Goal: Task Accomplishment & Management: Complete application form

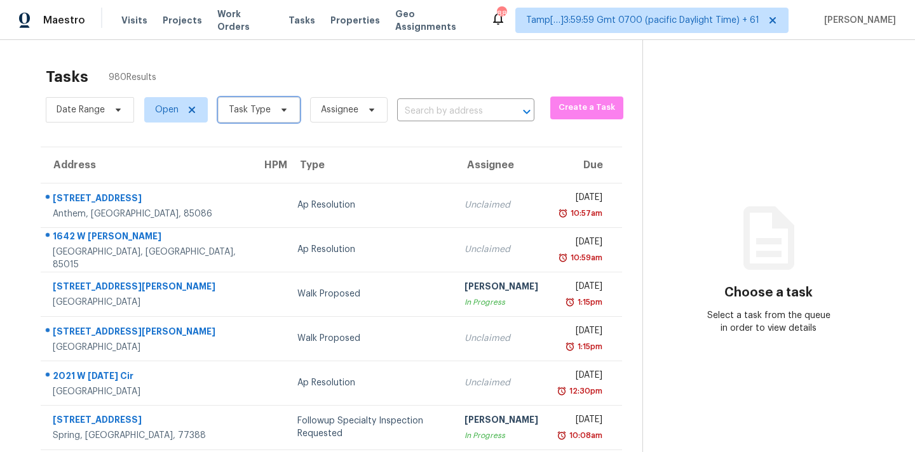
click at [260, 116] on span "Task Type" at bounding box center [259, 109] width 82 height 25
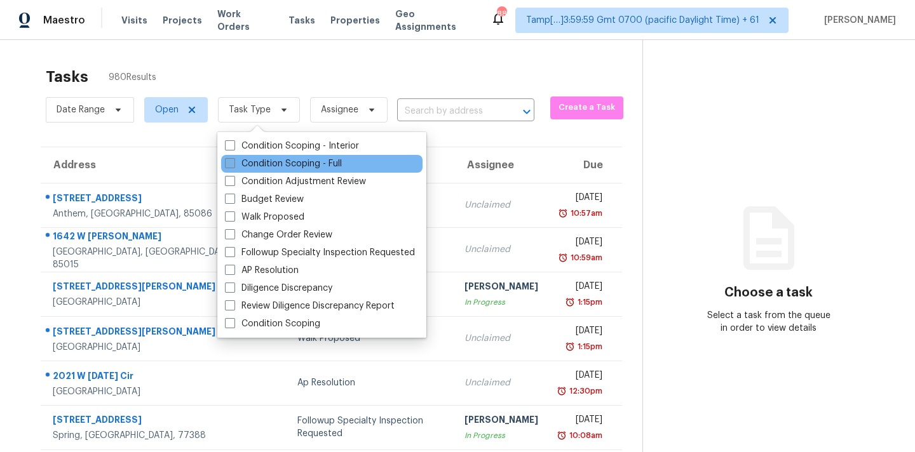
click at [278, 158] on label "Condition Scoping - Full" at bounding box center [283, 164] width 117 height 13
click at [233, 158] on input "Condition Scoping - Full" at bounding box center [229, 162] width 8 height 8
checkbox input "true"
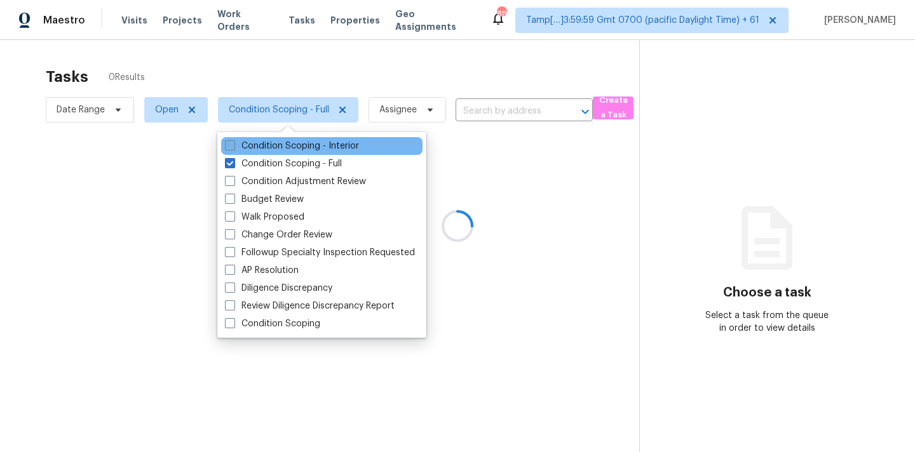
click at [295, 142] on label "Condition Scoping - Interior" at bounding box center [292, 146] width 134 height 13
click at [233, 142] on input "Condition Scoping - Interior" at bounding box center [229, 144] width 8 height 8
checkbox input "true"
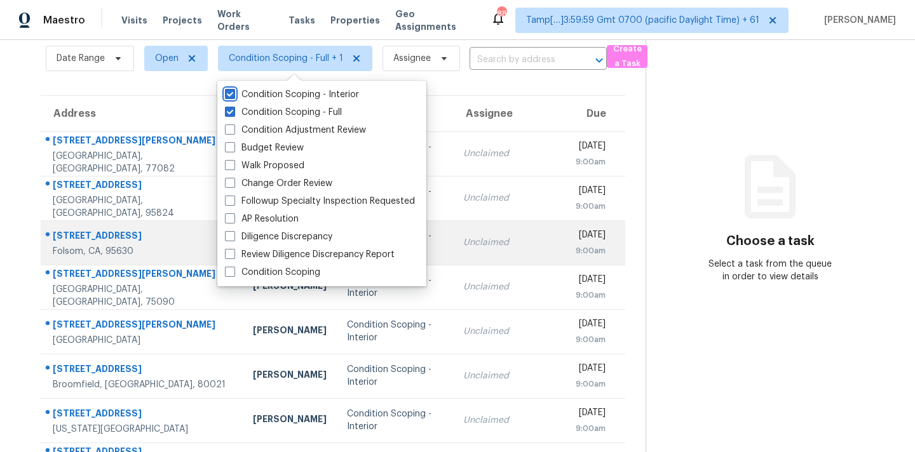
scroll to position [209, 0]
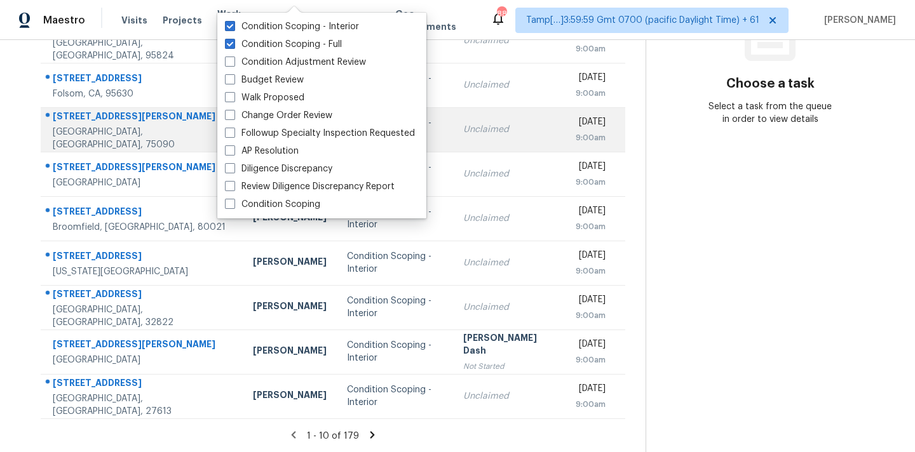
click at [463, 125] on div "Unclaimed" at bounding box center [508, 129] width 91 height 13
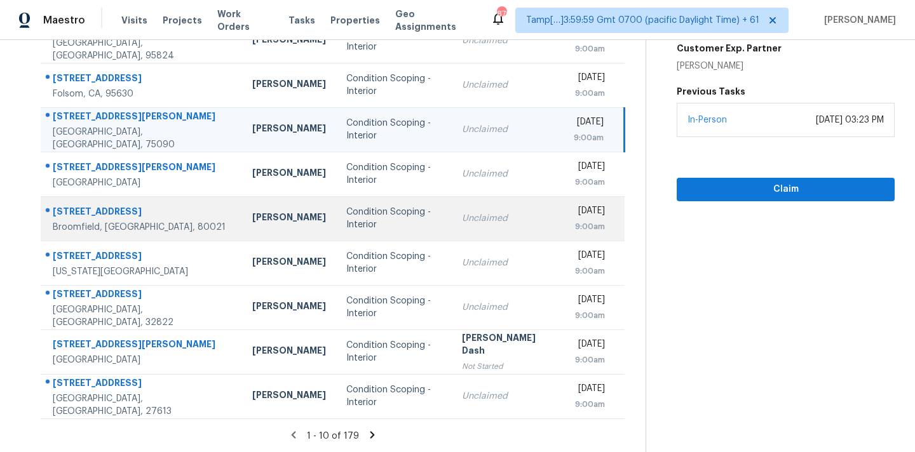
scroll to position [0, 0]
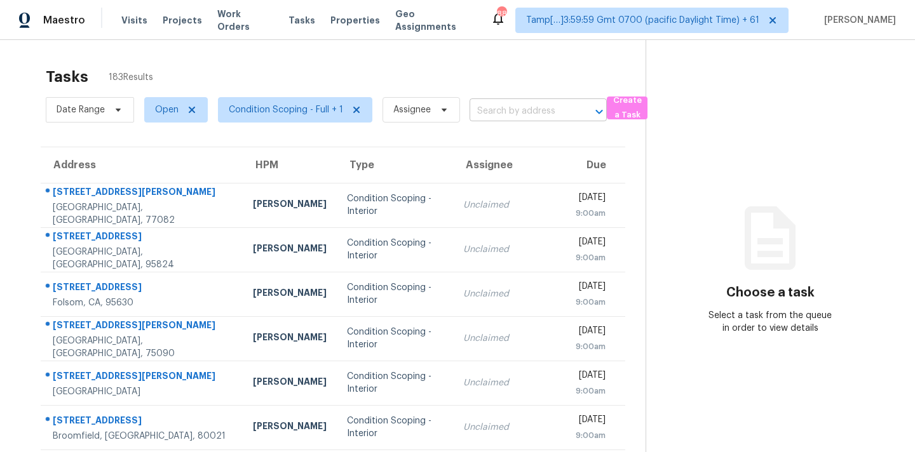
click at [484, 111] on input "text" at bounding box center [521, 112] width 102 height 20
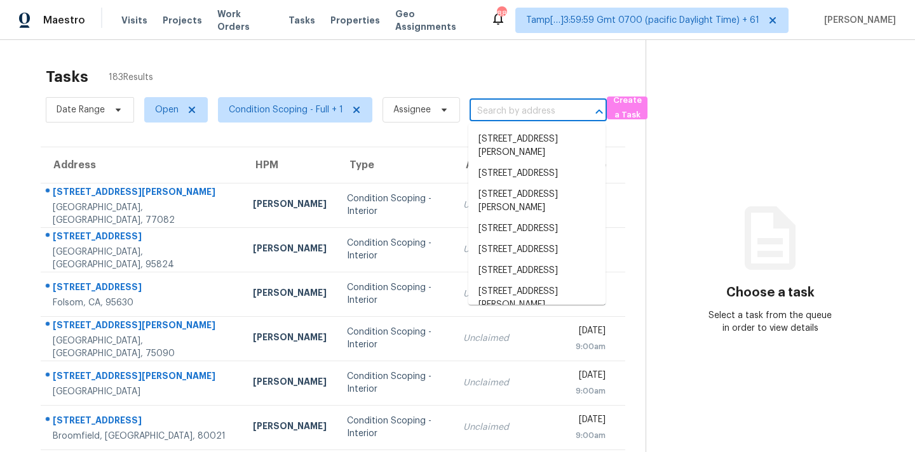
paste input "[STREET_ADDRESS]"
type input "[STREET_ADDRESS]"
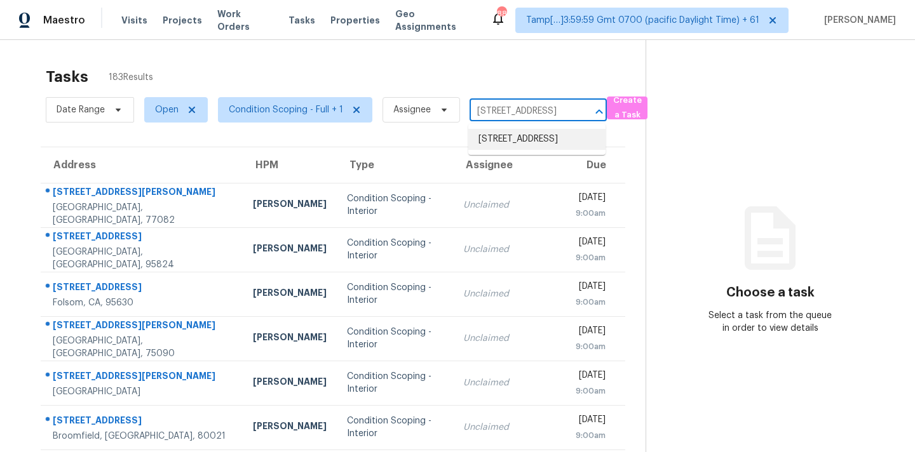
click at [491, 143] on li "[STREET_ADDRESS]" at bounding box center [536, 139] width 137 height 21
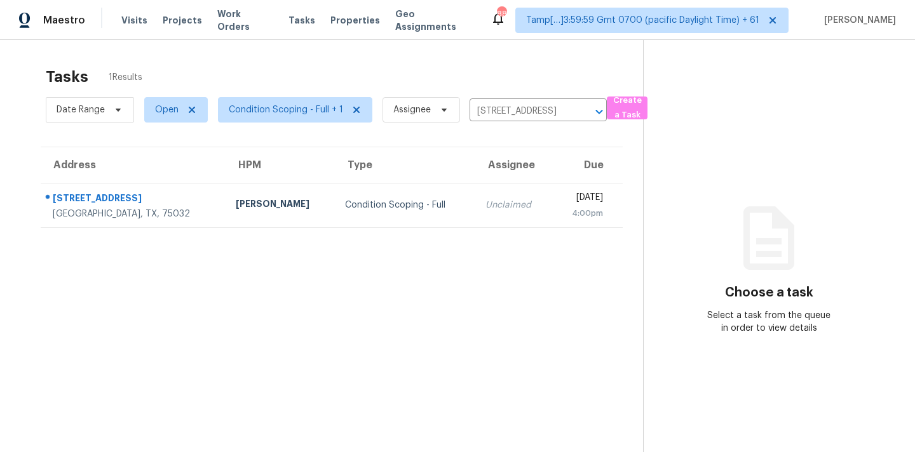
click at [485, 201] on div "Unclaimed" at bounding box center [513, 205] width 57 height 13
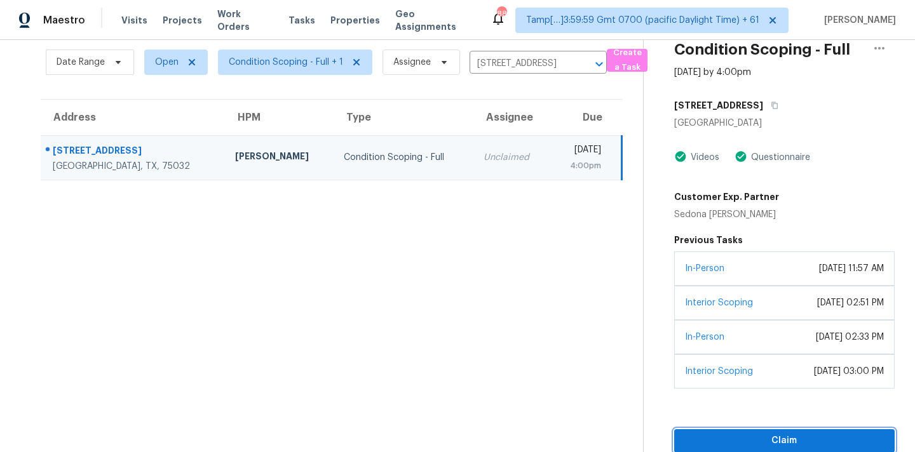
click at [795, 434] on span "Claim" at bounding box center [784, 441] width 200 height 16
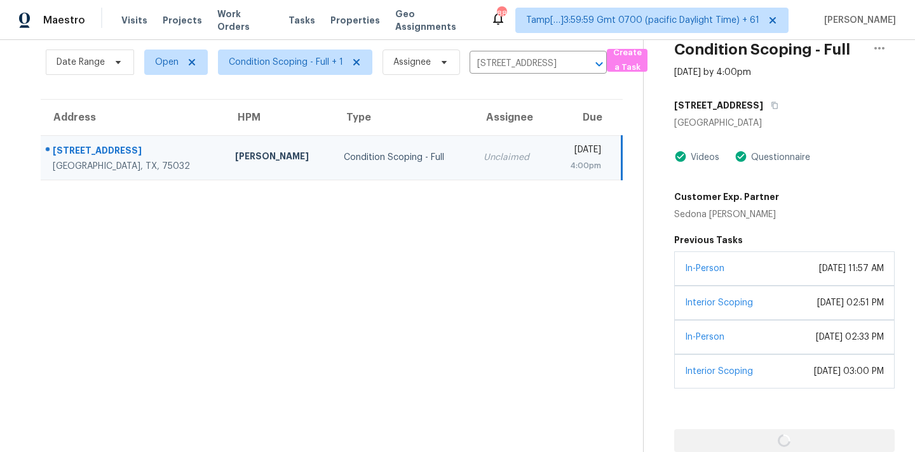
scroll to position [48, 0]
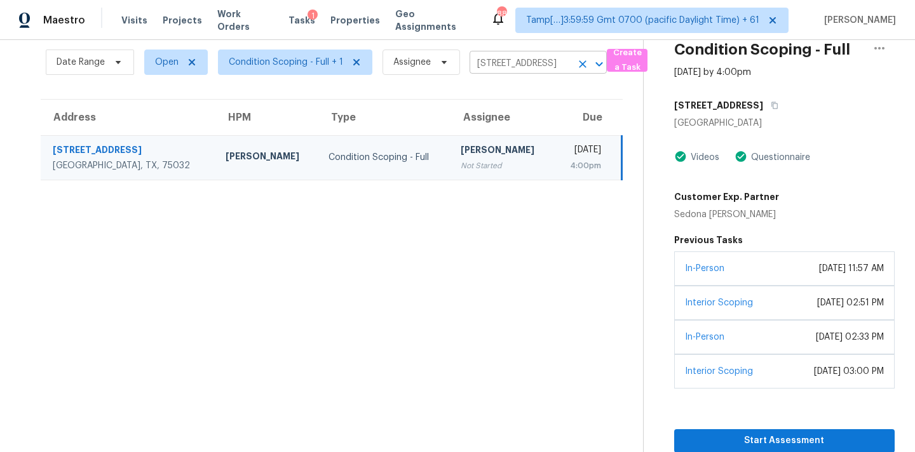
click at [484, 59] on input "[STREET_ADDRESS]" at bounding box center [521, 64] width 102 height 20
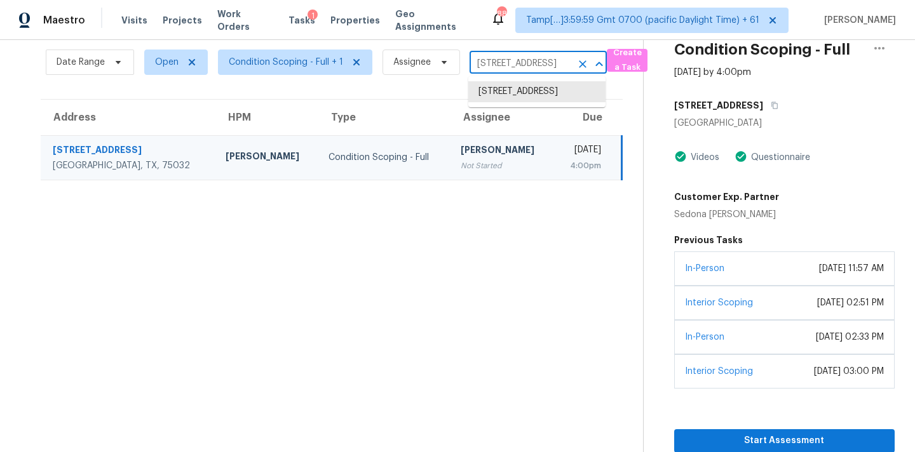
paste input "[STREET_ADDRESS][PERSON_NAME]"
type input "[STREET_ADDRESS][PERSON_NAME]"
click at [504, 88] on li "[STREET_ADDRESS][PERSON_NAME]" at bounding box center [536, 98] width 137 height 34
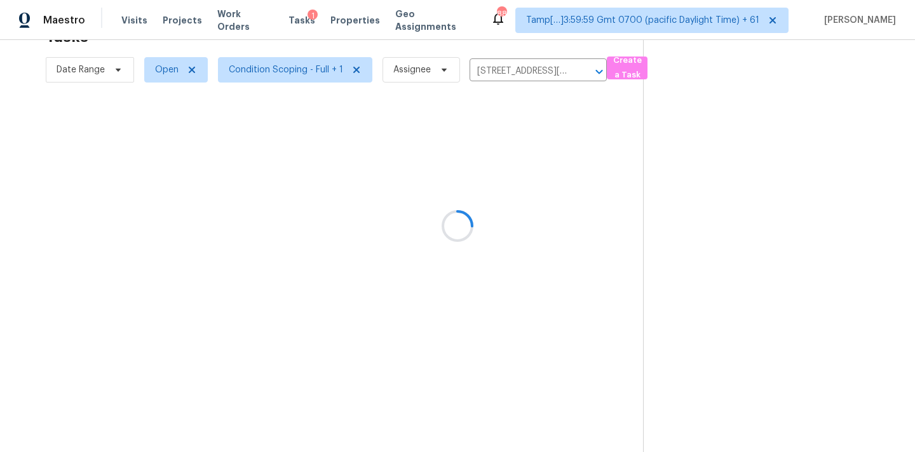
scroll to position [40, 0]
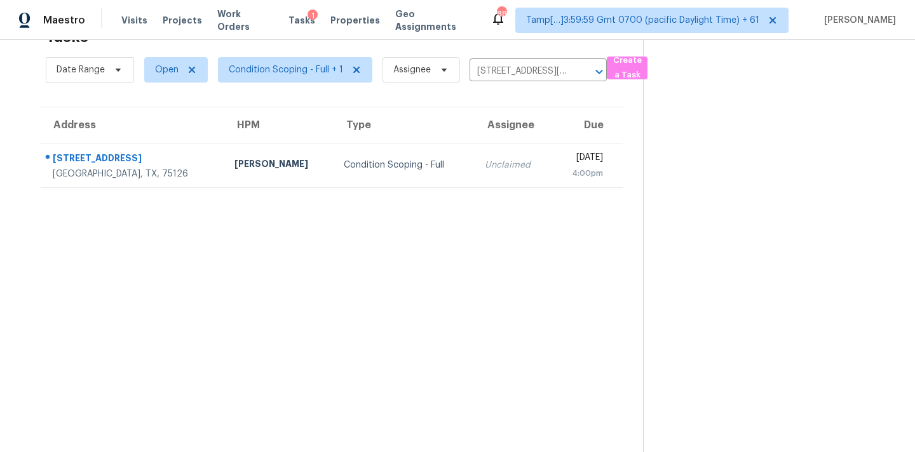
click at [562, 179] on div "4:00pm" at bounding box center [582, 173] width 41 height 13
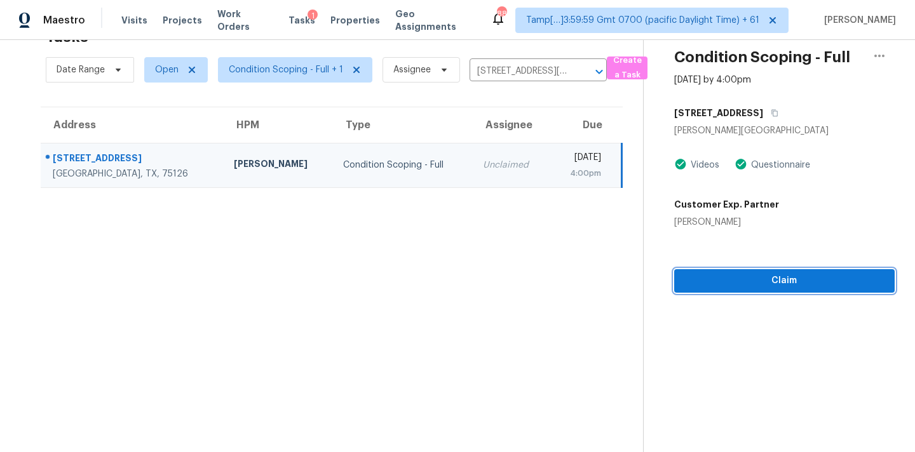
click at [801, 283] on span "Claim" at bounding box center [784, 281] width 200 height 16
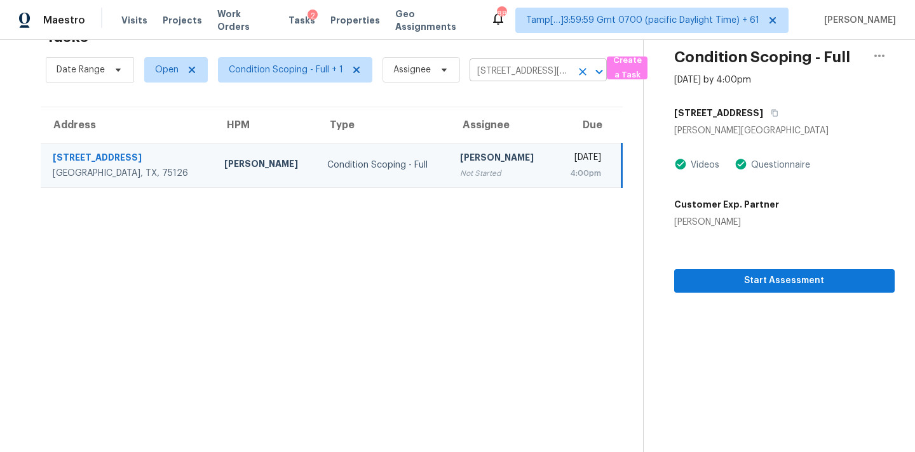
click at [487, 73] on input "[STREET_ADDRESS][PERSON_NAME]" at bounding box center [521, 72] width 102 height 20
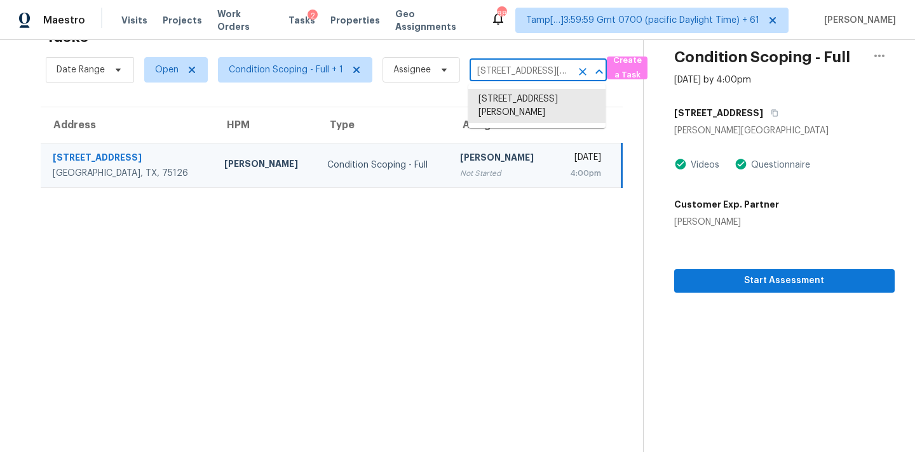
paste input "[STREET_ADDRESS]"
type input "[STREET_ADDRESS]"
click at [497, 97] on li "[STREET_ADDRESS]" at bounding box center [536, 99] width 137 height 21
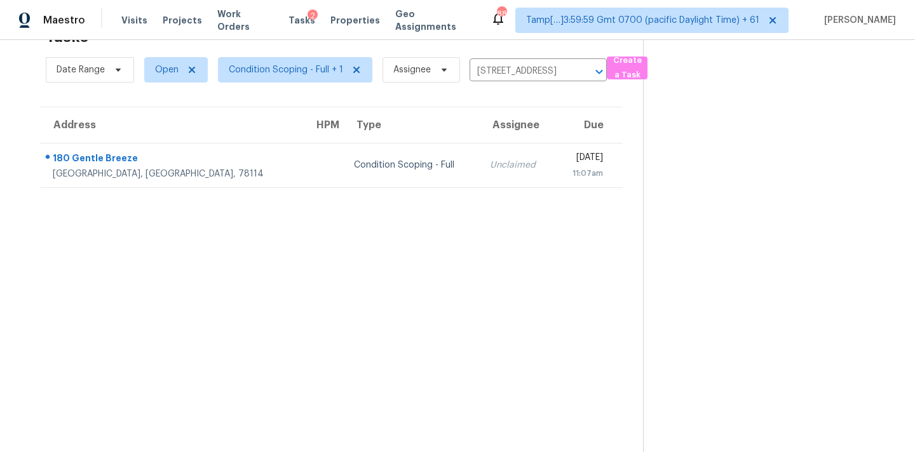
click at [565, 167] on div "11:07am" at bounding box center [584, 173] width 38 height 13
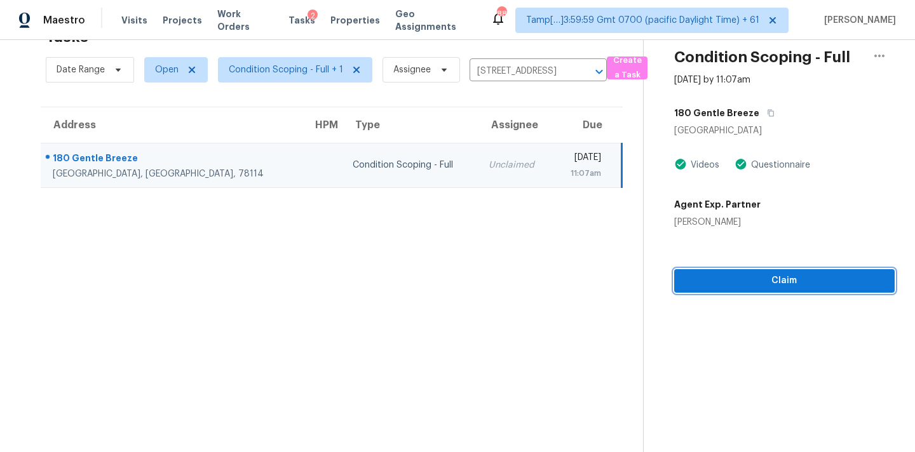
click at [784, 286] on span "Claim" at bounding box center [784, 281] width 200 height 16
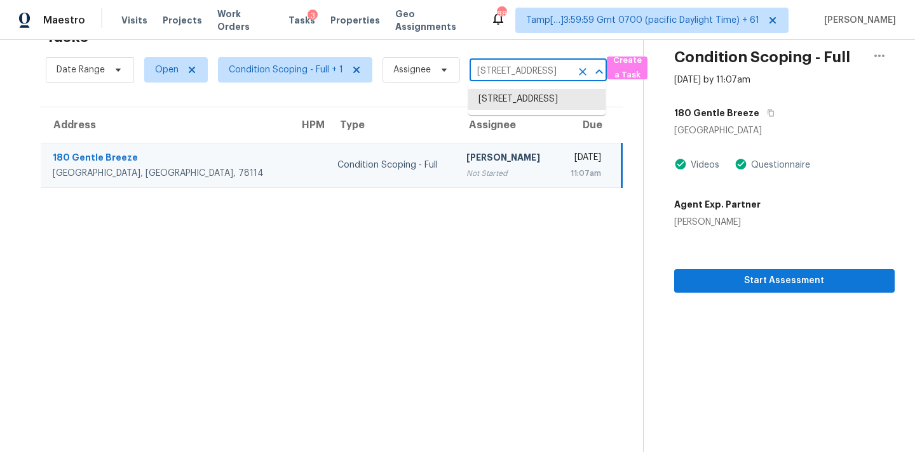
click at [494, 75] on input "[STREET_ADDRESS]" at bounding box center [521, 72] width 102 height 20
paste input "[STREET_ADDRESS][PERSON_NAME][PERSON_NAME]"
type input "[STREET_ADDRESS][PERSON_NAME][PERSON_NAME]"
click at [497, 96] on li "[STREET_ADDRESS][PERSON_NAME][PERSON_NAME]" at bounding box center [536, 113] width 137 height 48
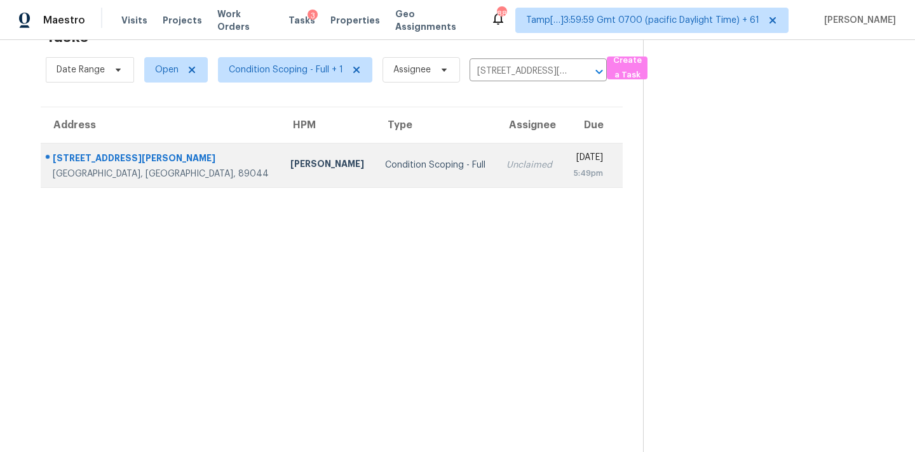
click at [496, 170] on td "Unclaimed" at bounding box center [529, 165] width 67 height 44
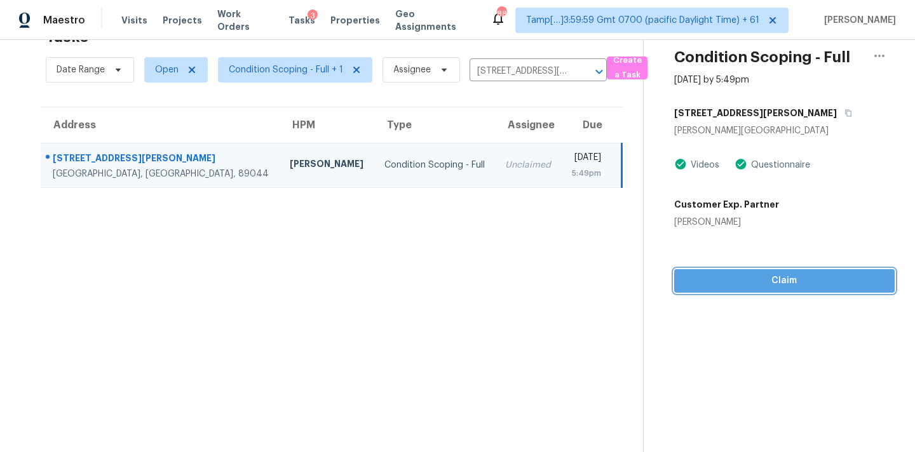
click at [762, 283] on span "Claim" at bounding box center [784, 281] width 200 height 16
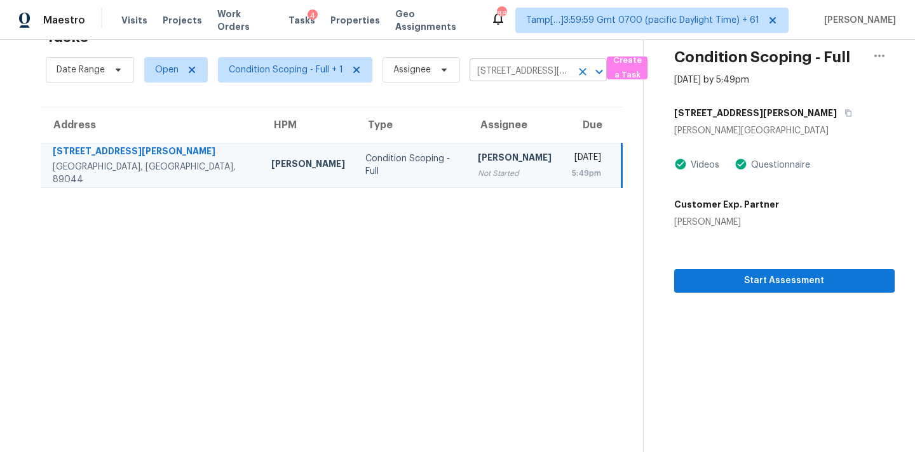
click at [479, 67] on input "[STREET_ADDRESS][PERSON_NAME][PERSON_NAME]" at bounding box center [521, 72] width 102 height 20
paste input "[STREET_ADDRESS]"
type input "[STREET_ADDRESS]"
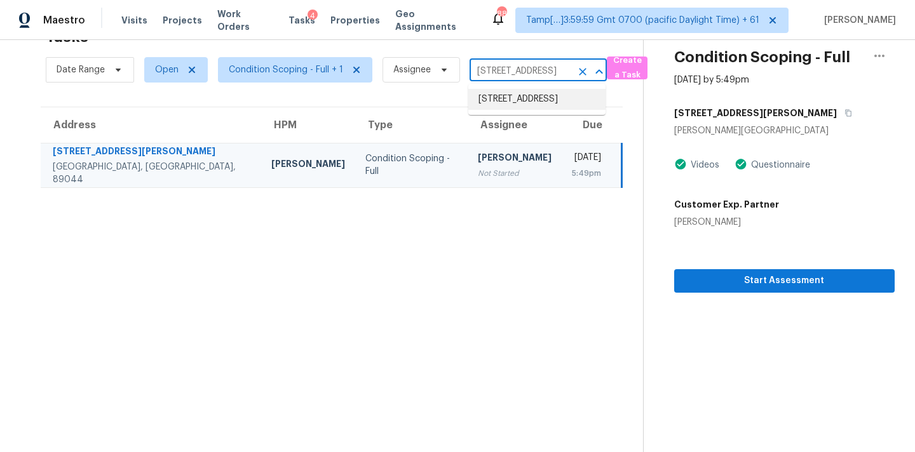
click at [493, 99] on li "[STREET_ADDRESS]" at bounding box center [536, 99] width 137 height 21
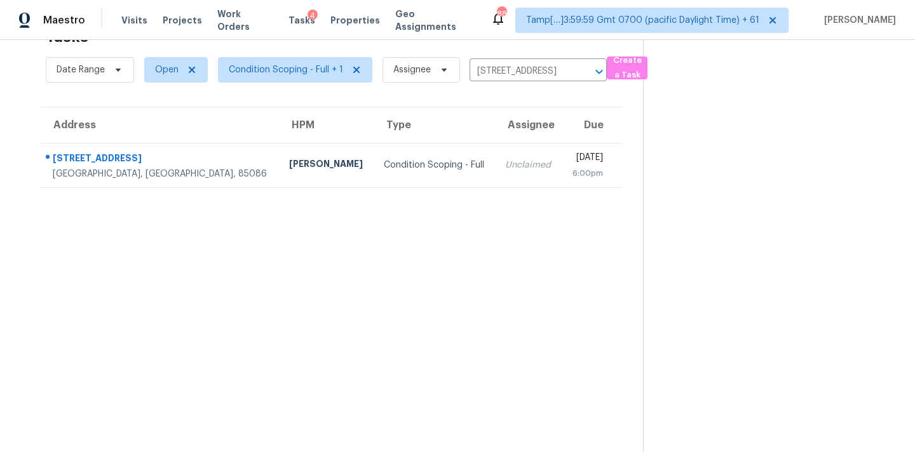
click at [572, 177] on div "6:00pm" at bounding box center [587, 173] width 31 height 13
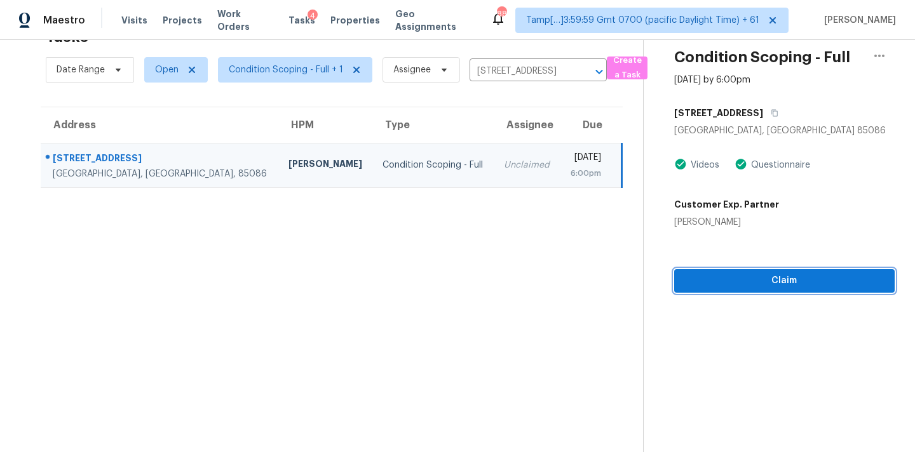
click at [681, 270] on button "Claim" at bounding box center [784, 281] width 220 height 24
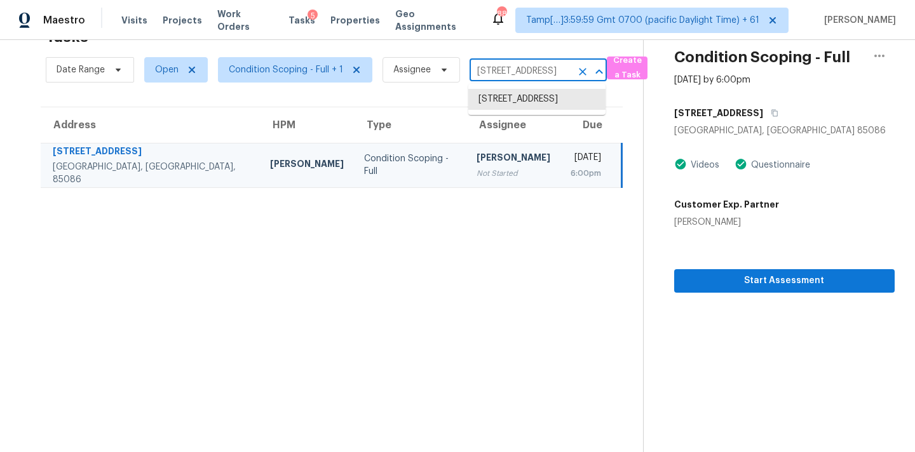
click at [499, 73] on input "[STREET_ADDRESS]" at bounding box center [521, 72] width 102 height 20
paste input "[STREET_ADDRESS][PERSON_NAME]"
type input "[STREET_ADDRESS][PERSON_NAME]"
click at [500, 93] on li "[STREET_ADDRESS][PERSON_NAME]" at bounding box center [536, 106] width 137 height 34
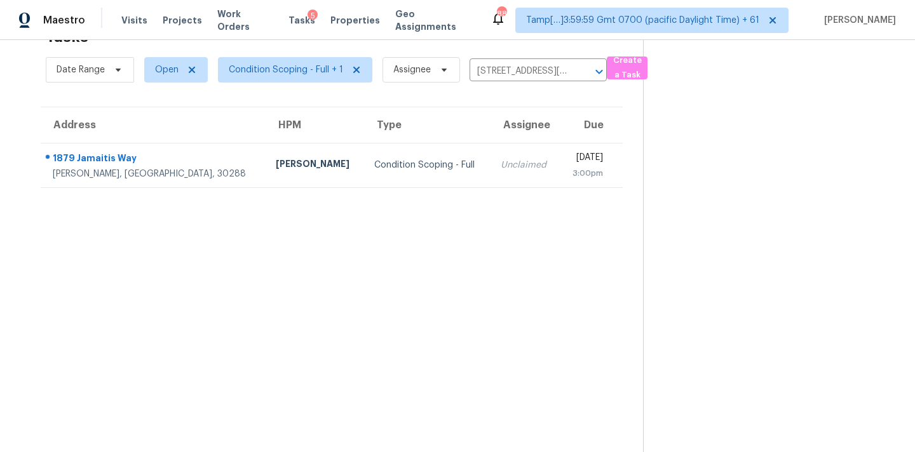
click at [559, 163] on td "[DATE] 3:00pm" at bounding box center [590, 165] width 63 height 44
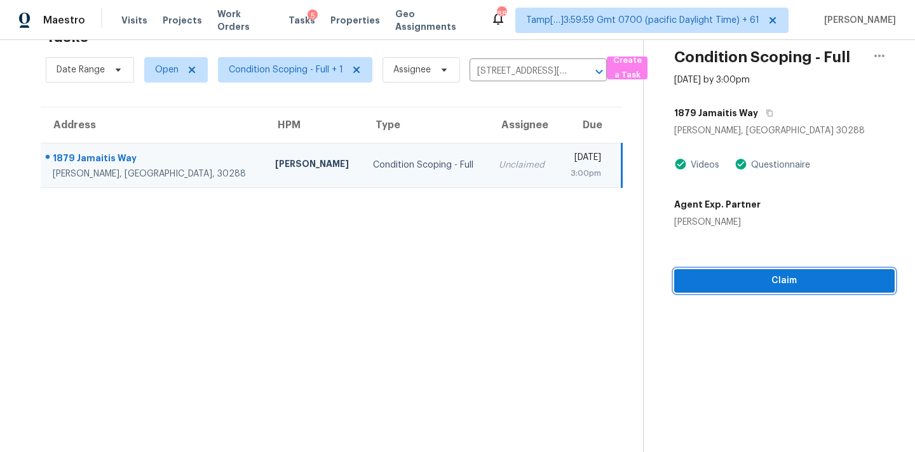
click at [745, 290] on button "Claim" at bounding box center [784, 281] width 220 height 24
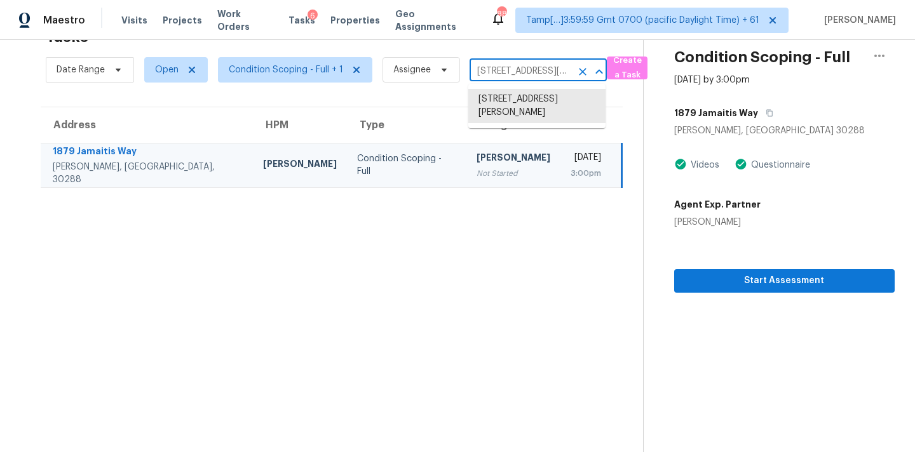
click at [479, 72] on input "[STREET_ADDRESS][PERSON_NAME]" at bounding box center [521, 72] width 102 height 20
paste input "[STREET_ADDRESS][DEMOGRAPHIC_DATA]"
type input "[STREET_ADDRESS][DEMOGRAPHIC_DATA]"
click at [492, 102] on li "[STREET_ADDRESS][DEMOGRAPHIC_DATA]" at bounding box center [536, 106] width 137 height 34
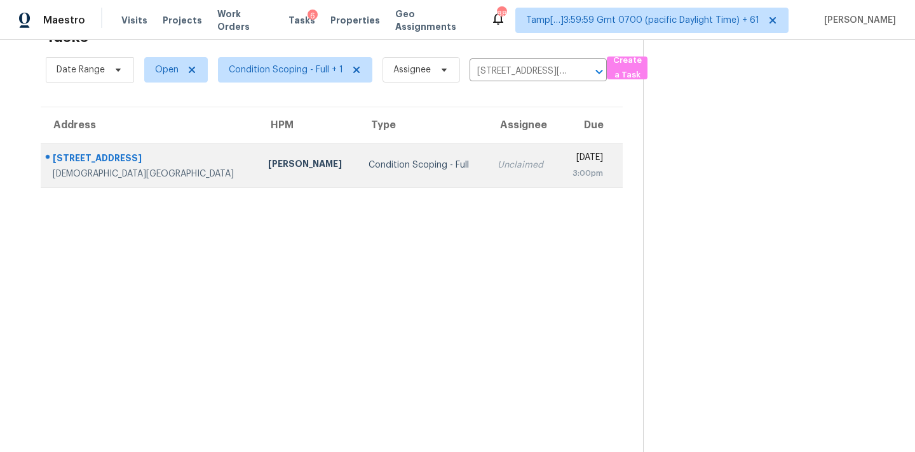
click at [487, 176] on td "Unclaimed" at bounding box center [522, 165] width 71 height 44
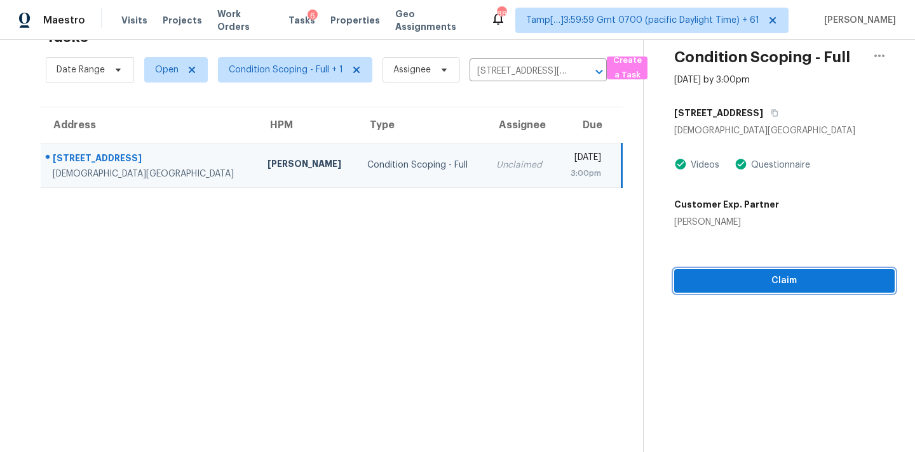
click at [793, 280] on span "Claim" at bounding box center [784, 281] width 200 height 16
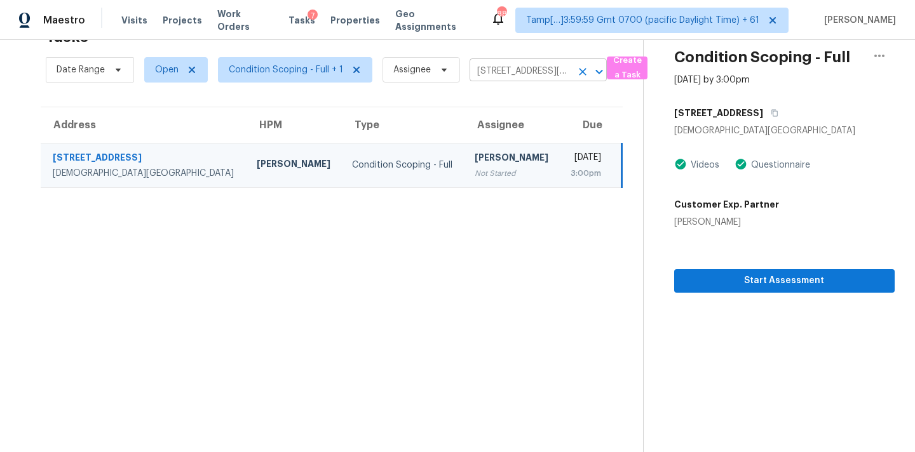
click at [499, 68] on input "[STREET_ADDRESS][DEMOGRAPHIC_DATA]" at bounding box center [521, 72] width 102 height 20
paste input "[STREET_ADDRESS]"
type input "[STREET_ADDRESS]"
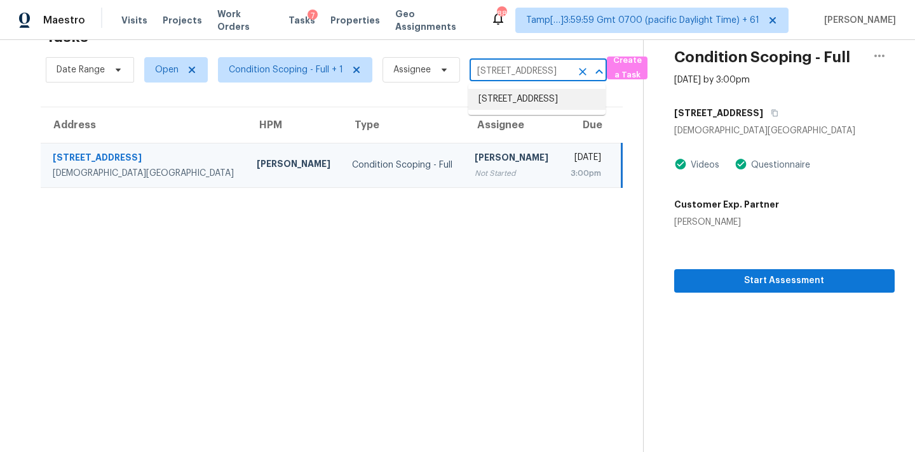
click at [501, 97] on li "[STREET_ADDRESS]" at bounding box center [536, 99] width 137 height 21
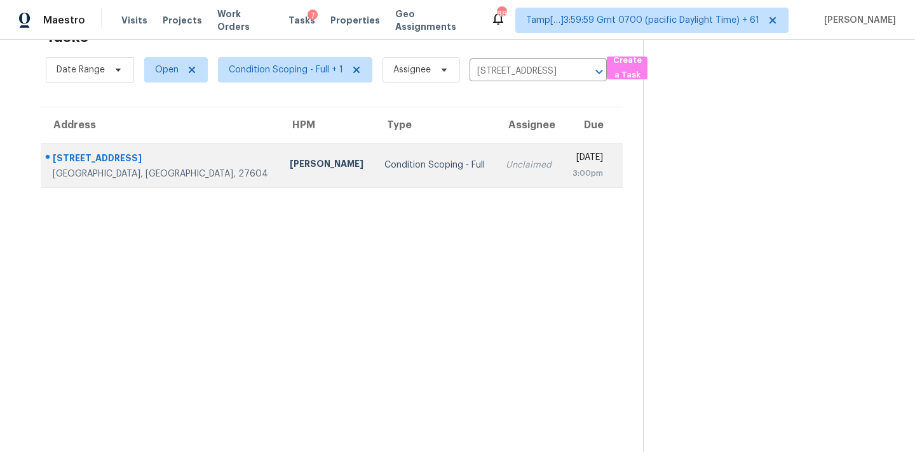
click at [496, 169] on td "Unclaimed" at bounding box center [529, 165] width 67 height 44
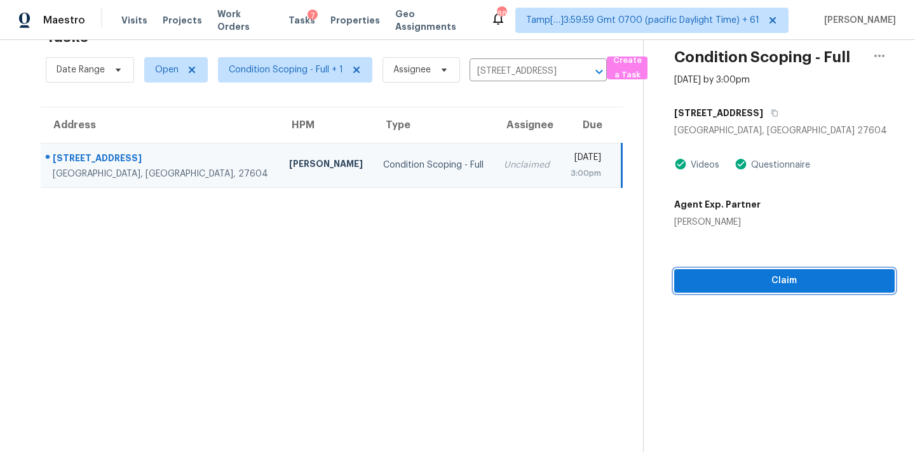
click at [788, 287] on span "Claim" at bounding box center [784, 281] width 200 height 16
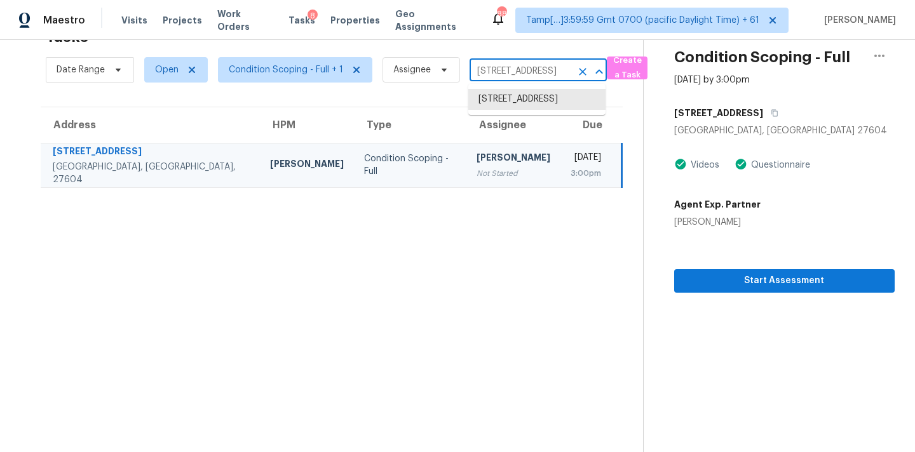
click at [489, 74] on input "[STREET_ADDRESS]" at bounding box center [521, 72] width 102 height 20
paste input "[STREET_ADDRESS]"
type input "[STREET_ADDRESS]"
click at [494, 100] on li "[STREET_ADDRESS]" at bounding box center [536, 99] width 137 height 21
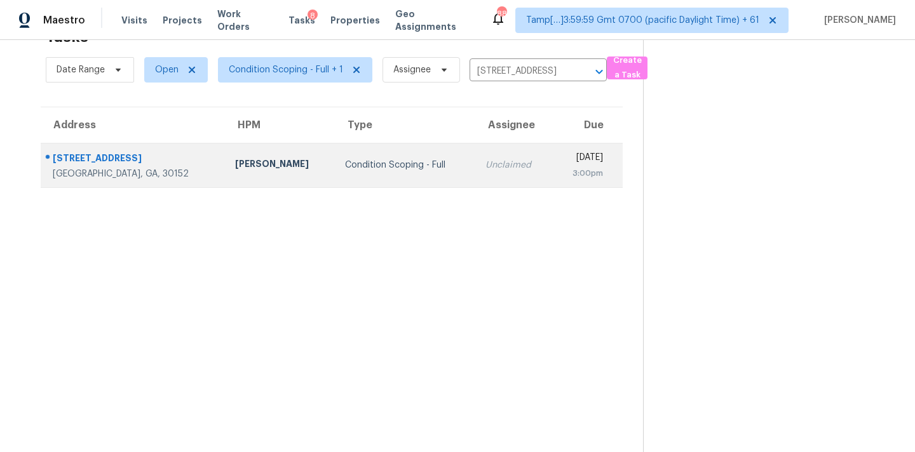
click at [486, 173] on td "Unclaimed" at bounding box center [513, 165] width 77 height 44
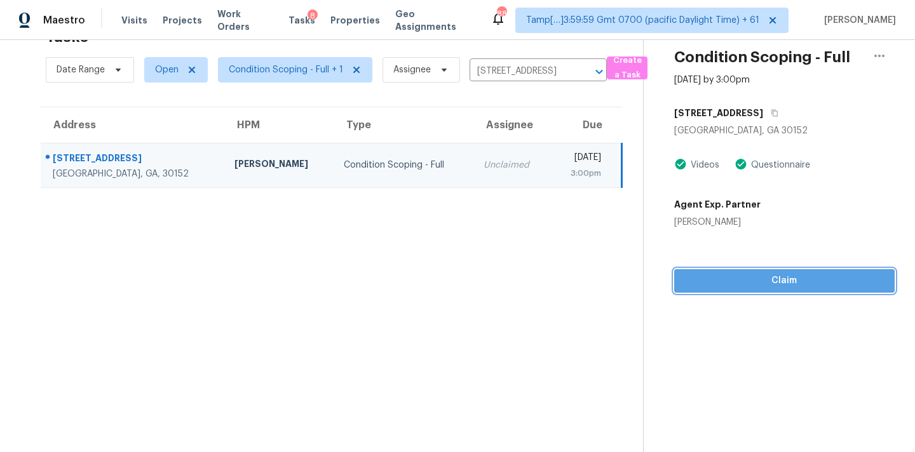
click at [761, 282] on span "Claim" at bounding box center [784, 281] width 200 height 16
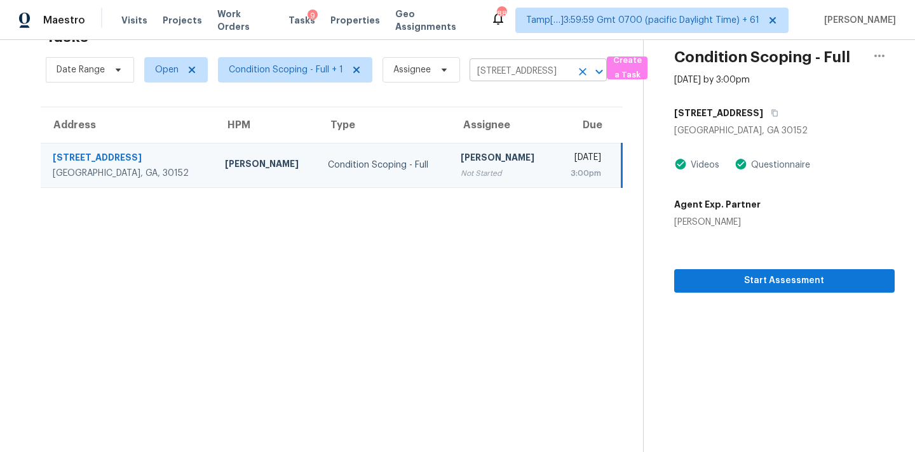
click at [486, 72] on input "[STREET_ADDRESS]" at bounding box center [521, 72] width 102 height 20
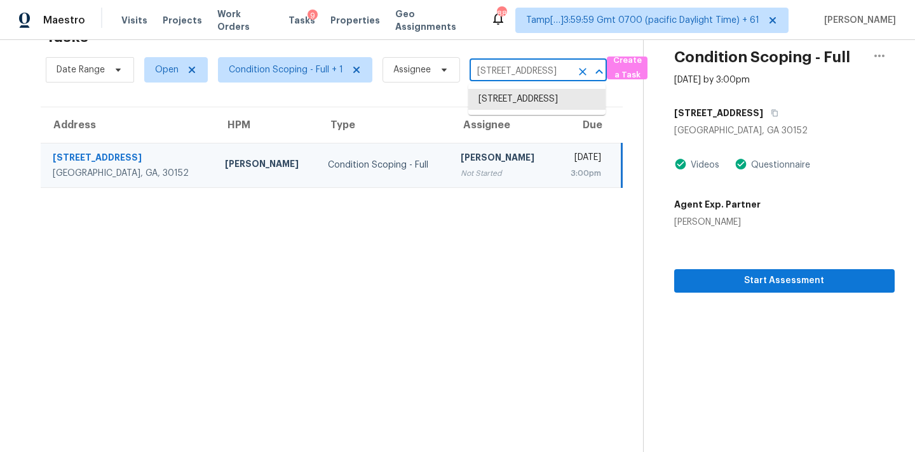
paste input "[STREET_ADDRESS]"
type input "[STREET_ADDRESS]"
click at [498, 98] on li "[STREET_ADDRESS]" at bounding box center [536, 99] width 137 height 21
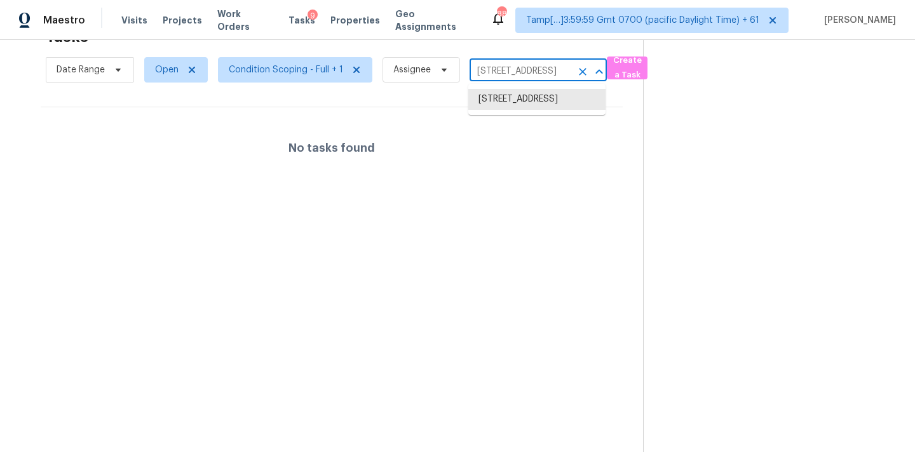
click at [508, 69] on input "[STREET_ADDRESS]" at bounding box center [521, 72] width 102 height 20
click at [509, 73] on input "[STREET_ADDRESS]" at bounding box center [521, 72] width 102 height 20
click at [487, 68] on input "[STREET_ADDRESS]" at bounding box center [521, 72] width 102 height 20
paste input "[STREET_ADDRESS]"
type input "[STREET_ADDRESS]"
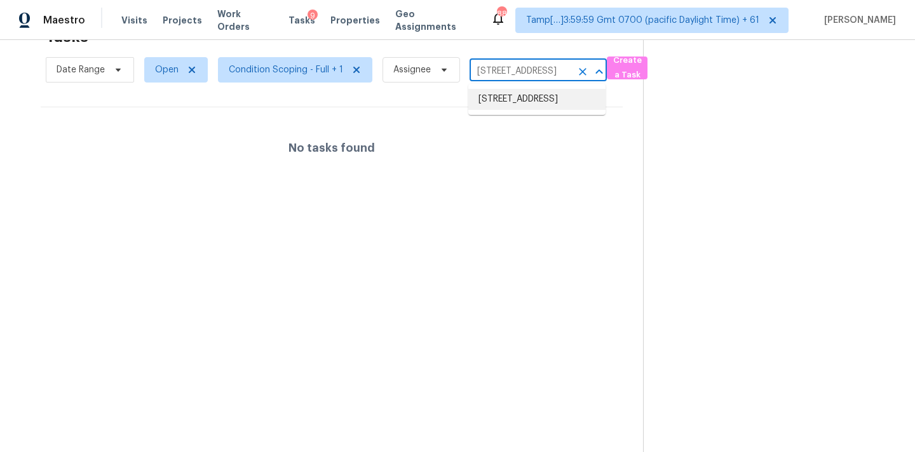
scroll to position [0, 72]
click at [489, 98] on li "[STREET_ADDRESS]" at bounding box center [536, 99] width 137 height 21
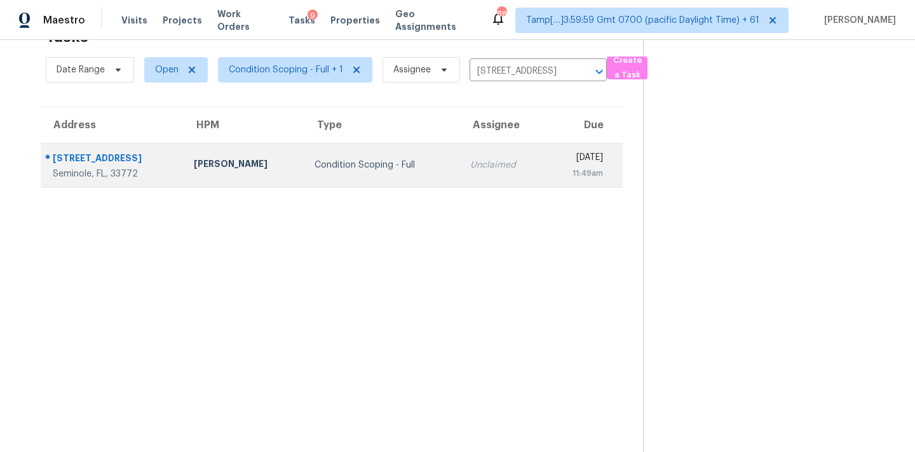
click at [466, 183] on td "Unclaimed" at bounding box center [502, 165] width 85 height 44
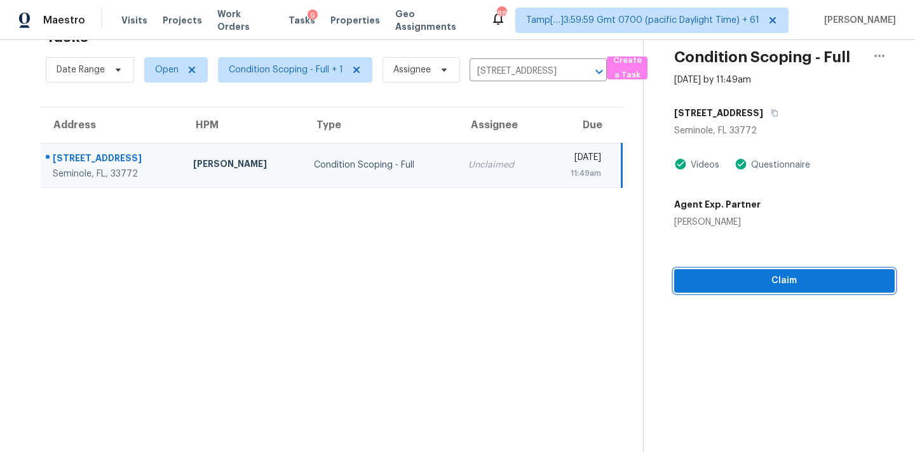
click at [693, 281] on span "Claim" at bounding box center [784, 281] width 200 height 16
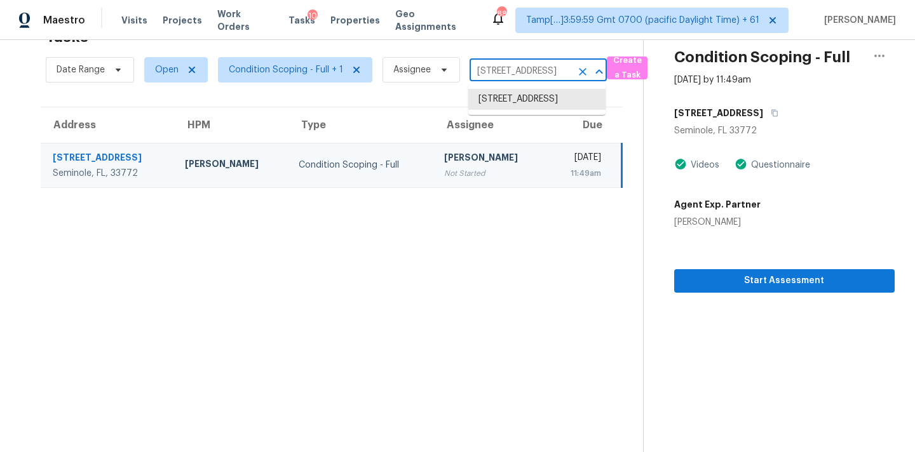
click at [478, 68] on input "[STREET_ADDRESS]" at bounding box center [521, 72] width 102 height 20
paste input "[STREET_ADDRESS]"
type input "[STREET_ADDRESS]"
click at [494, 96] on li "[STREET_ADDRESS]" at bounding box center [536, 99] width 137 height 21
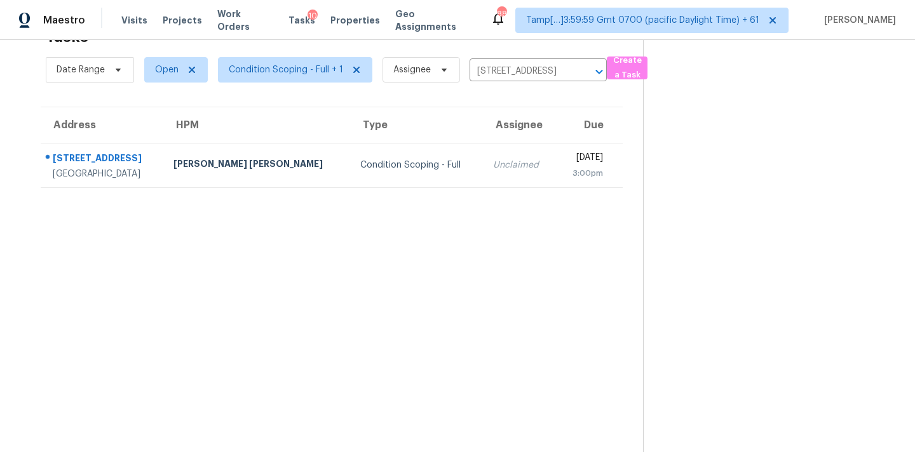
click at [483, 172] on td "Unclaimed" at bounding box center [519, 165] width 73 height 44
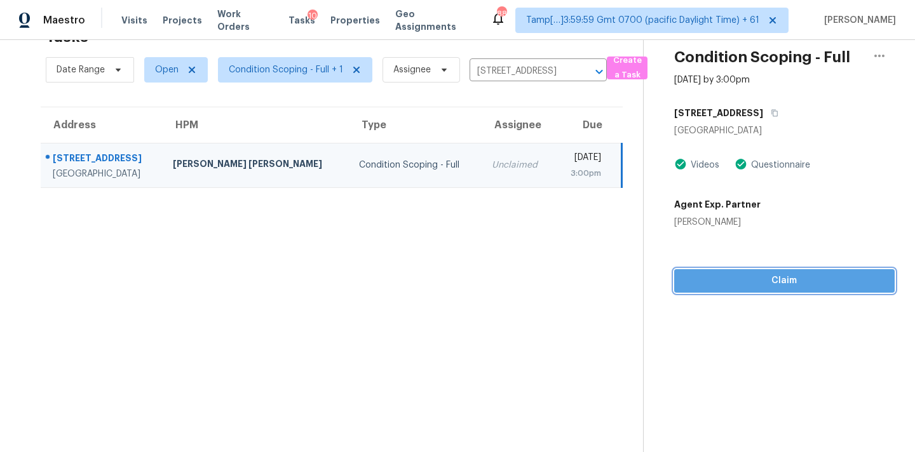
click at [748, 279] on span "Claim" at bounding box center [784, 281] width 200 height 16
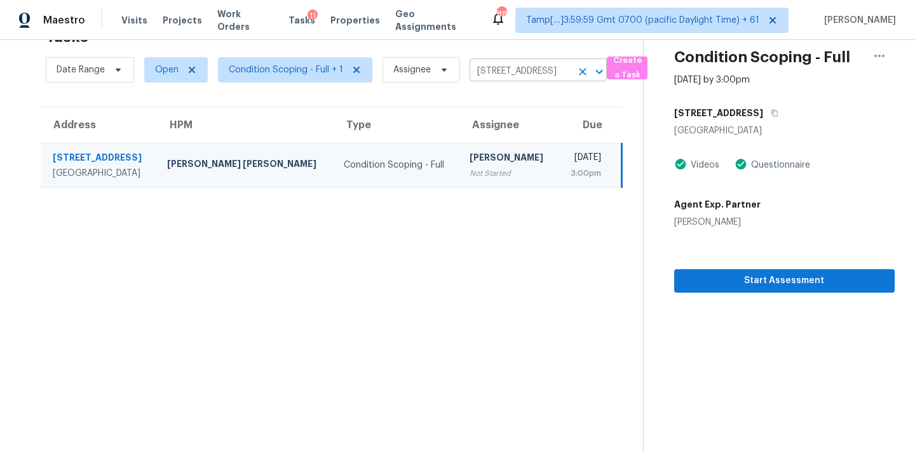
click at [479, 71] on input "[STREET_ADDRESS]" at bounding box center [521, 72] width 102 height 20
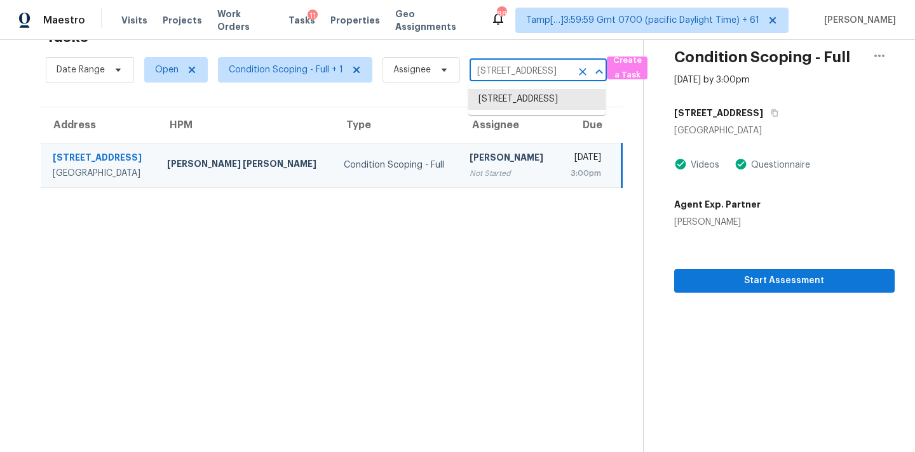
paste input "[STREET_ADDRESS]"
type input "[STREET_ADDRESS]"
click at [486, 100] on li "[STREET_ADDRESS]" at bounding box center [536, 99] width 137 height 21
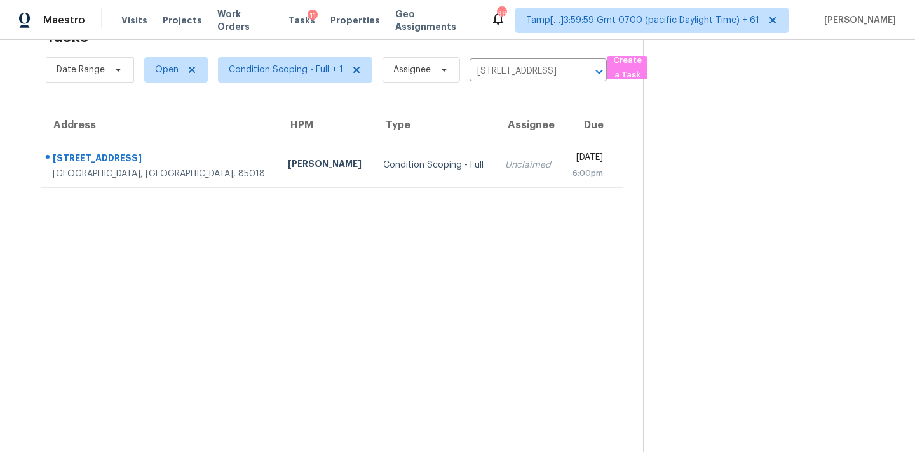
click at [505, 161] on div "Unclaimed" at bounding box center [528, 165] width 46 height 13
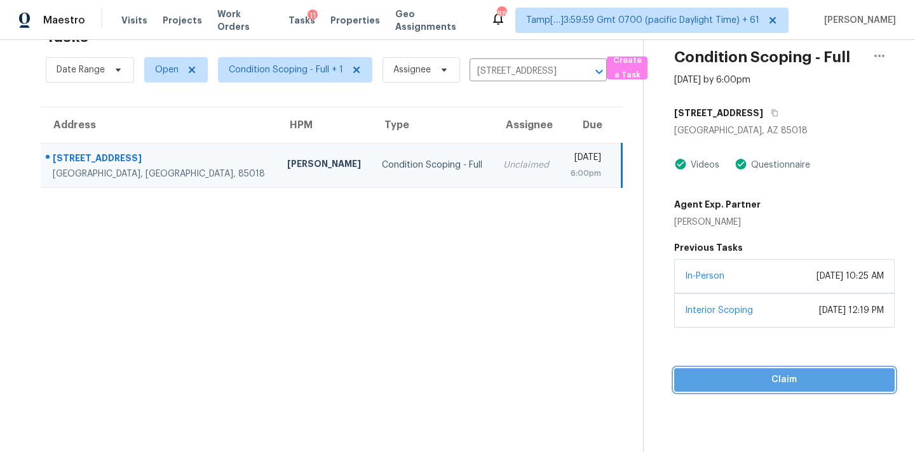
click at [768, 369] on button "Claim" at bounding box center [784, 381] width 220 height 24
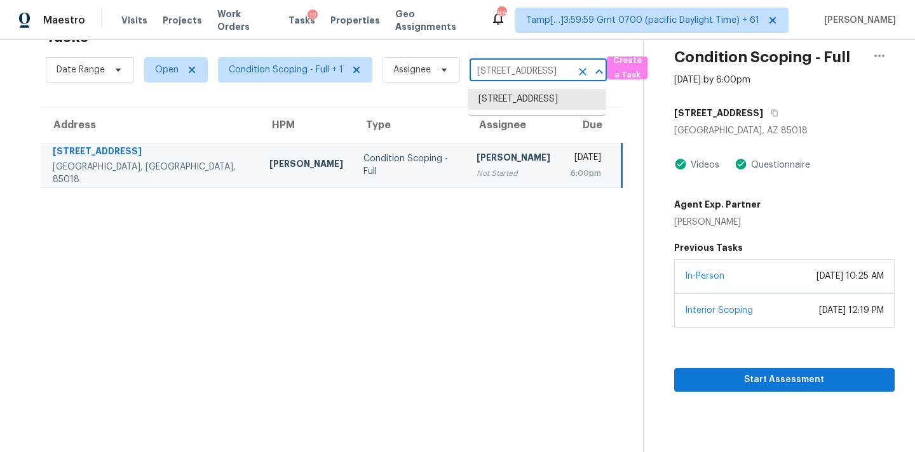
click at [493, 79] on input "[STREET_ADDRESS]" at bounding box center [521, 72] width 102 height 20
paste input "[STREET_ADDRESS][PERSON_NAME]"
type input "[STREET_ADDRESS][PERSON_NAME]"
click at [494, 105] on li "[STREET_ADDRESS][PERSON_NAME]" at bounding box center [536, 106] width 137 height 34
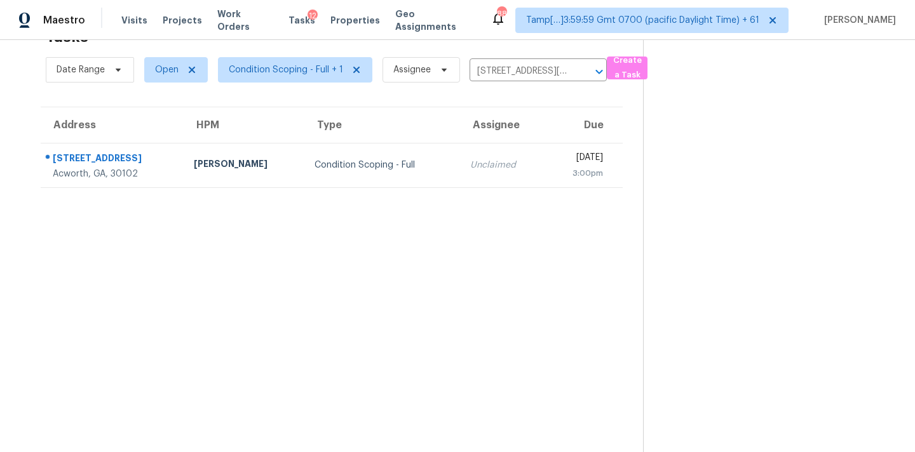
click at [483, 170] on td "Unclaimed" at bounding box center [502, 165] width 85 height 44
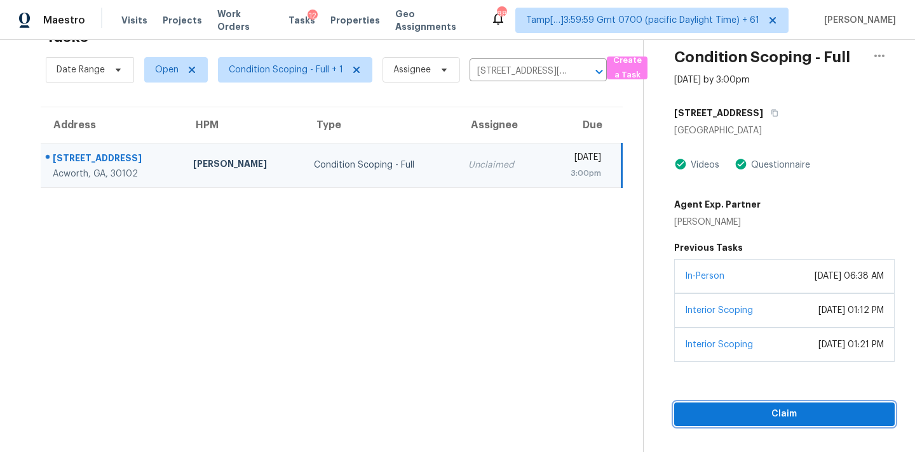
click at [736, 408] on span "Claim" at bounding box center [784, 415] width 200 height 16
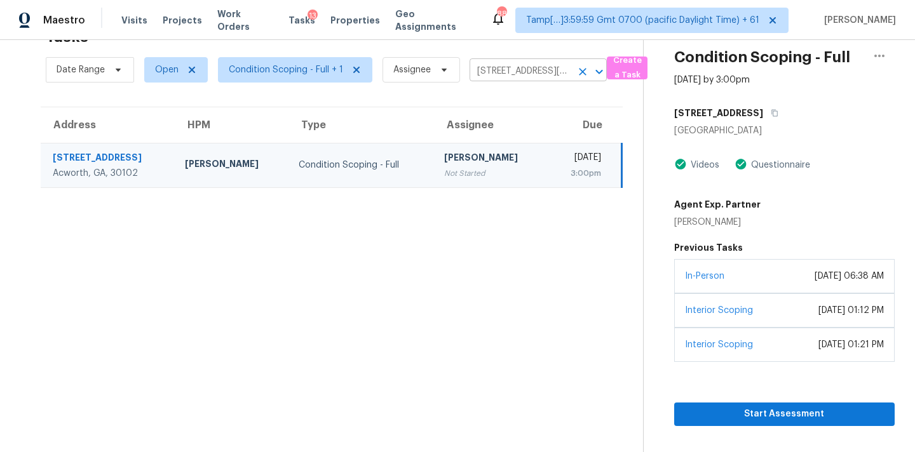
click at [482, 74] on input "[STREET_ADDRESS][PERSON_NAME]" at bounding box center [521, 72] width 102 height 20
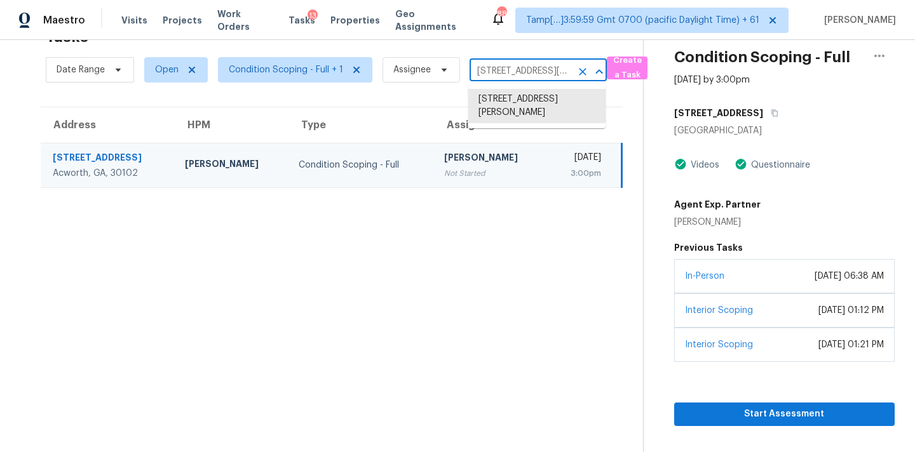
paste input "[STREET_ADDRESS][PERSON_NAME]"
type input "[STREET_ADDRESS][PERSON_NAME]"
click at [490, 94] on li "[STREET_ADDRESS][PERSON_NAME]" at bounding box center [536, 106] width 137 height 34
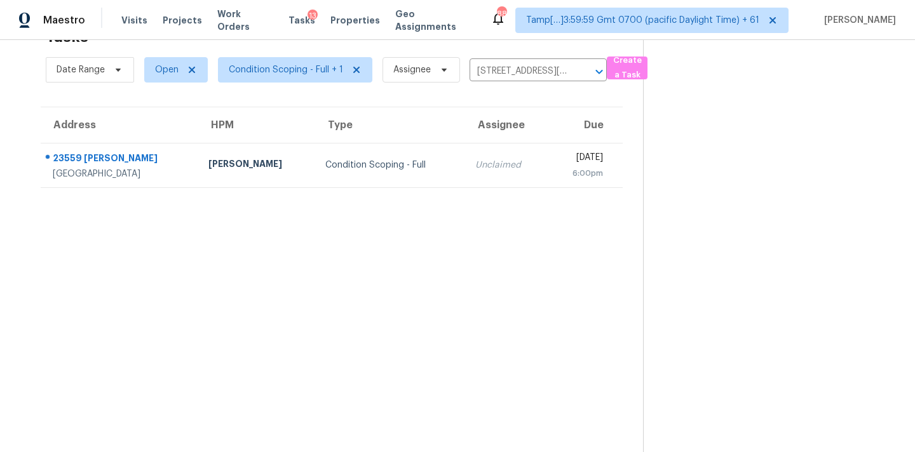
click at [475, 167] on div "Unclaimed" at bounding box center [506, 165] width 62 height 13
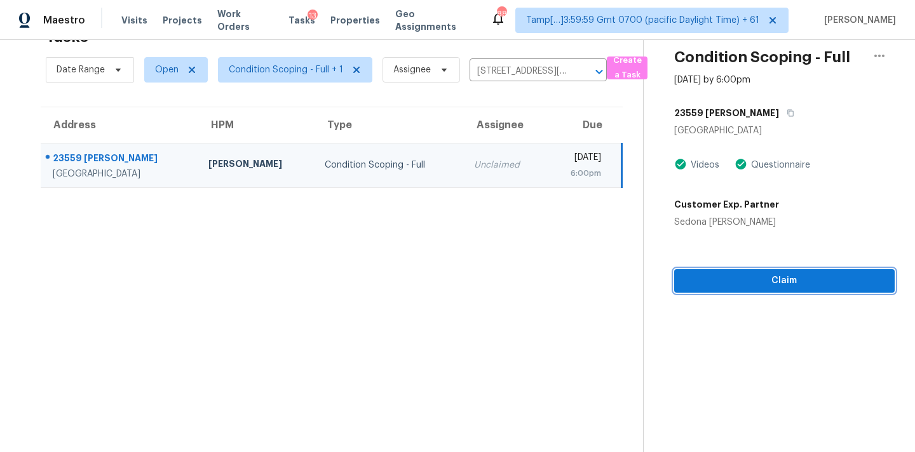
click at [786, 286] on span "Claim" at bounding box center [784, 281] width 200 height 16
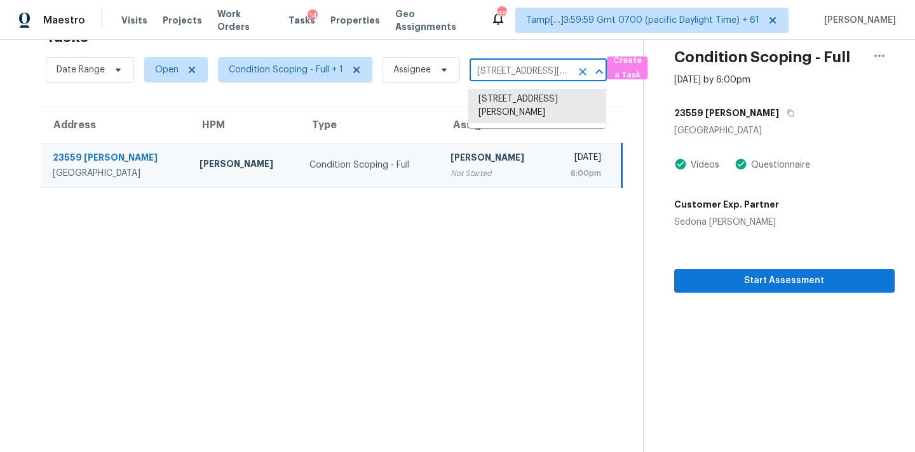
click at [480, 79] on input "[STREET_ADDRESS][PERSON_NAME]" at bounding box center [521, 72] width 102 height 20
paste input "[STREET_ADDRESS]"
type input "[STREET_ADDRESS]"
click at [489, 102] on li "[STREET_ADDRESS]" at bounding box center [536, 99] width 137 height 21
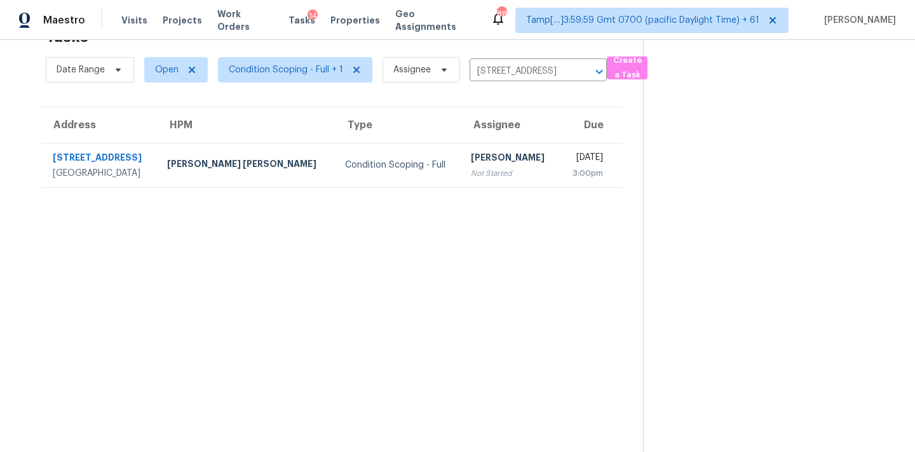
click at [471, 153] on div "[PERSON_NAME]" at bounding box center [510, 159] width 78 height 16
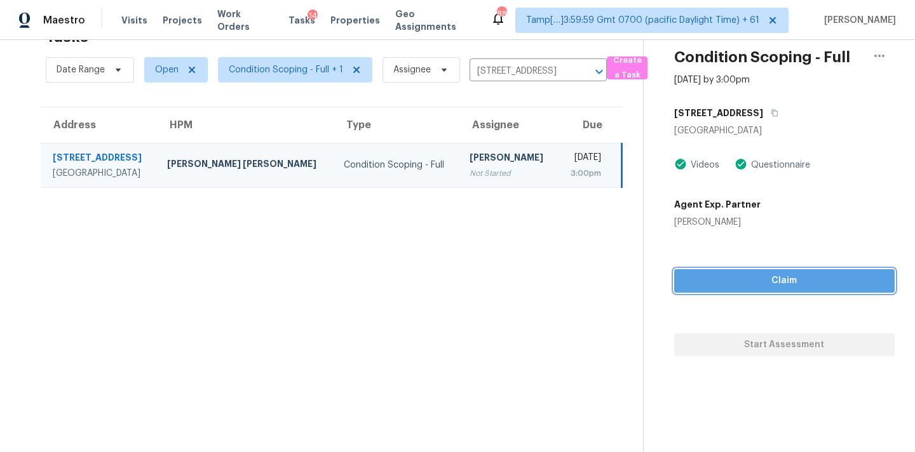
click at [750, 273] on span "Claim" at bounding box center [784, 281] width 200 height 16
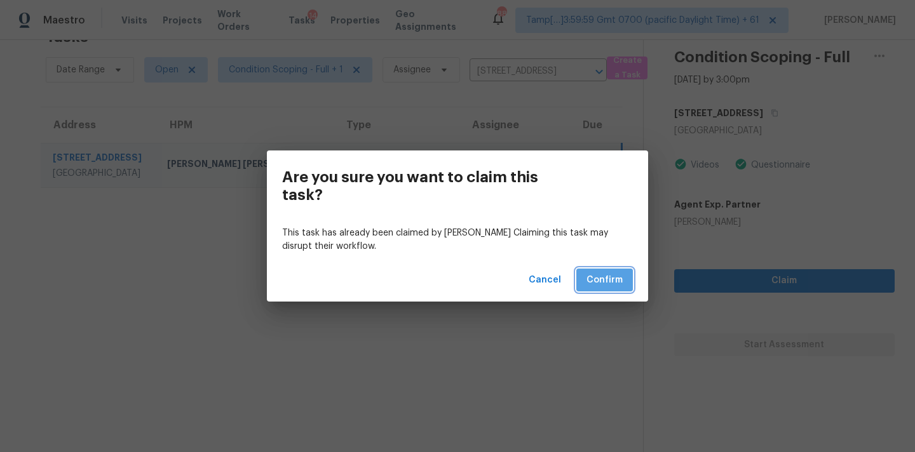
click at [609, 289] on button "Confirm" at bounding box center [604, 281] width 57 height 24
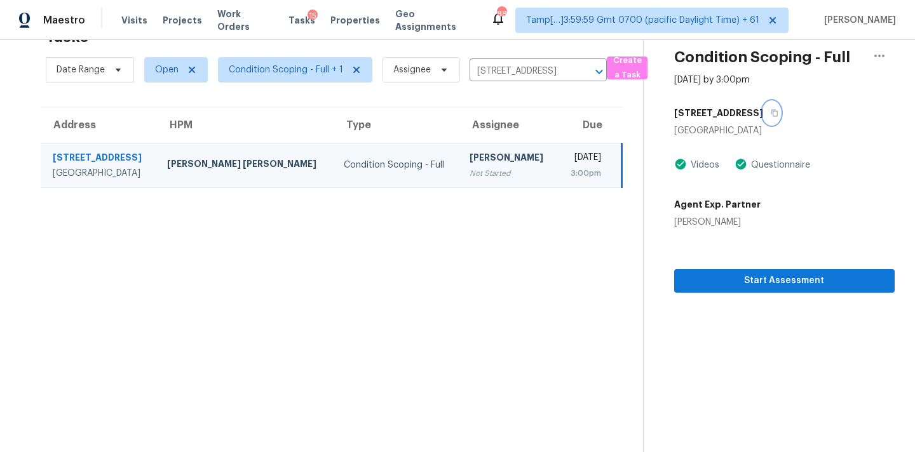
click at [771, 116] on icon "button" at bounding box center [775, 113] width 8 height 8
click at [583, 69] on icon "Clear" at bounding box center [583, 72] width 8 height 8
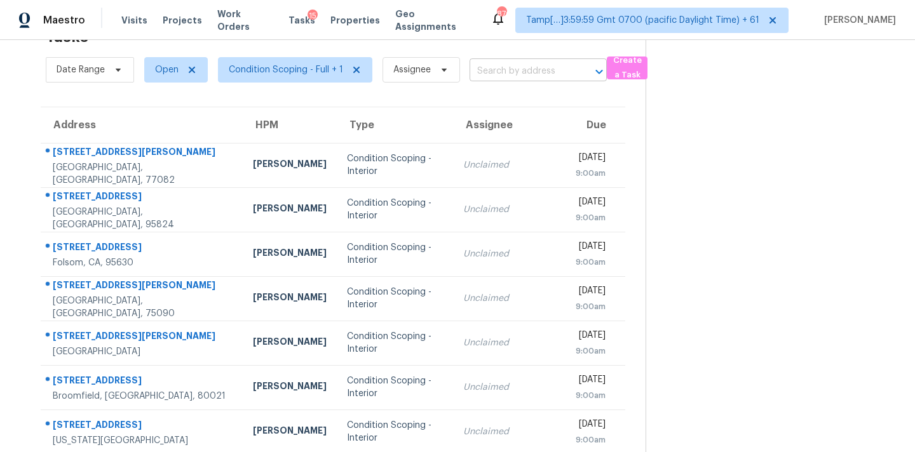
click at [484, 71] on input "text" at bounding box center [521, 72] width 102 height 20
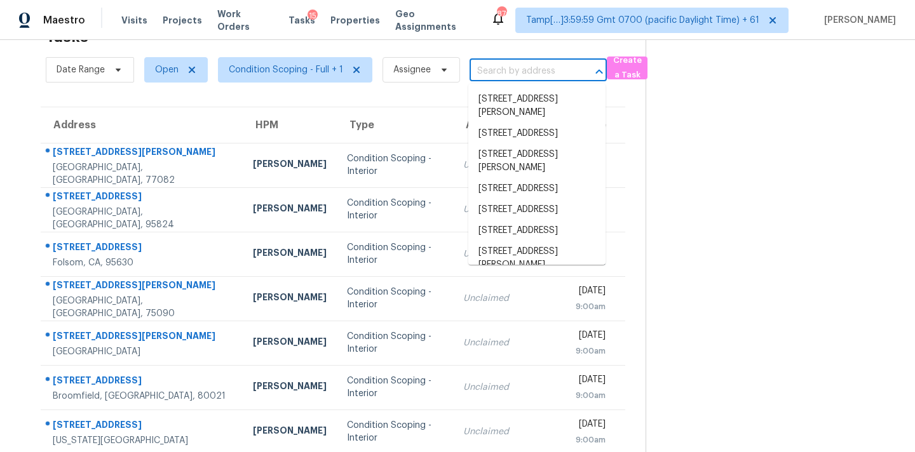
paste input "[STREET_ADDRESS]"
type input "[STREET_ADDRESS]"
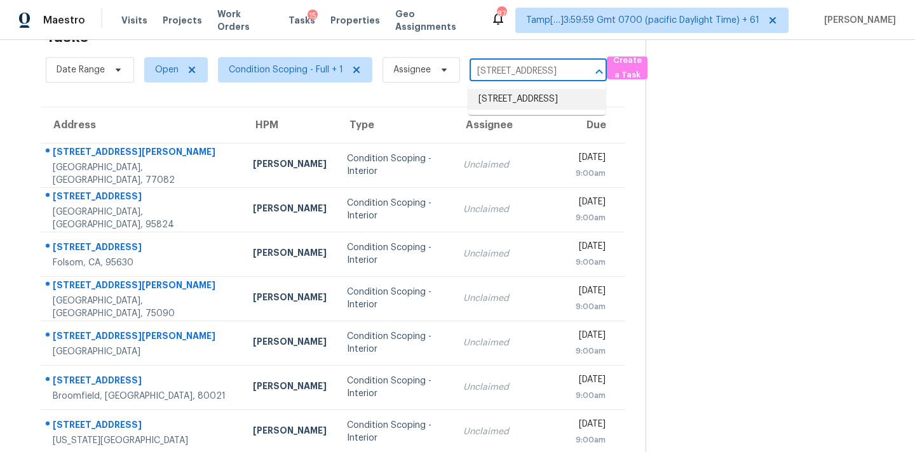
click at [509, 102] on li "[STREET_ADDRESS]" at bounding box center [536, 99] width 137 height 21
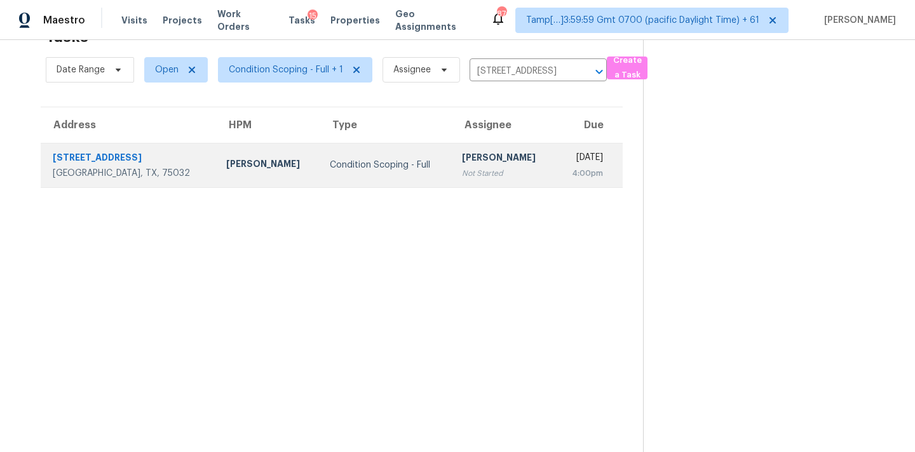
click at [476, 183] on td "[PERSON_NAME] Not Started" at bounding box center [504, 165] width 104 height 44
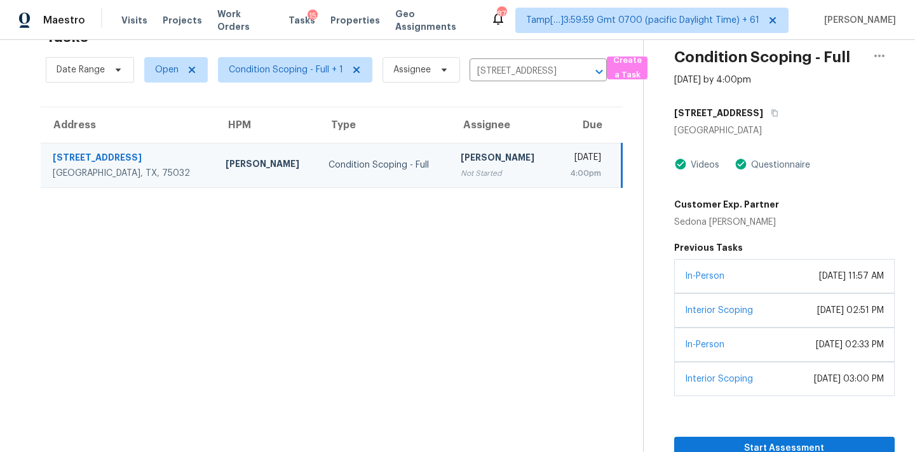
scroll to position [48, 0]
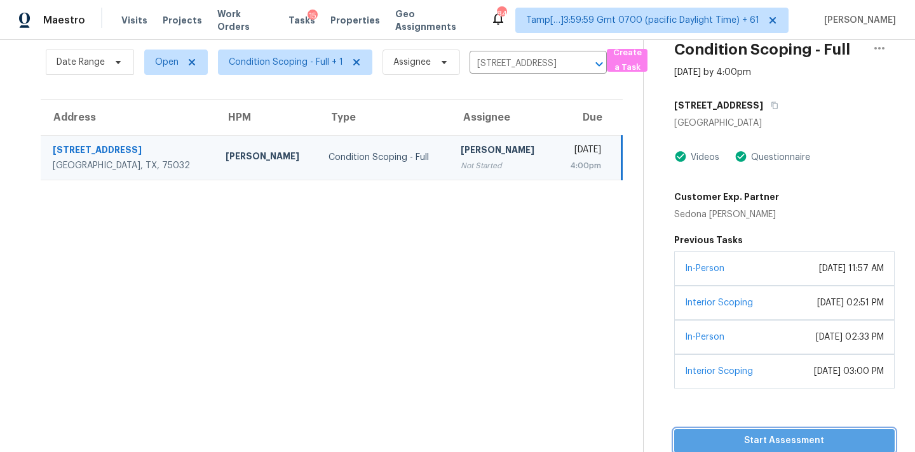
click at [790, 443] on span "Start Assessment" at bounding box center [784, 441] width 200 height 16
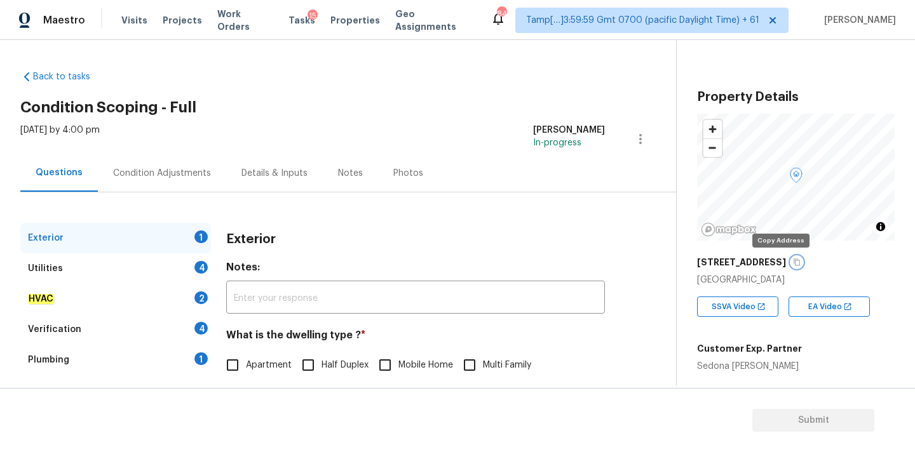
click at [793, 265] on icon "button" at bounding box center [797, 263] width 8 height 8
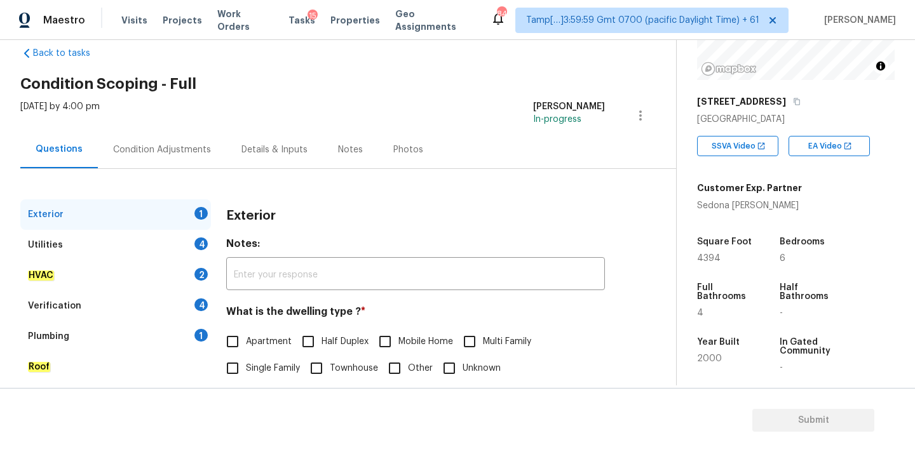
scroll to position [67, 0]
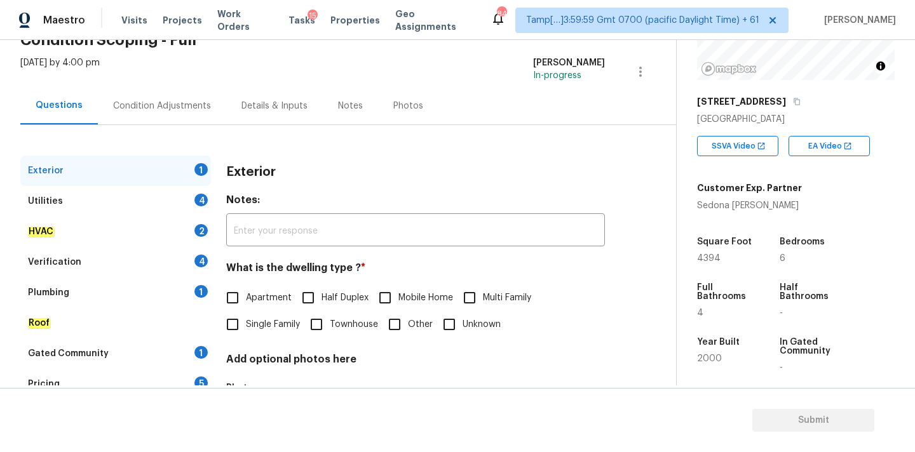
click at [278, 339] on div "Exterior Notes: ​ What is the dwelling type ? * Apartment Half Duplex Mobile Ho…" at bounding box center [415, 315] width 379 height 318
click at [278, 335] on label "Single Family" at bounding box center [259, 324] width 81 height 27
click at [246, 335] on input "Single Family" at bounding box center [232, 324] width 27 height 27
checkbox input "true"
click at [167, 205] on div "Utilities 4" at bounding box center [115, 201] width 191 height 30
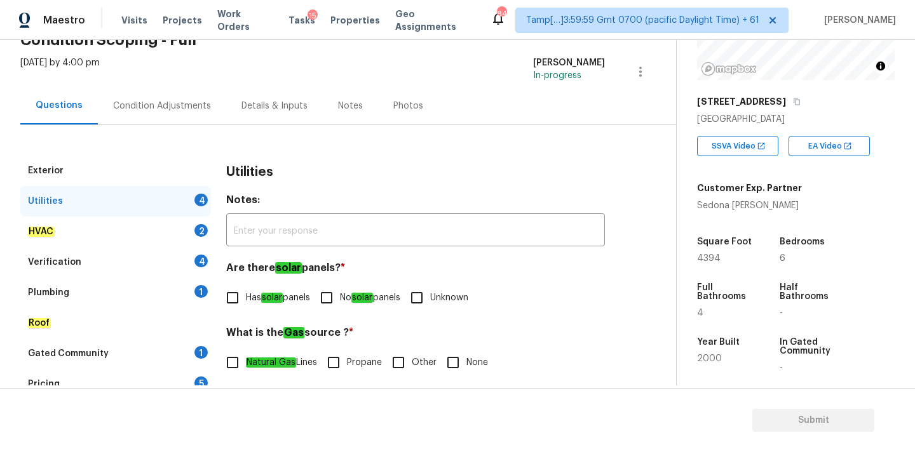
click at [355, 297] on span "No solar panels" at bounding box center [370, 298] width 60 height 13
click at [340, 297] on input "No solar panels" at bounding box center [326, 298] width 27 height 27
checkbox input "true"
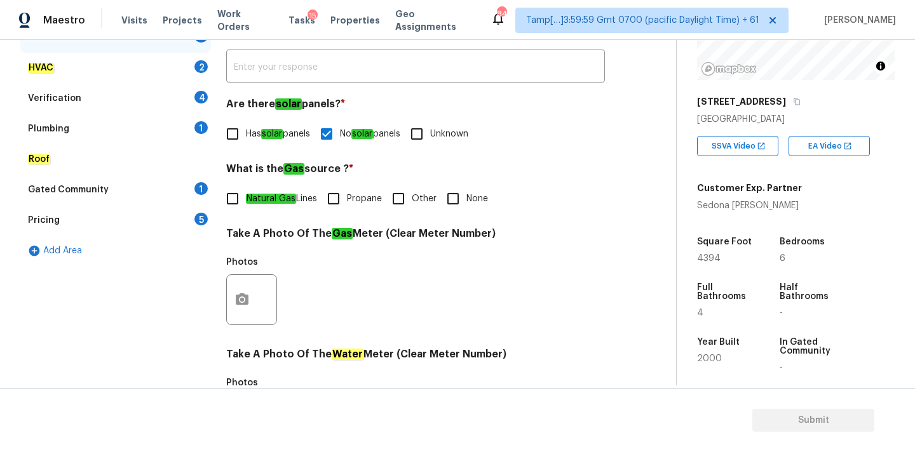
scroll to position [278, 0]
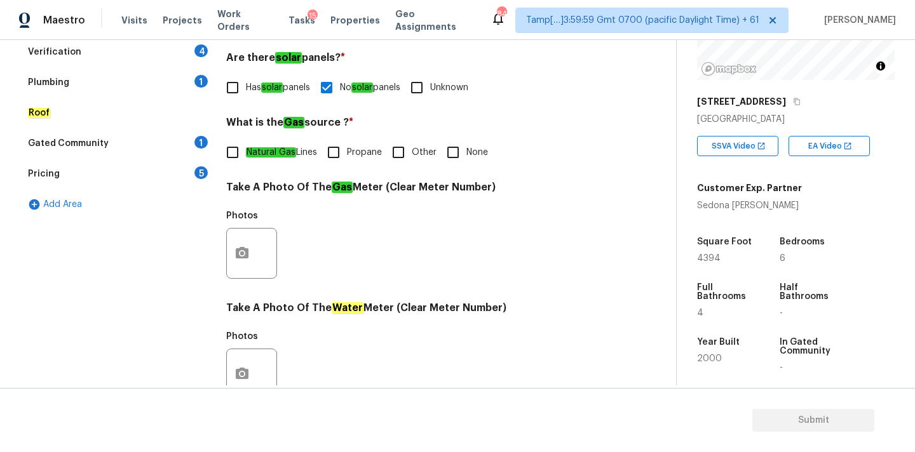
click at [247, 160] on label "Natural Gas Lines" at bounding box center [268, 152] width 98 height 27
click at [246, 160] on input "Natural Gas Lines" at bounding box center [232, 152] width 27 height 27
checkbox input "true"
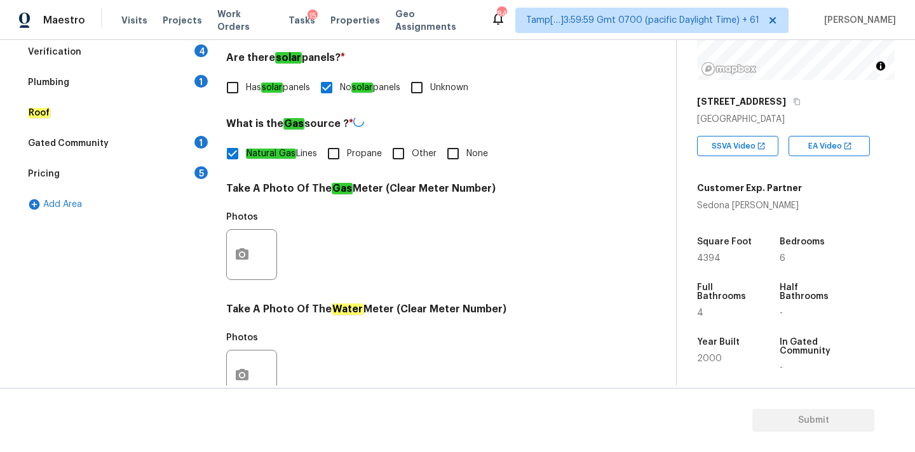
scroll to position [504, 0]
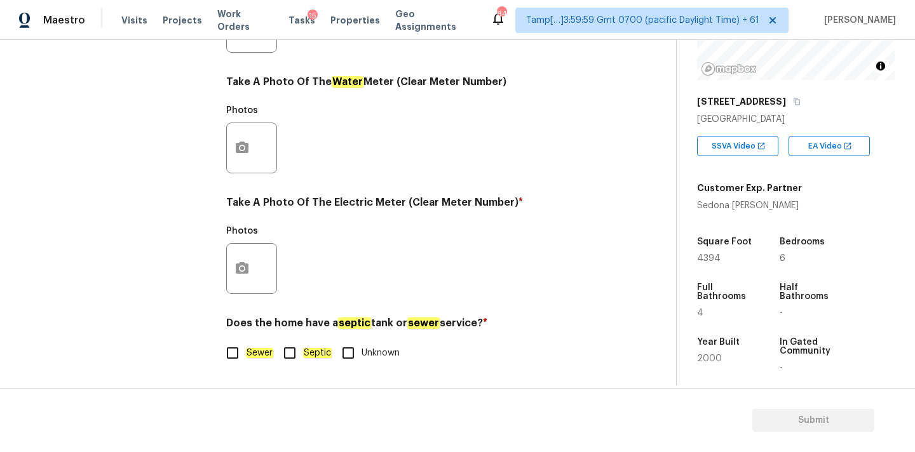
click at [257, 344] on label "Sewer" at bounding box center [246, 353] width 54 height 27
click at [246, 344] on input "Sewer" at bounding box center [232, 353] width 27 height 27
checkbox input "true"
click at [244, 269] on icon "button" at bounding box center [241, 268] width 15 height 15
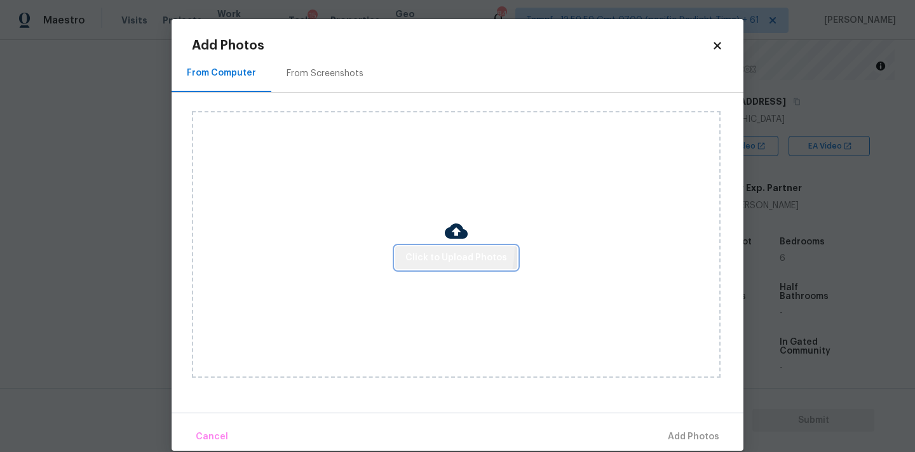
click at [404, 247] on button "Click to Upload Photos" at bounding box center [456, 259] width 122 height 24
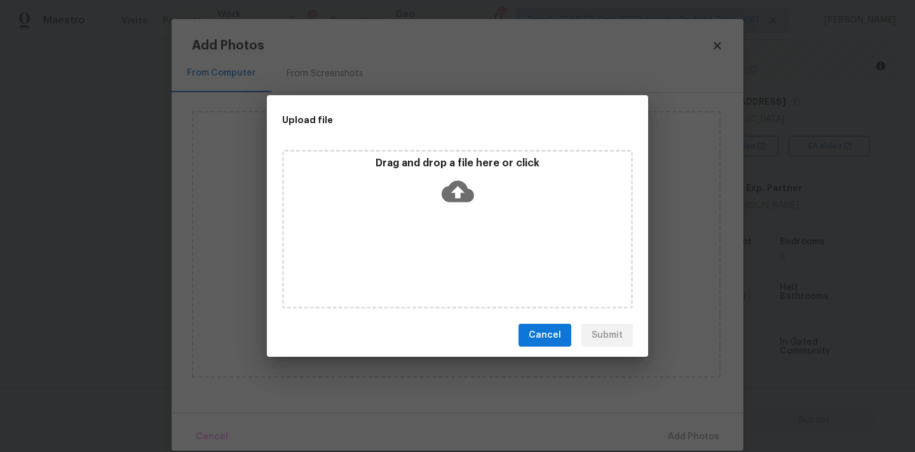
click at [445, 185] on icon at bounding box center [458, 191] width 32 height 32
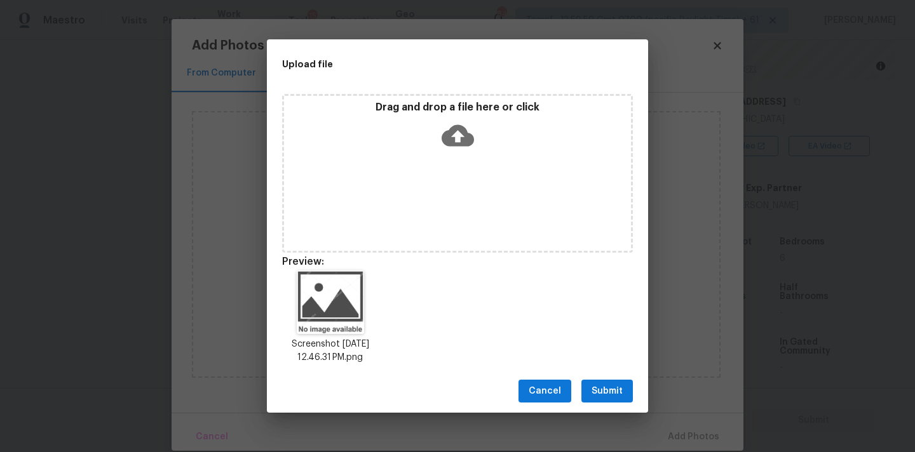
click at [599, 386] on span "Submit" at bounding box center [607, 392] width 31 height 16
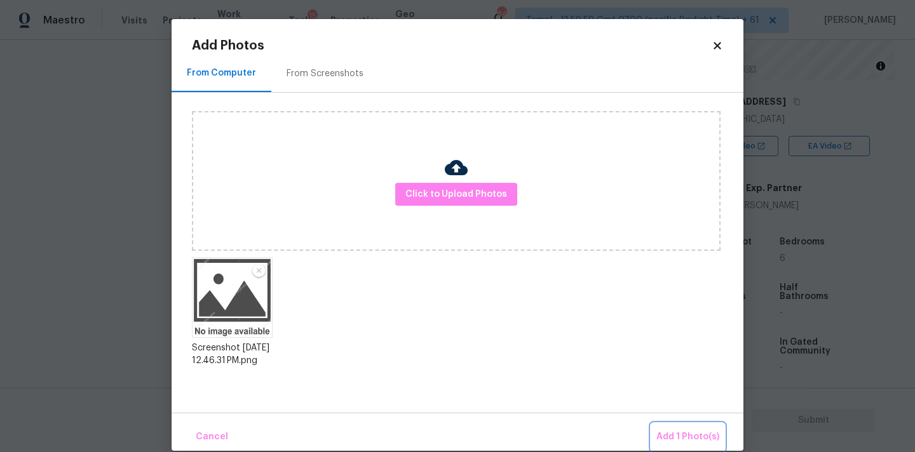
click at [677, 426] on button "Add 1 Photo(s)" at bounding box center [687, 437] width 73 height 27
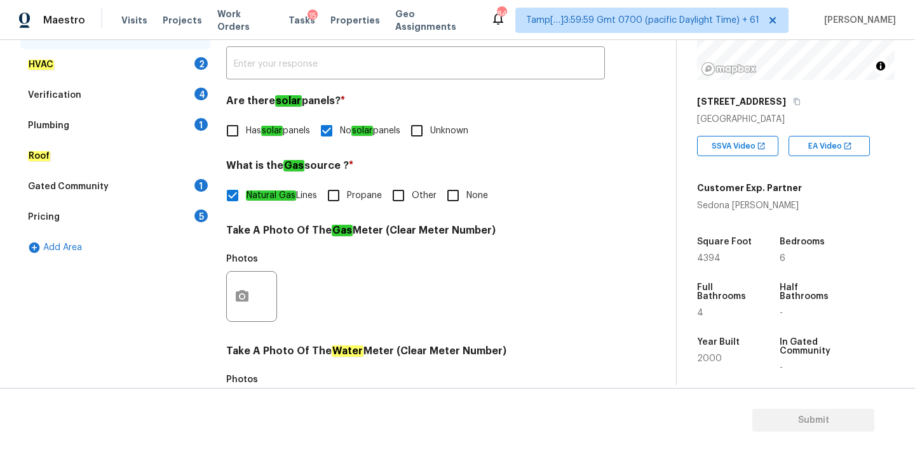
click at [151, 56] on div "HVAC 2" at bounding box center [115, 65] width 191 height 30
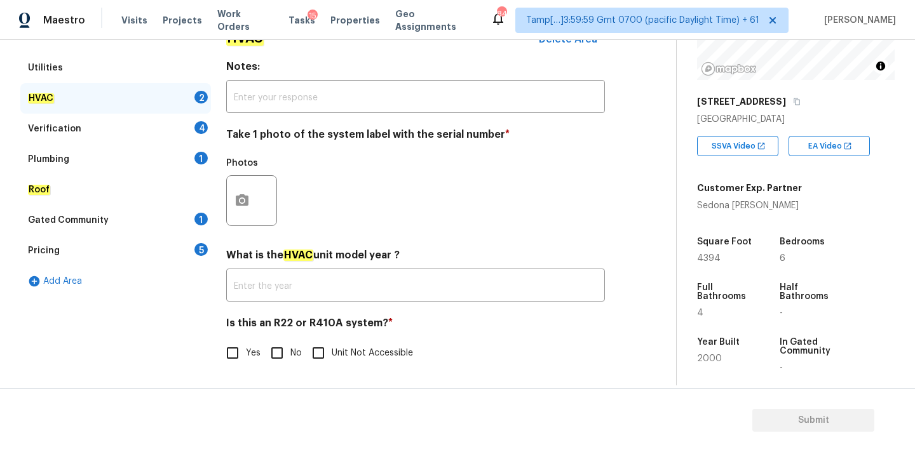
scroll to position [201, 0]
click at [287, 356] on input "No" at bounding box center [277, 353] width 27 height 27
checkbox input "true"
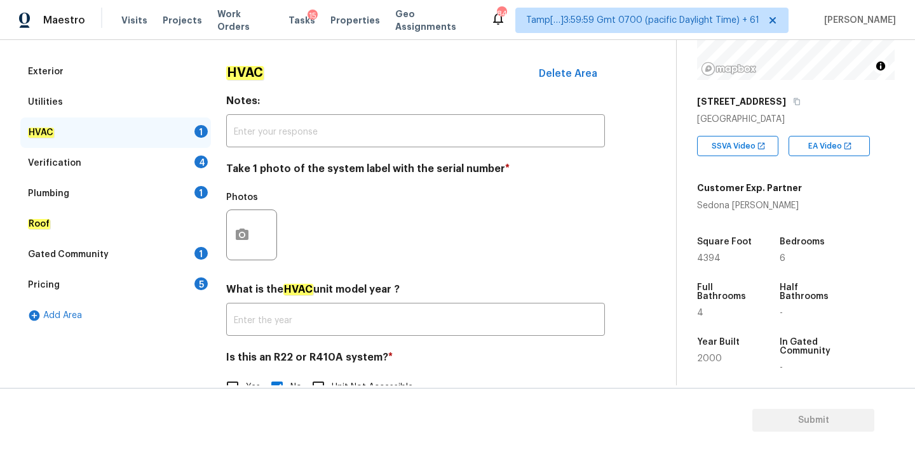
scroll to position [137, 0]
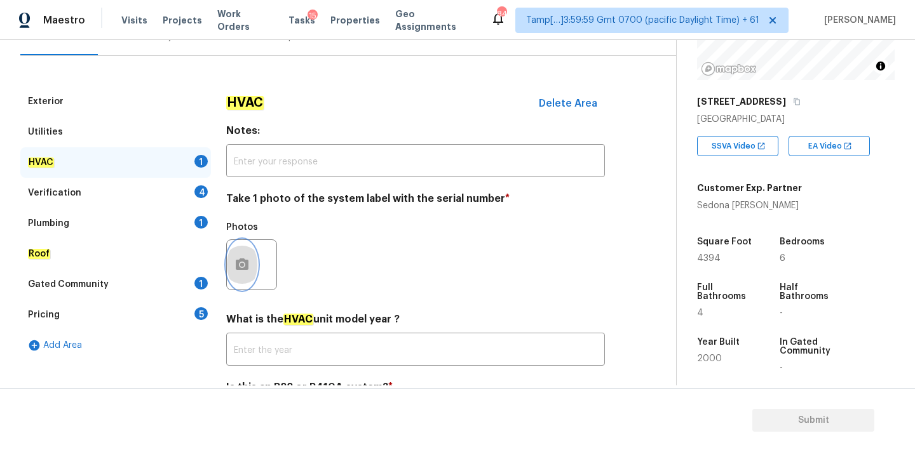
click at [248, 264] on icon "button" at bounding box center [241, 264] width 15 height 15
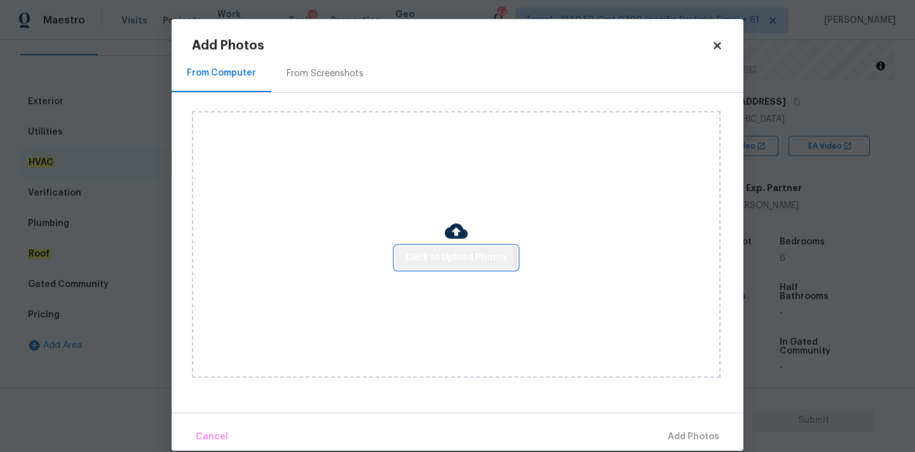
click at [405, 267] on button "Click to Upload Photos" at bounding box center [456, 259] width 122 height 24
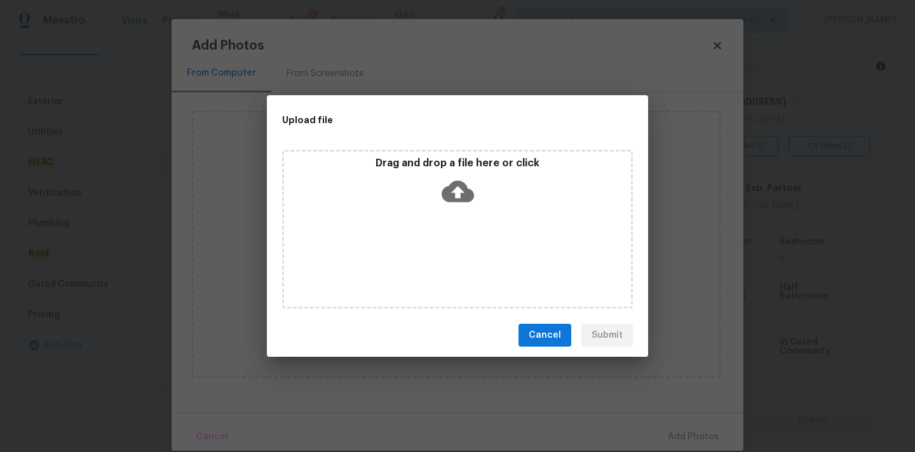
click at [443, 203] on icon at bounding box center [458, 191] width 32 height 32
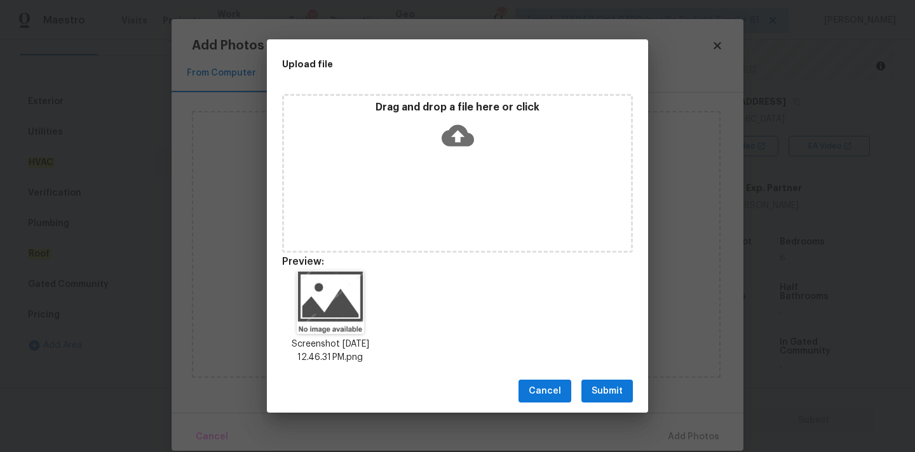
click at [623, 392] on button "Submit" at bounding box center [606, 392] width 51 height 24
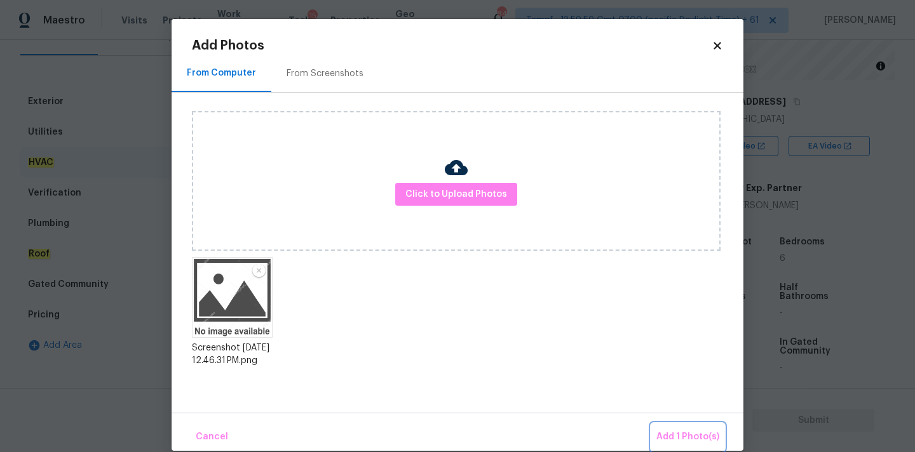
click at [678, 426] on button "Add 1 Photo(s)" at bounding box center [687, 437] width 73 height 27
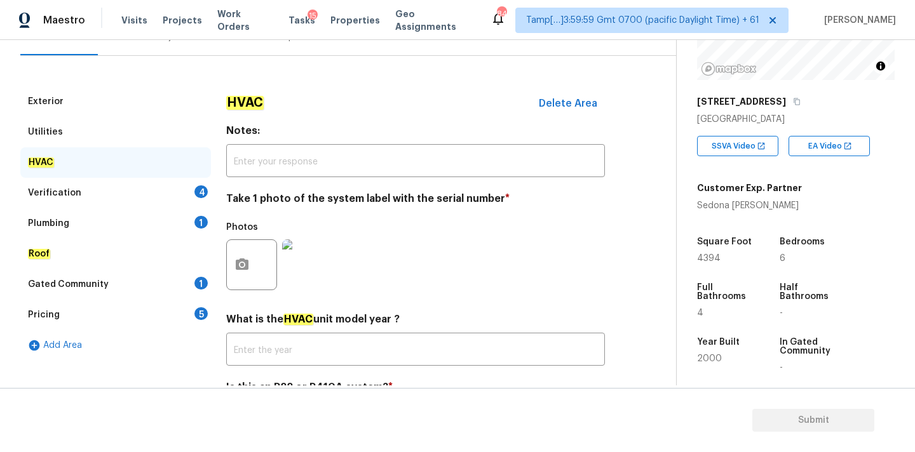
click at [176, 190] on div "Verification 4" at bounding box center [115, 193] width 191 height 30
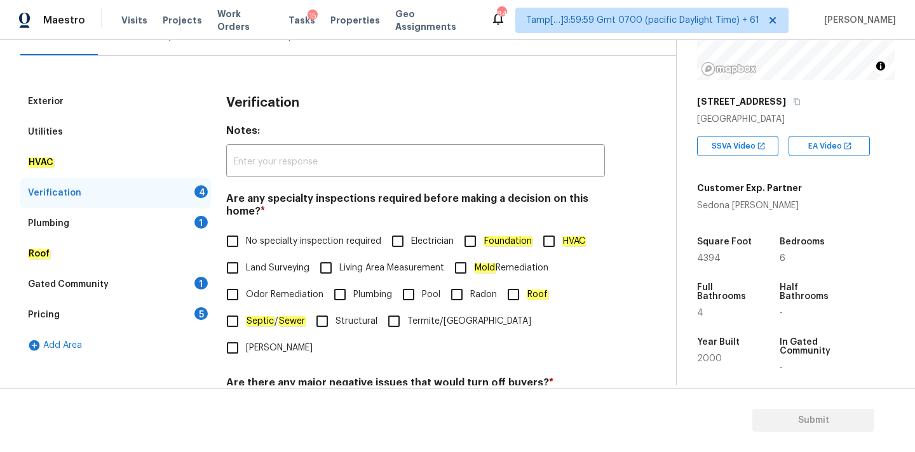
click at [288, 250] on label "No specialty inspection required" at bounding box center [300, 241] width 162 height 27
click at [246, 250] on input "No specialty inspection required" at bounding box center [232, 241] width 27 height 27
checkbox input "true"
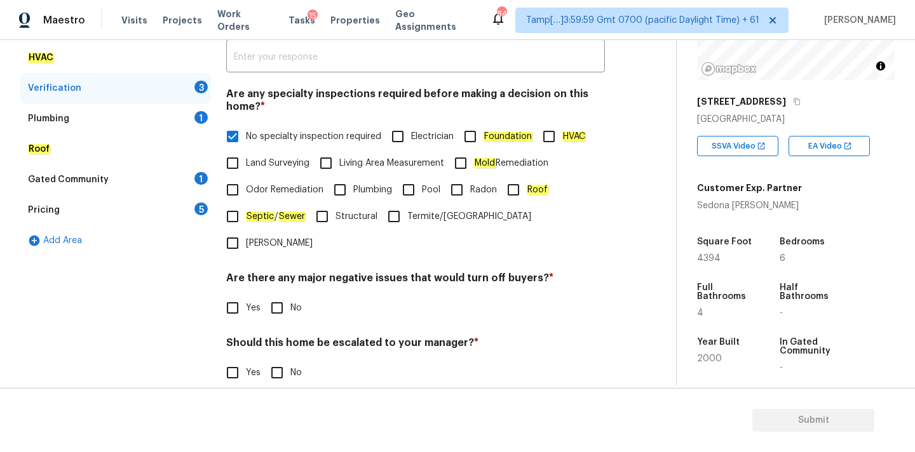
scroll to position [312, 0]
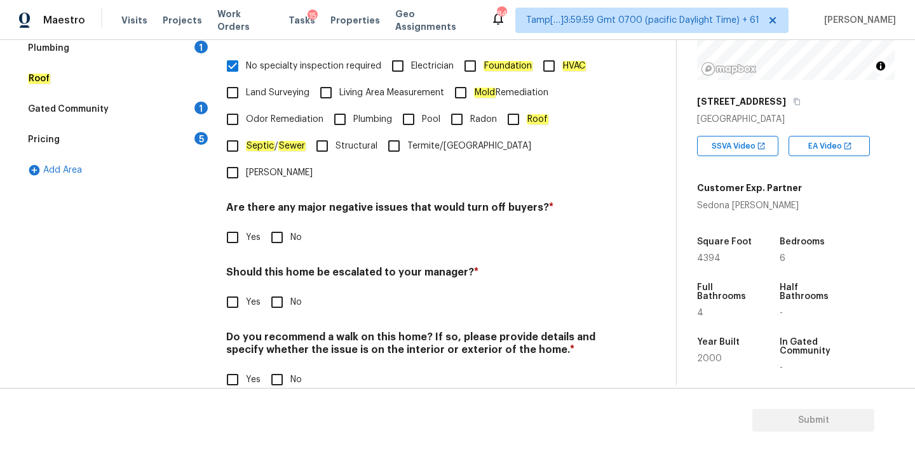
click at [285, 225] on div "Verification Notes: ​ Are any specialty inspections required before making a de…" at bounding box center [415, 159] width 379 height 497
click at [281, 224] on input "No" at bounding box center [277, 237] width 27 height 27
checkbox input "true"
click at [281, 290] on input "No" at bounding box center [277, 303] width 27 height 27
checkbox input "true"
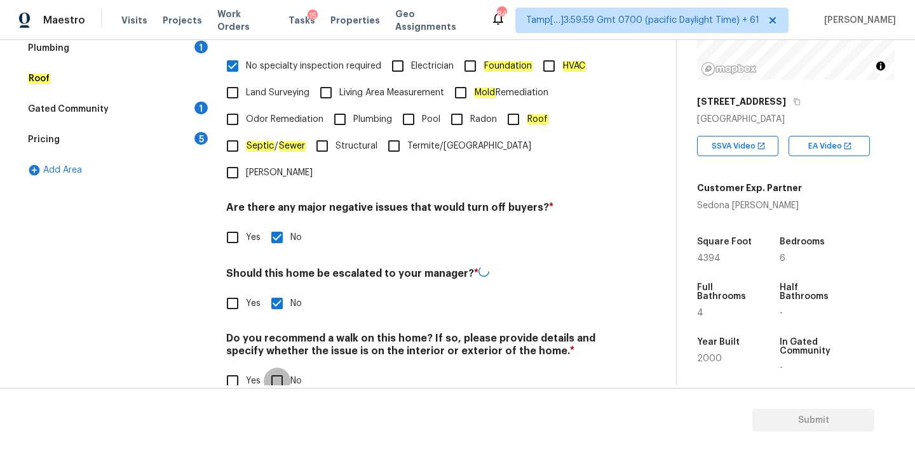
click at [281, 368] on input "No" at bounding box center [277, 381] width 27 height 27
checkbox input "true"
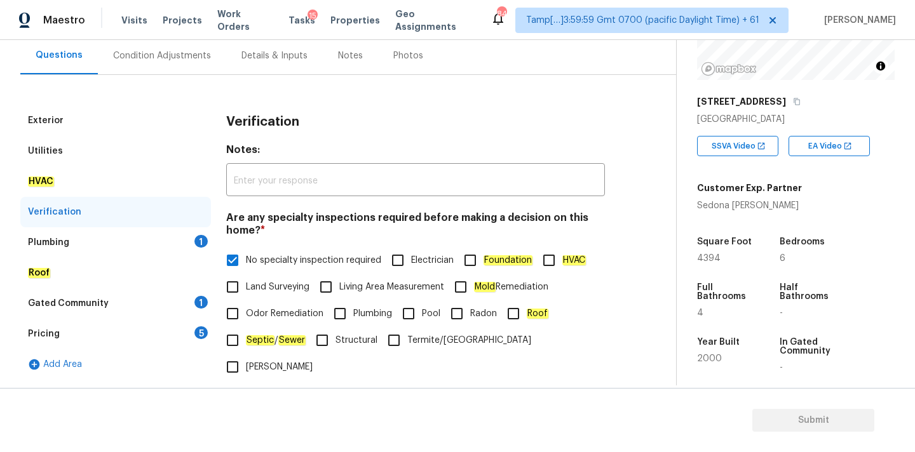
click at [168, 238] on div "Plumbing 1" at bounding box center [115, 242] width 191 height 30
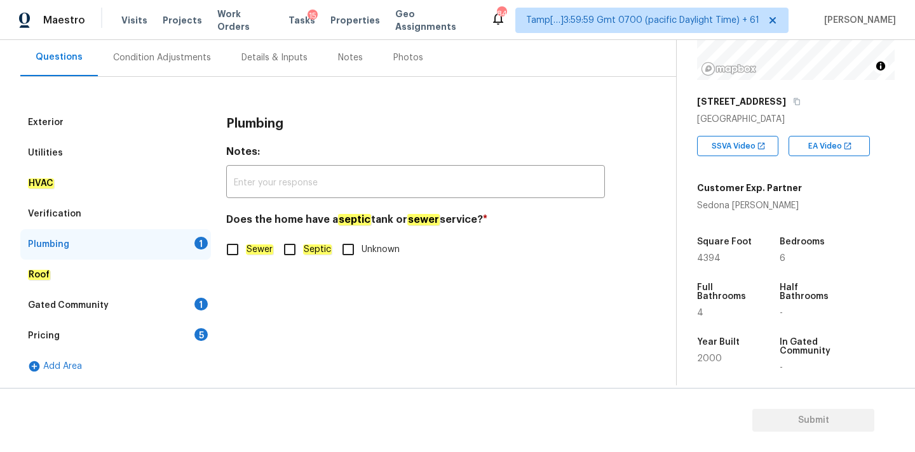
click at [259, 259] on label "Sewer" at bounding box center [246, 249] width 54 height 27
click at [246, 259] on input "Sewer" at bounding box center [232, 249] width 27 height 27
checkbox input "true"
click at [177, 311] on div "Gated Community 1" at bounding box center [115, 305] width 191 height 30
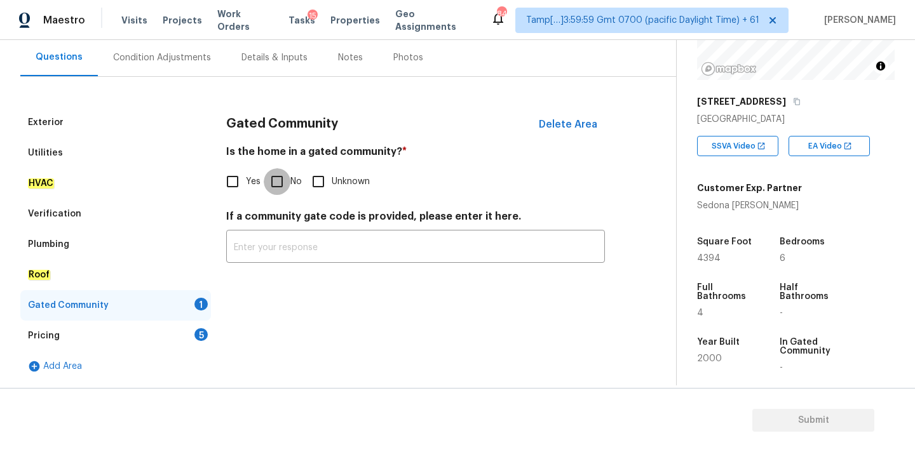
click at [281, 182] on input "No" at bounding box center [277, 181] width 27 height 27
checkbox input "true"
click at [186, 335] on div "Pricing 5" at bounding box center [115, 336] width 191 height 30
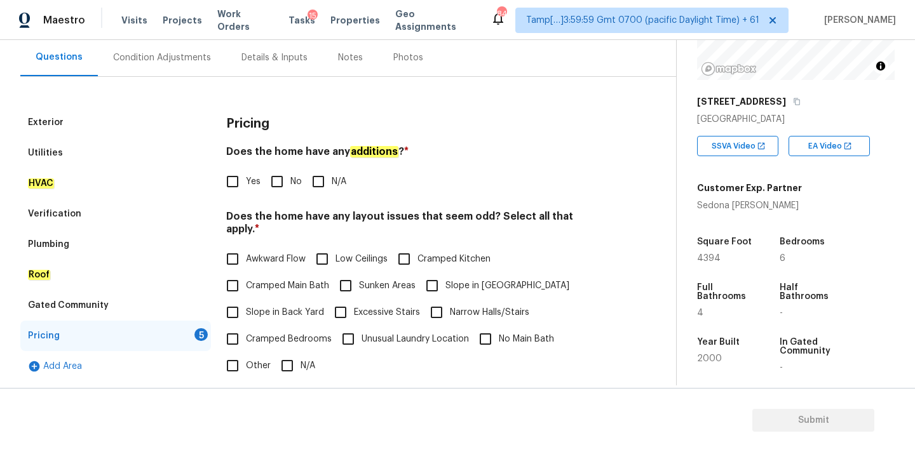
click at [274, 172] on input "No" at bounding box center [277, 181] width 27 height 27
checkbox input "true"
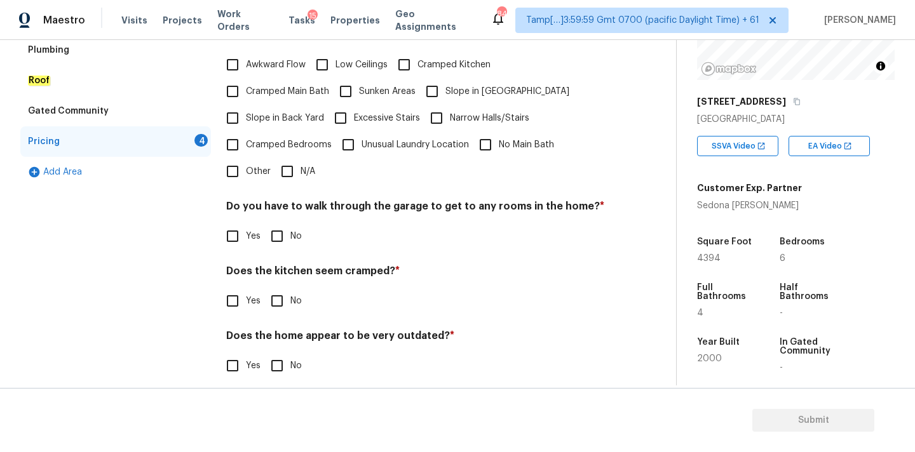
click at [285, 158] on input "N/A" at bounding box center [287, 171] width 27 height 27
checkbox input "true"
click at [285, 227] on input "No" at bounding box center [277, 237] width 27 height 27
checkbox input "true"
click at [278, 294] on input "No" at bounding box center [277, 301] width 27 height 27
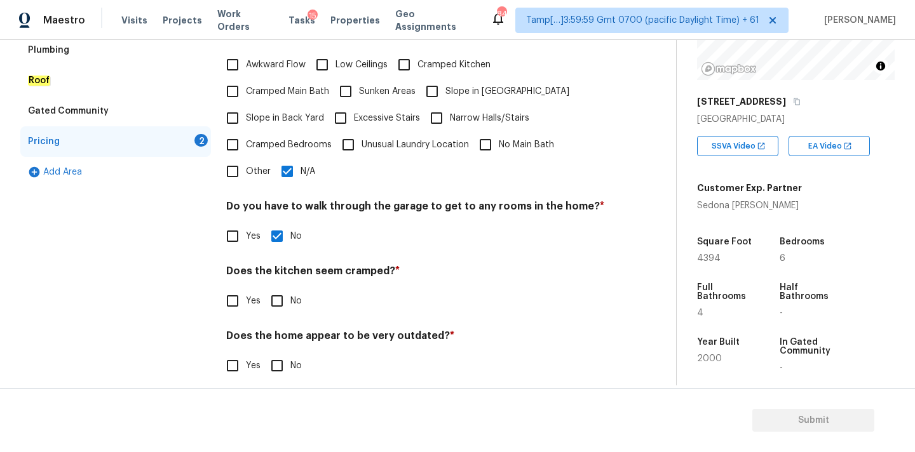
checkbox input "true"
click at [277, 353] on input "No" at bounding box center [277, 366] width 27 height 27
checkbox input "true"
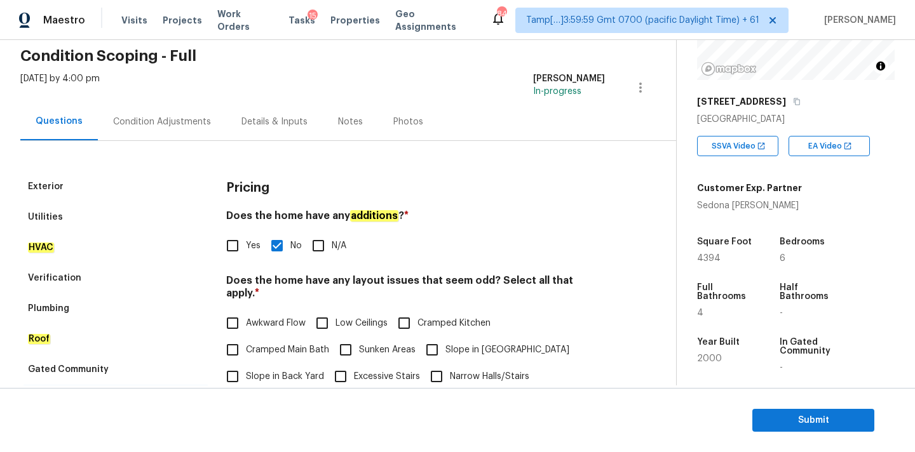
scroll to position [0, 0]
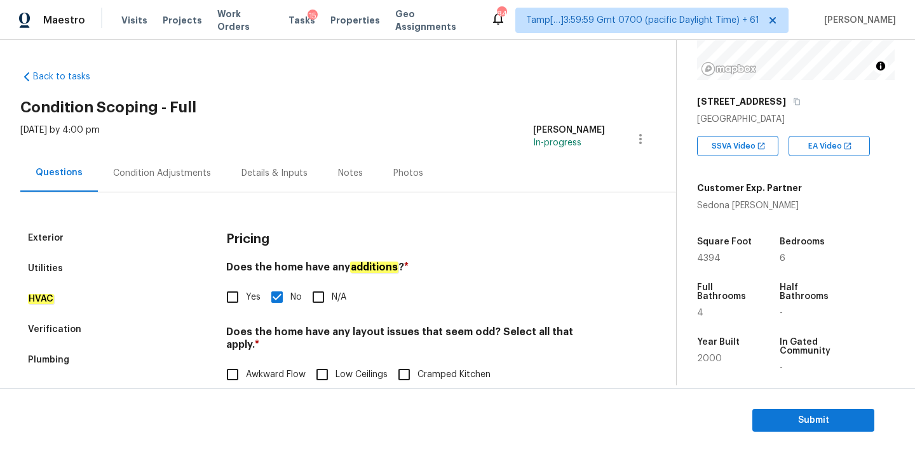
click at [182, 170] on div "Condition Adjustments" at bounding box center [162, 173] width 98 height 13
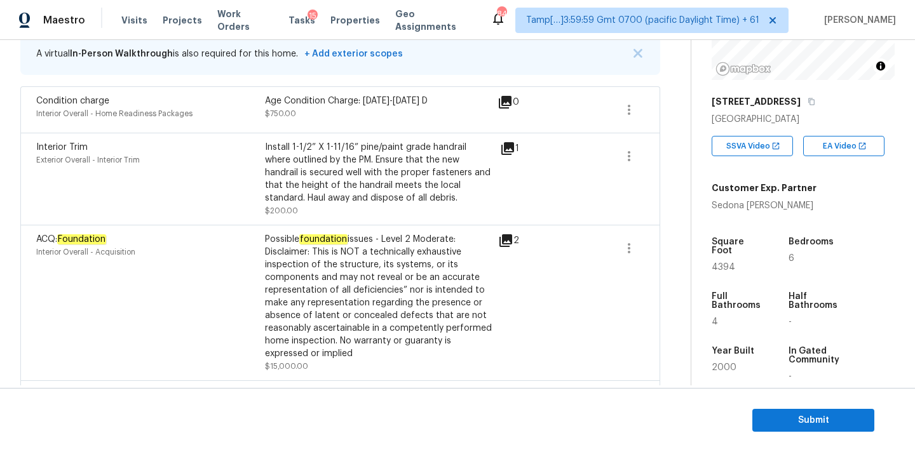
scroll to position [266, 0]
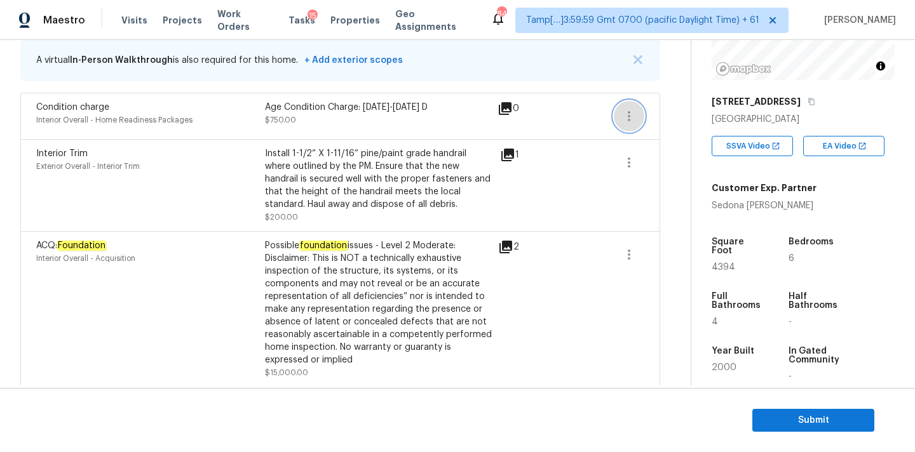
click at [623, 117] on icon "button" at bounding box center [628, 116] width 15 height 15
click at [680, 119] on div "Edit" at bounding box center [700, 113] width 99 height 13
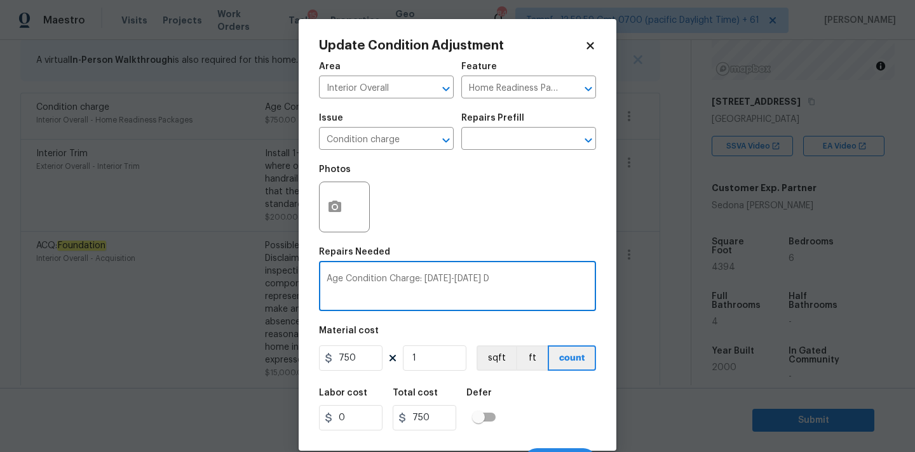
click at [407, 282] on textarea "Age Condition Charge: [DATE]-[DATE] D" at bounding box center [458, 287] width 262 height 27
type textarea "."
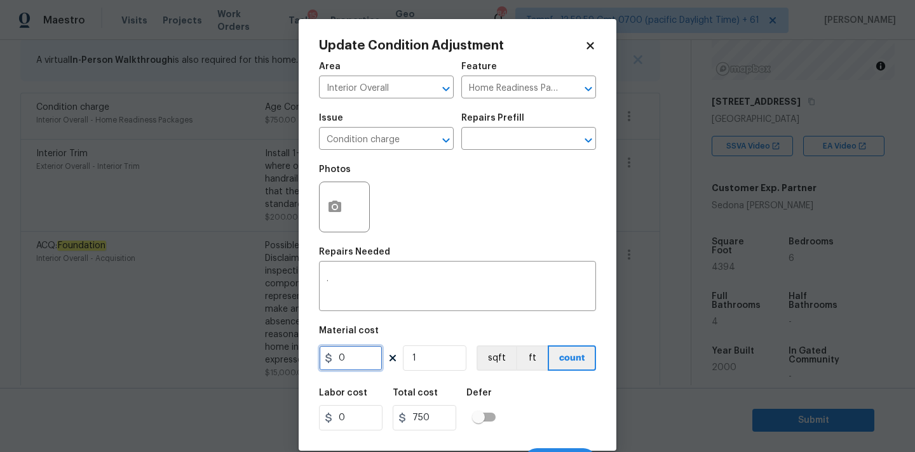
type input "0"
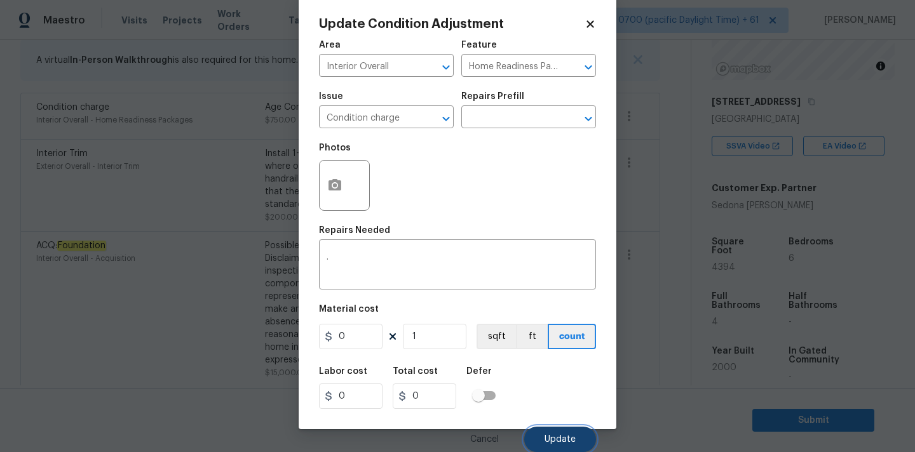
click at [549, 435] on span "Update" at bounding box center [559, 440] width 31 height 10
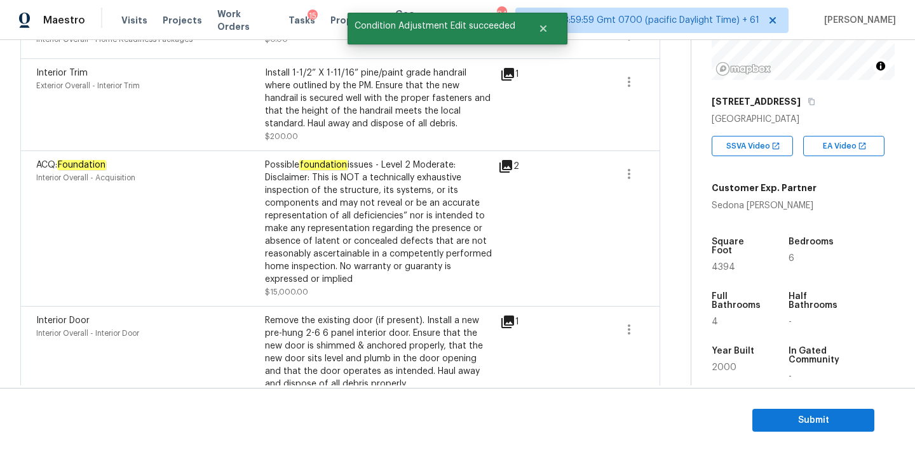
scroll to position [391, 0]
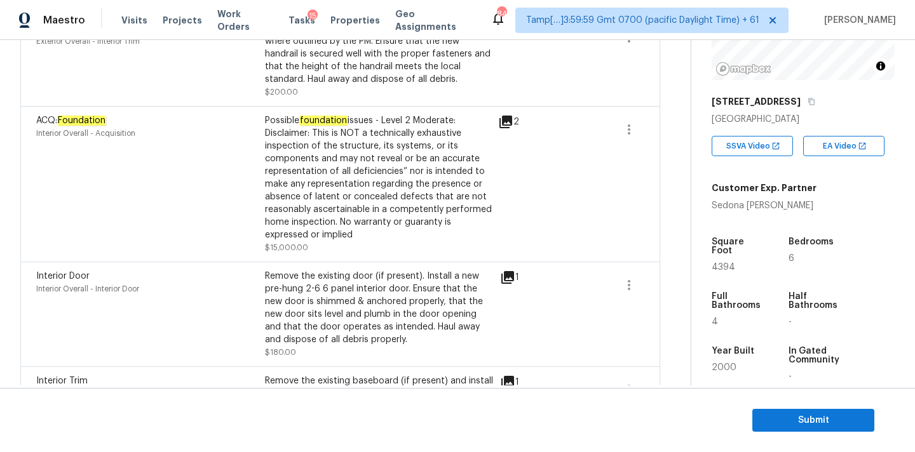
click at [510, 127] on icon at bounding box center [505, 121] width 15 height 15
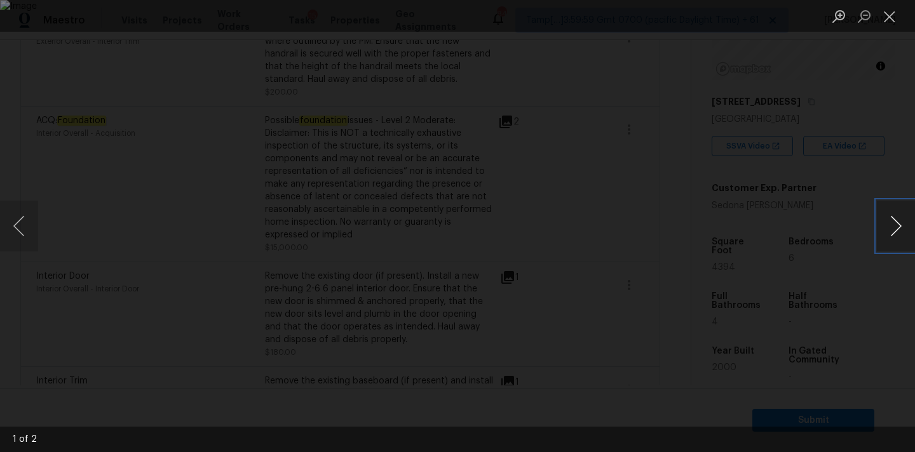
click at [891, 228] on button "Next image" at bounding box center [896, 226] width 38 height 51
click at [893, 227] on button "Next image" at bounding box center [896, 226] width 38 height 51
click at [886, 9] on button "Close lightbox" at bounding box center [889, 16] width 25 height 22
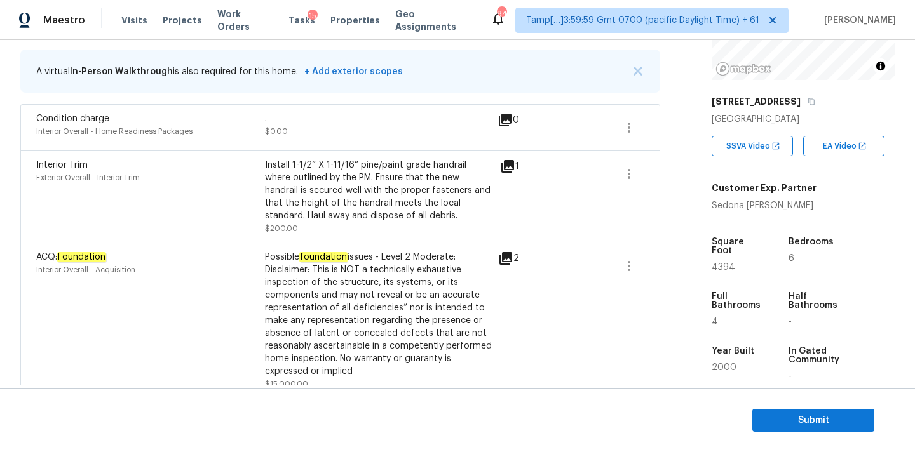
scroll to position [0, 0]
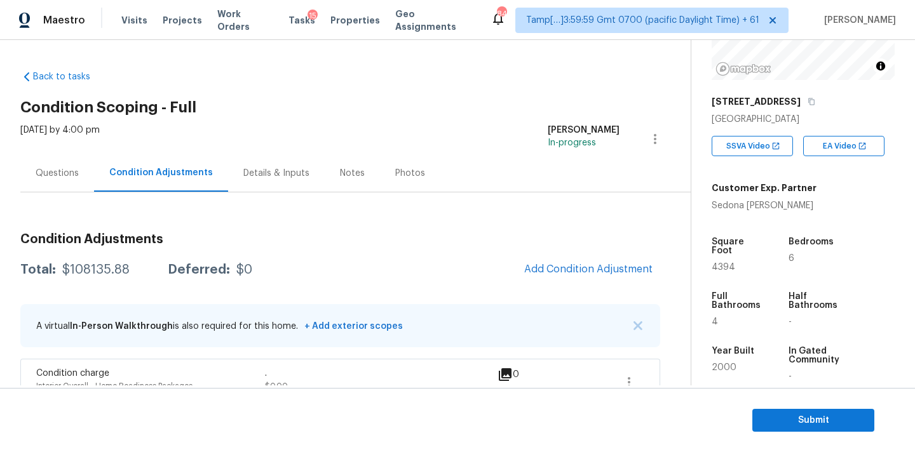
click at [77, 173] on div "Questions" at bounding box center [57, 173] width 43 height 13
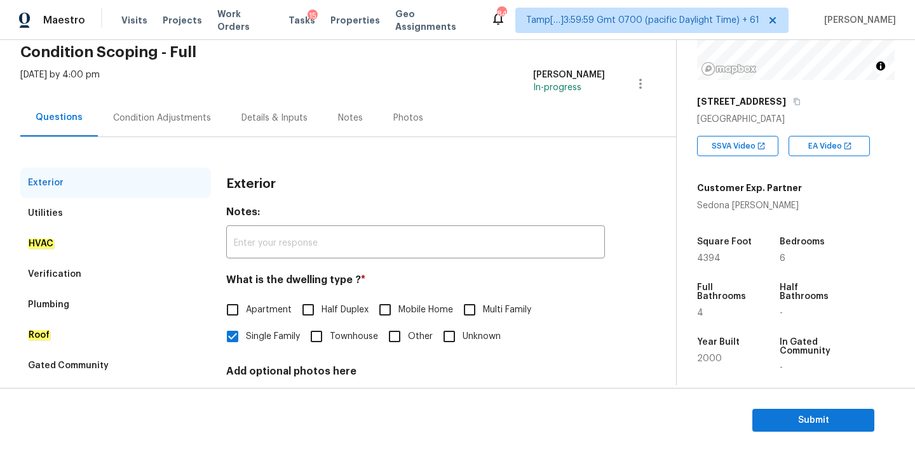
scroll to position [159, 0]
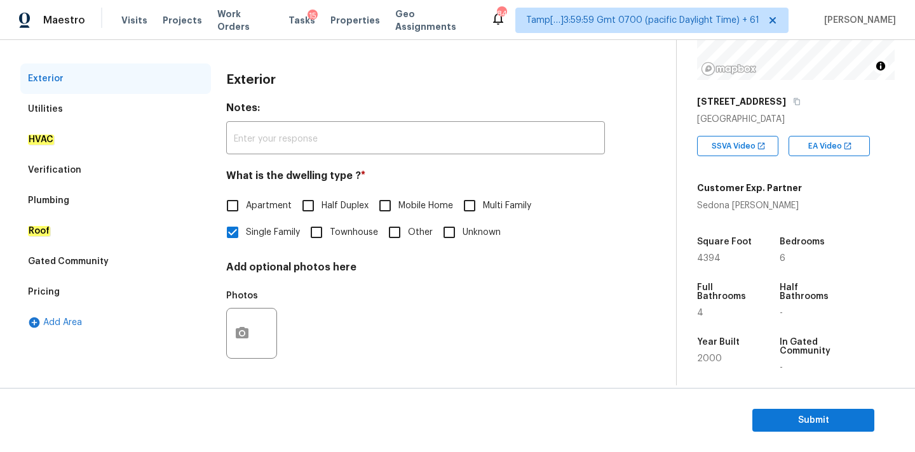
click at [94, 167] on div "Verification" at bounding box center [115, 170] width 191 height 30
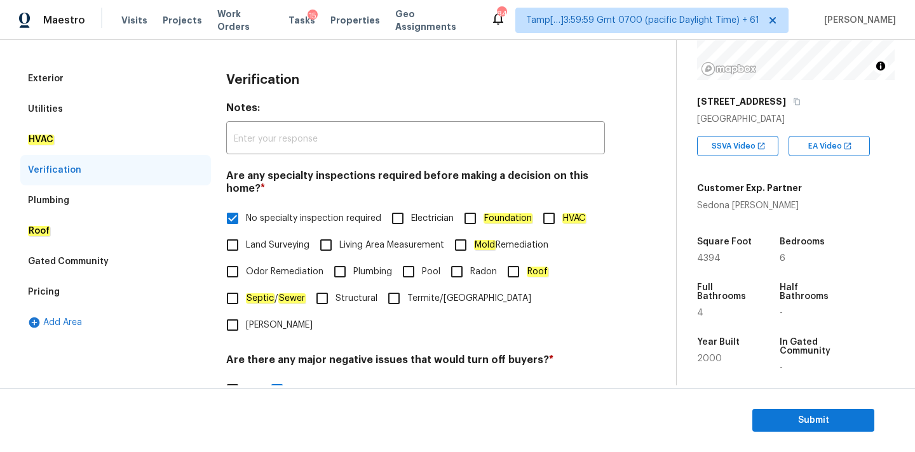
scroll to position [312, 0]
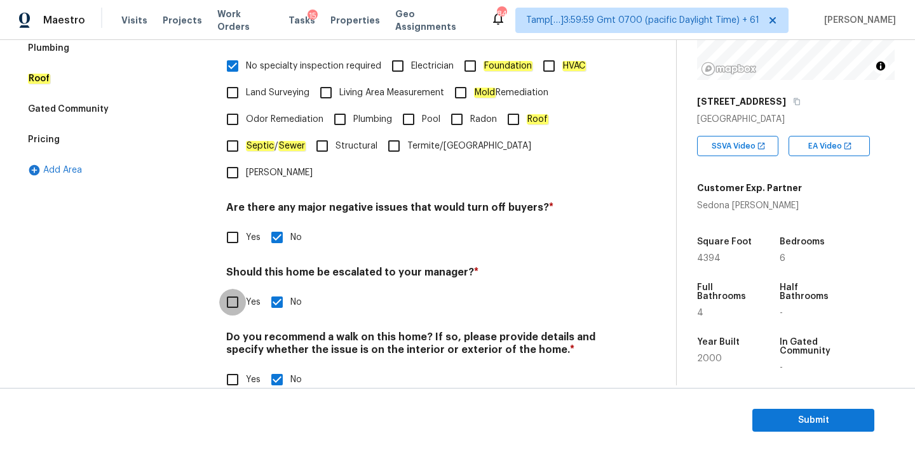
click at [244, 289] on input "Yes" at bounding box center [232, 302] width 27 height 27
checkbox input "true"
checkbox input "false"
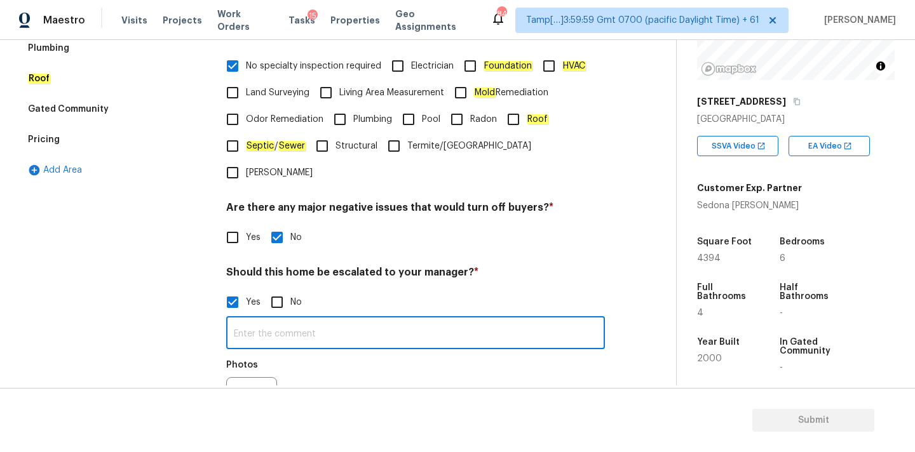
click at [284, 320] on input "text" at bounding box center [415, 335] width 379 height 30
click at [234, 320] on input "@0:31" at bounding box center [415, 335] width 379 height 30
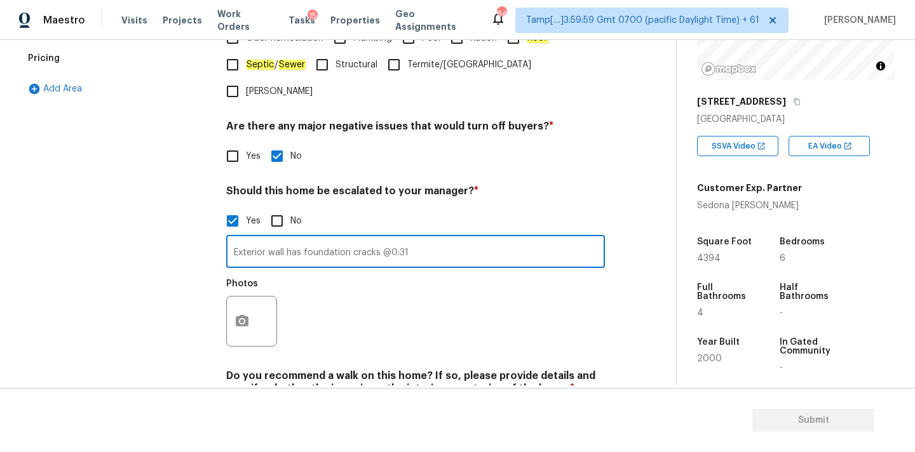
scroll to position [433, 0]
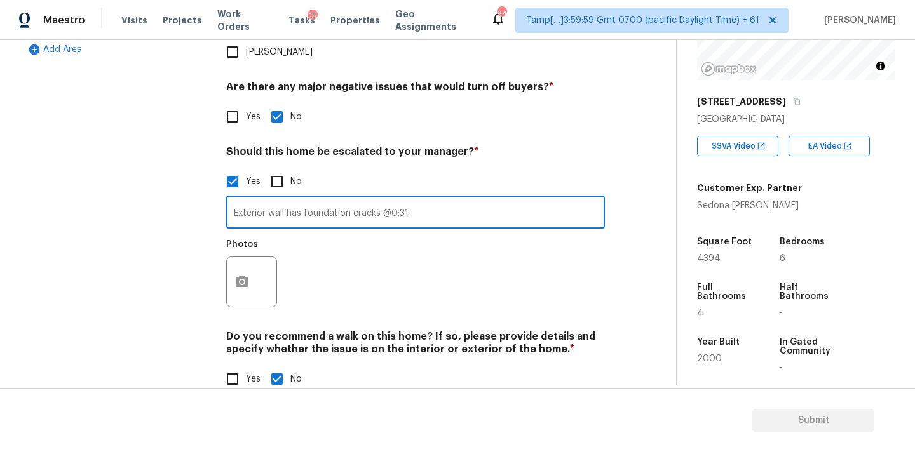
type input "Exterior wall has foundation cracks @0:31"
click at [246, 274] on icon "button" at bounding box center [241, 281] width 15 height 15
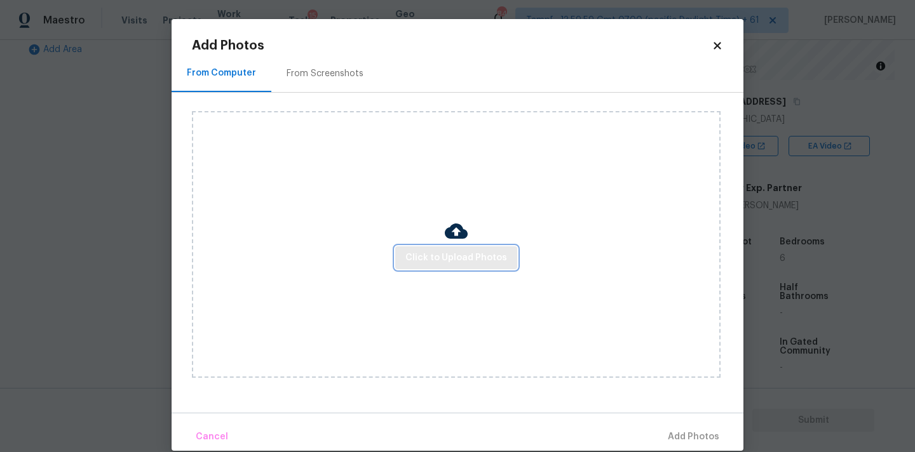
click at [403, 257] on button "Click to Upload Photos" at bounding box center [456, 259] width 122 height 24
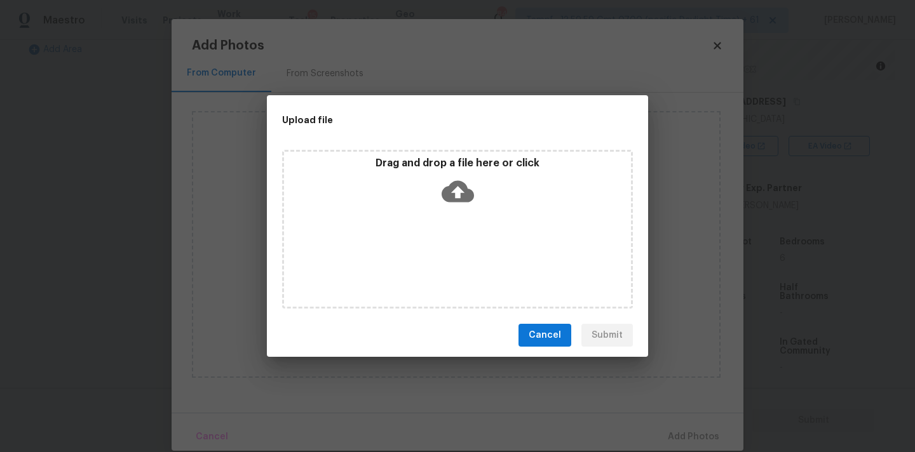
click at [457, 197] on icon at bounding box center [458, 192] width 32 height 22
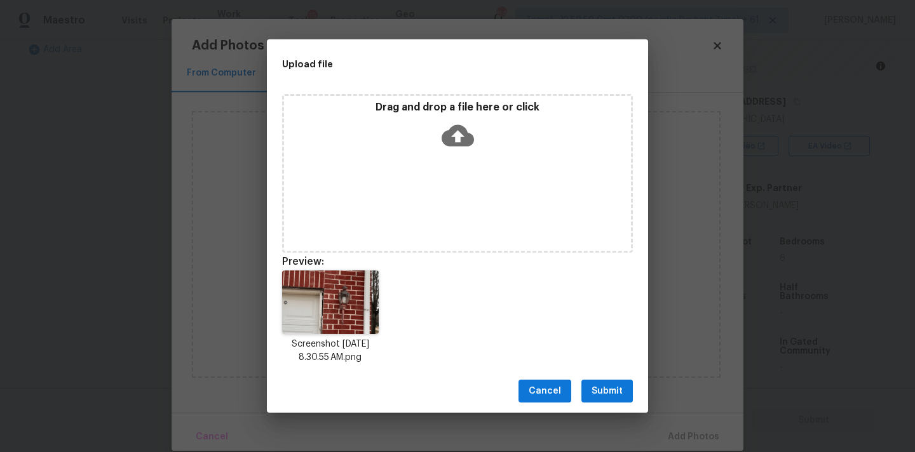
click at [621, 384] on span "Submit" at bounding box center [607, 392] width 31 height 16
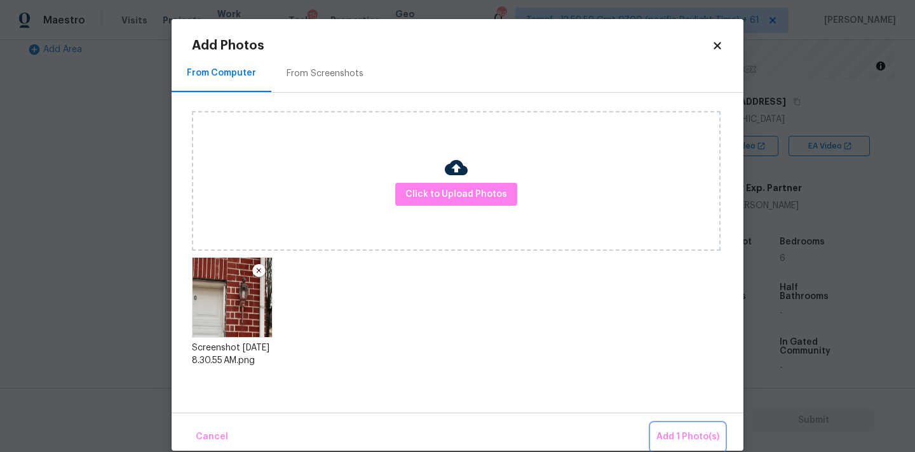
click at [687, 432] on span "Add 1 Photo(s)" at bounding box center [687, 437] width 63 height 16
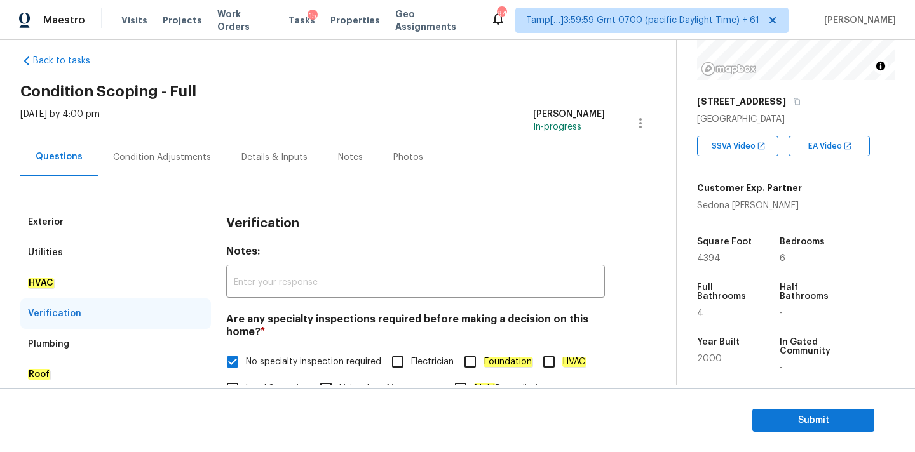
scroll to position [4, 0]
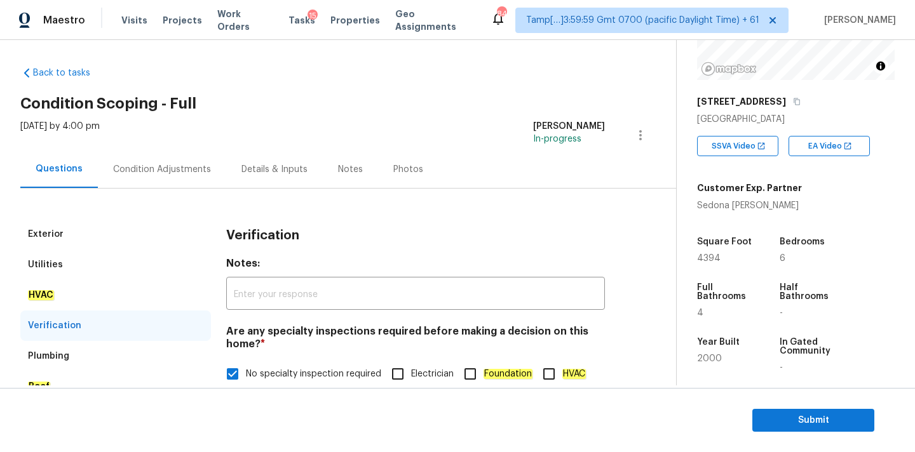
click at [192, 174] on div "Condition Adjustments" at bounding box center [162, 169] width 98 height 13
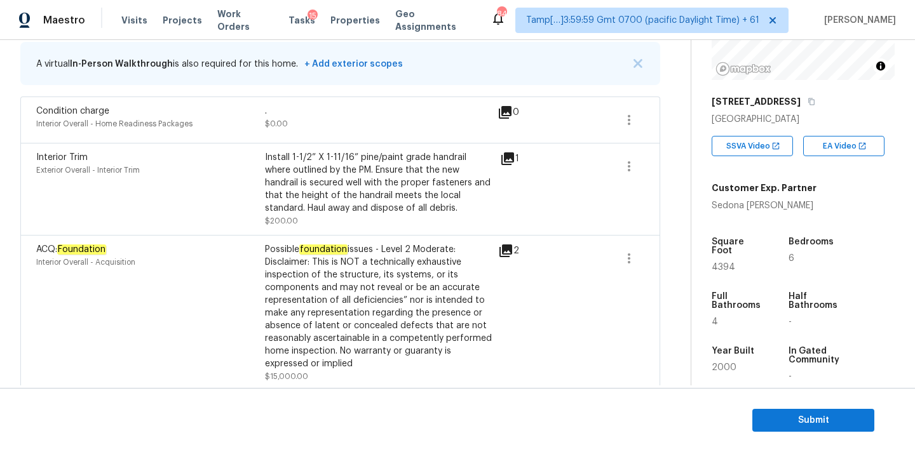
scroll to position [264, 0]
click at [630, 166] on icon "button" at bounding box center [628, 165] width 15 height 15
click at [564, 187] on span at bounding box center [584, 188] width 49 height 76
click at [509, 159] on icon at bounding box center [507, 157] width 15 height 15
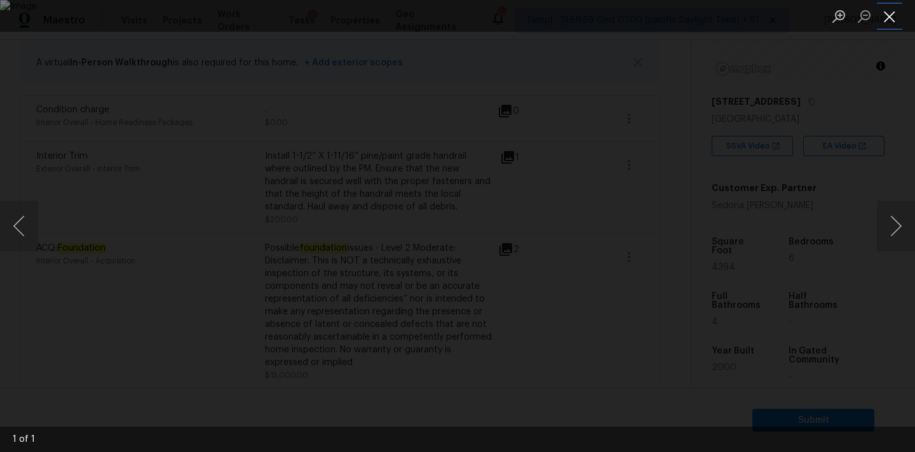
click at [891, 13] on button "Close lightbox" at bounding box center [889, 16] width 25 height 22
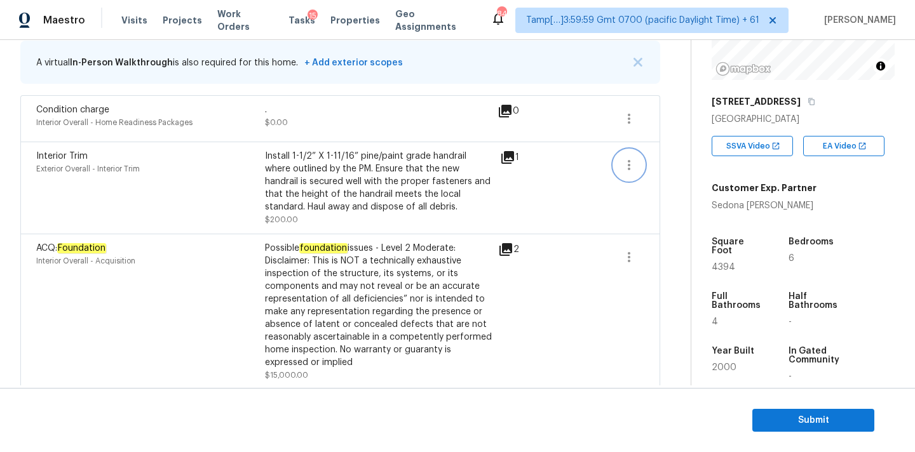
click at [630, 163] on icon "button" at bounding box center [628, 165] width 15 height 15
click at [661, 164] on div "Edit" at bounding box center [700, 162] width 99 height 13
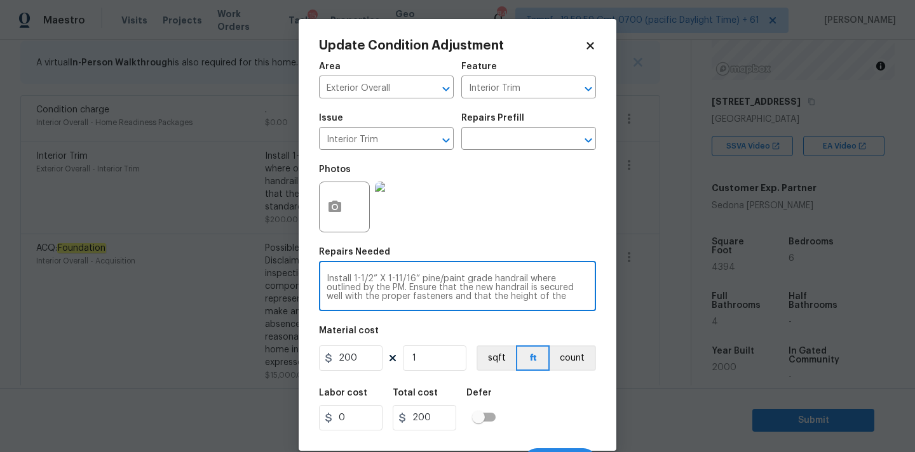
click at [355, 291] on textarea "Install 1-1/2” X 1-11/16” pine/paint grade handrail where outlined by the PM. E…" at bounding box center [458, 287] width 262 height 27
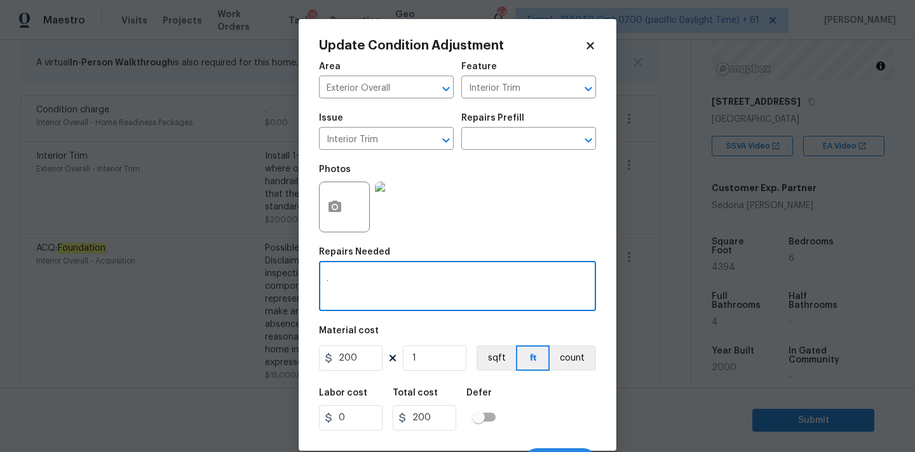
type textarea "."
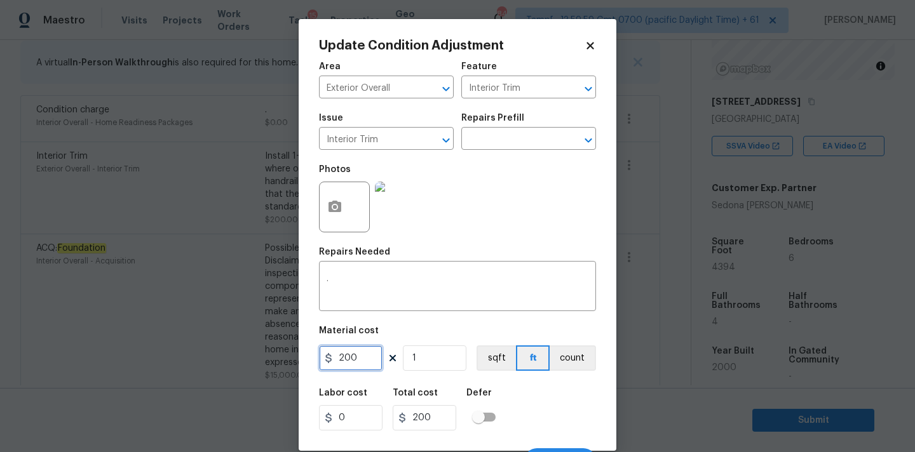
click at [367, 355] on input "200" at bounding box center [351, 358] width 64 height 25
type input "0"
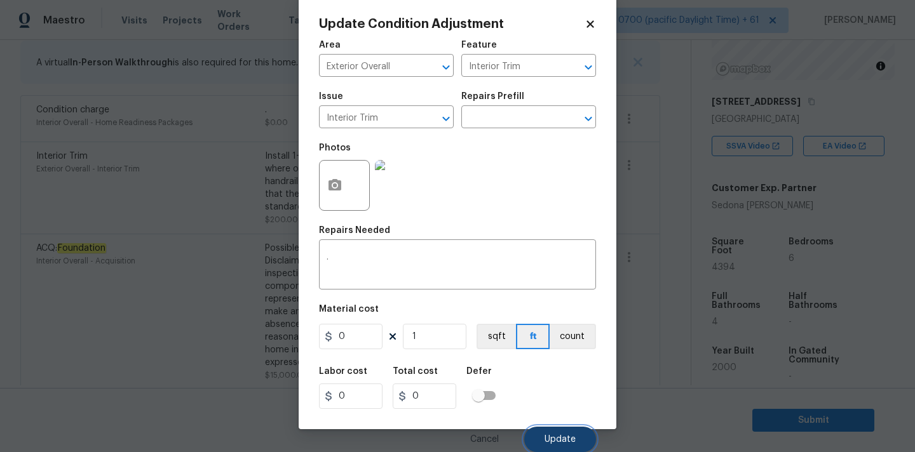
click at [545, 437] on span "Update" at bounding box center [559, 440] width 31 height 10
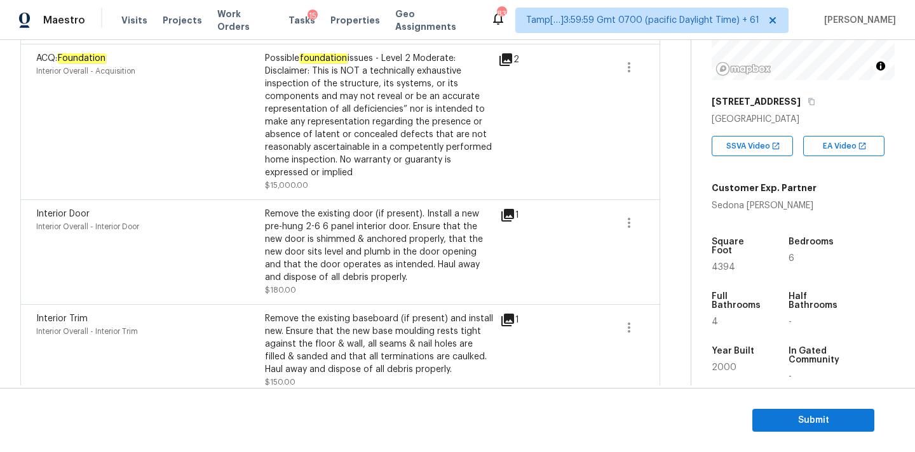
scroll to position [424, 0]
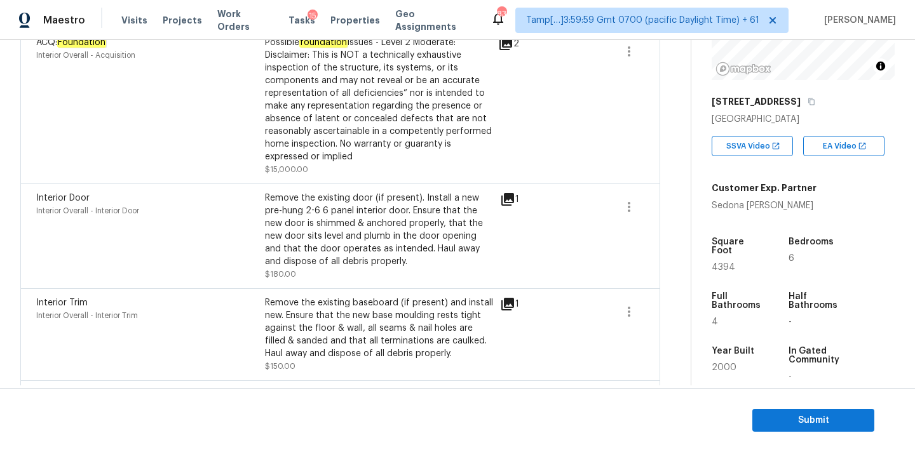
click at [510, 200] on icon at bounding box center [507, 199] width 15 height 15
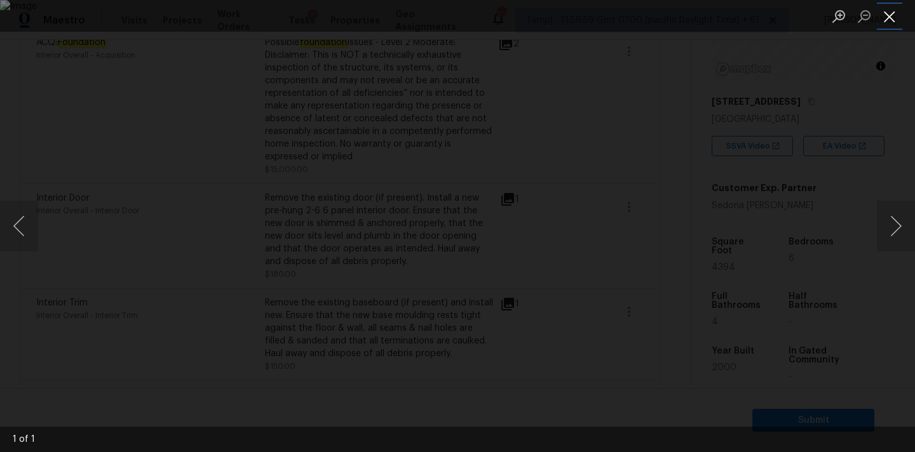
click at [891, 21] on button "Close lightbox" at bounding box center [889, 16] width 25 height 22
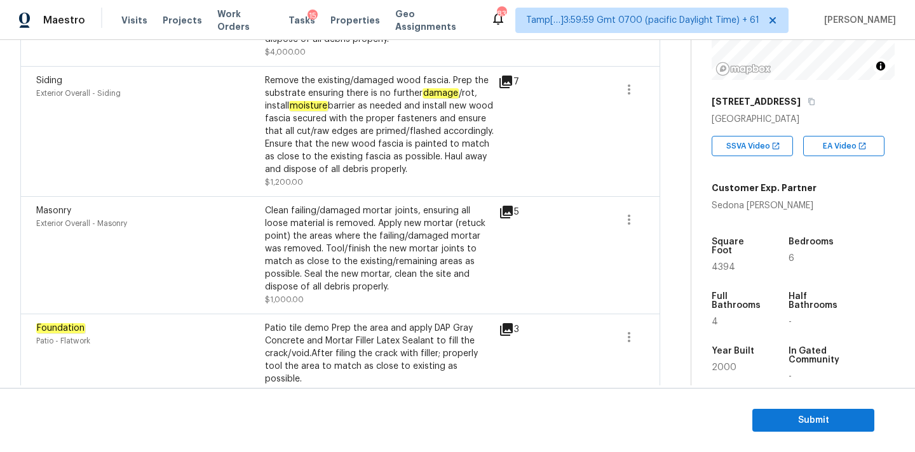
scroll to position [2089, 0]
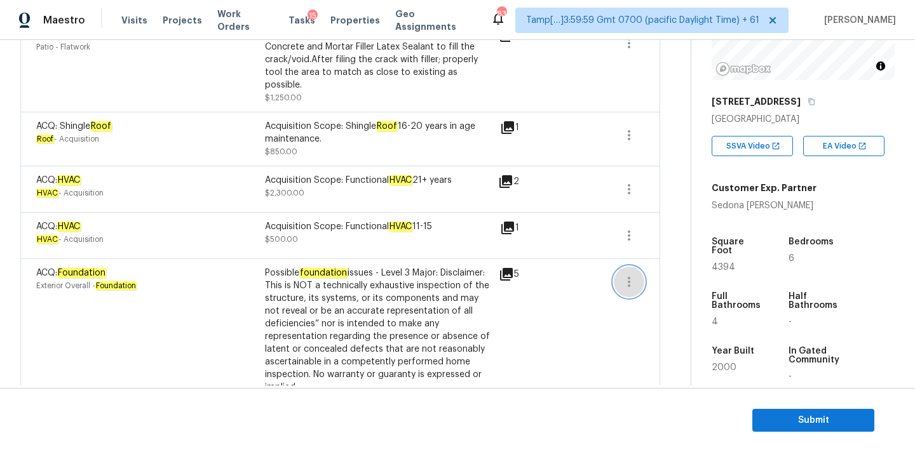
click at [626, 274] on icon "button" at bounding box center [628, 281] width 15 height 15
click at [649, 249] on link "Edit" at bounding box center [701, 246] width 108 height 19
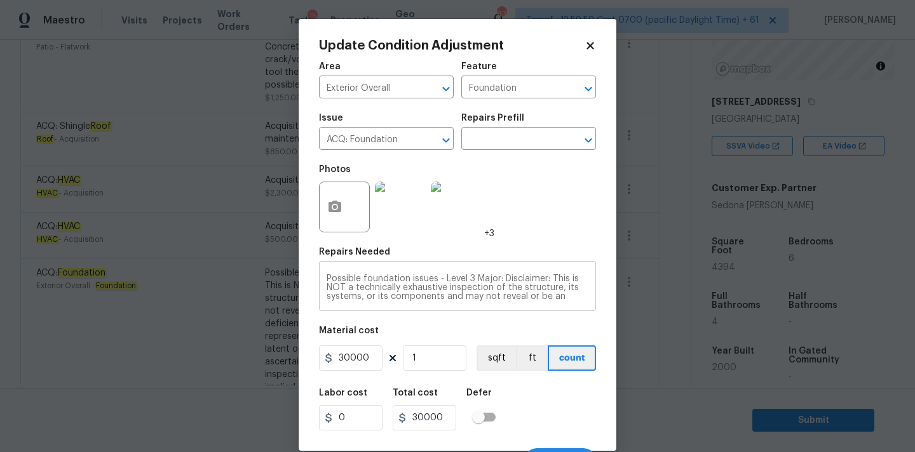
click at [399, 279] on textarea "Possible foundation issues - Level 3 Major: Disclaimer: This is NOT a technical…" at bounding box center [458, 287] width 262 height 27
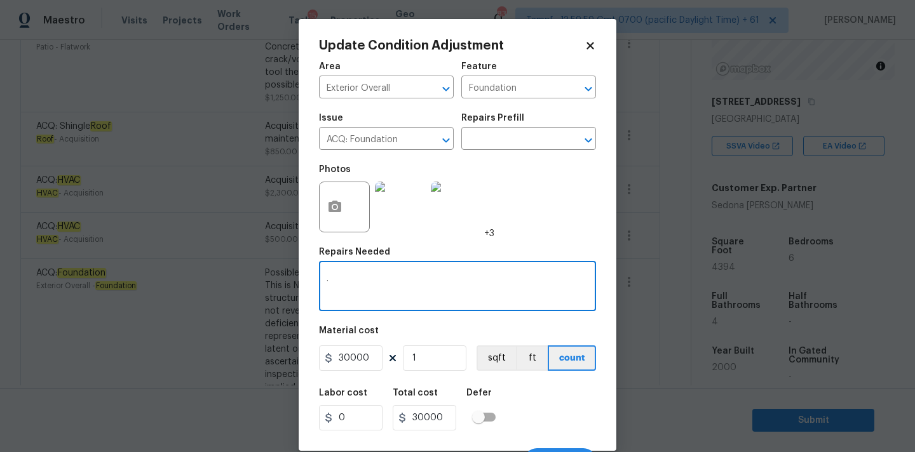
type textarea "."
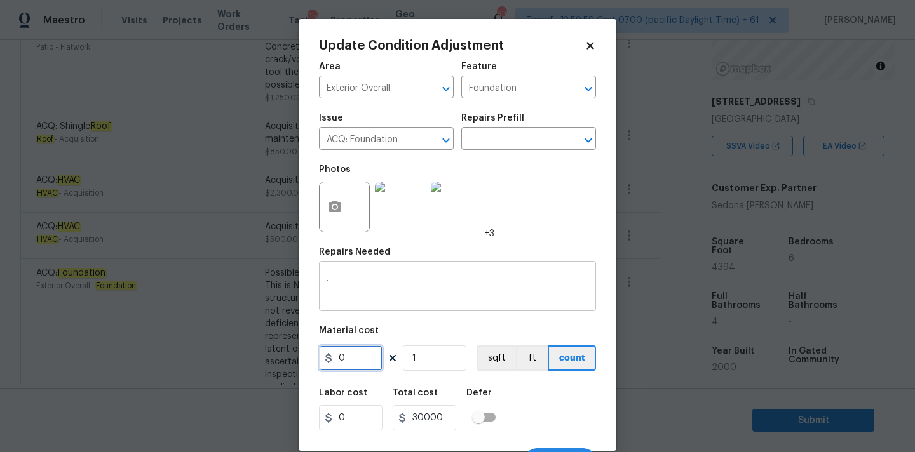
type input "0"
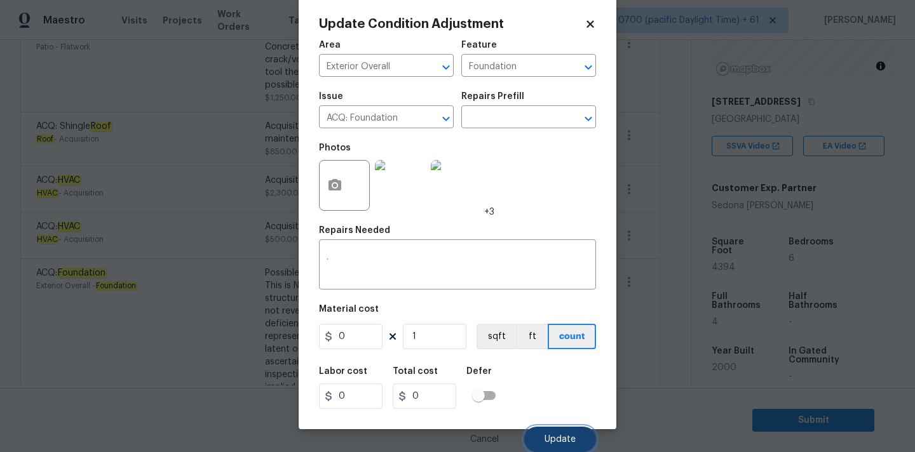
click at [557, 440] on span "Update" at bounding box center [559, 440] width 31 height 10
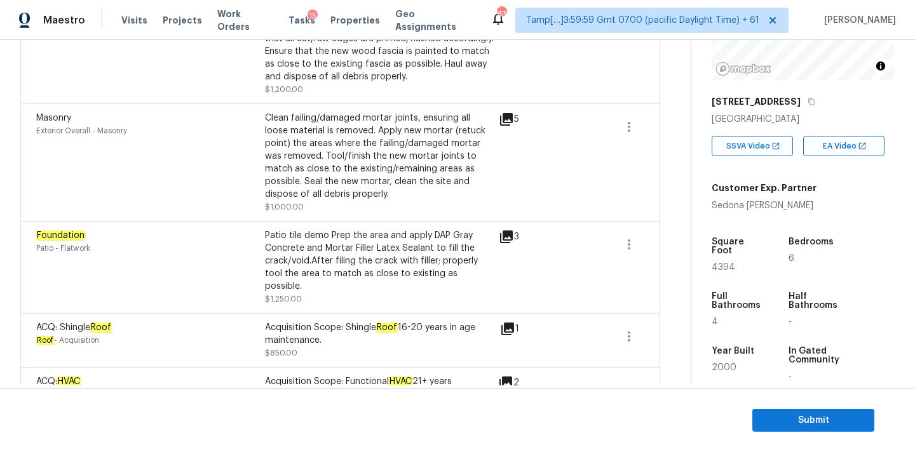
scroll to position [1980, 0]
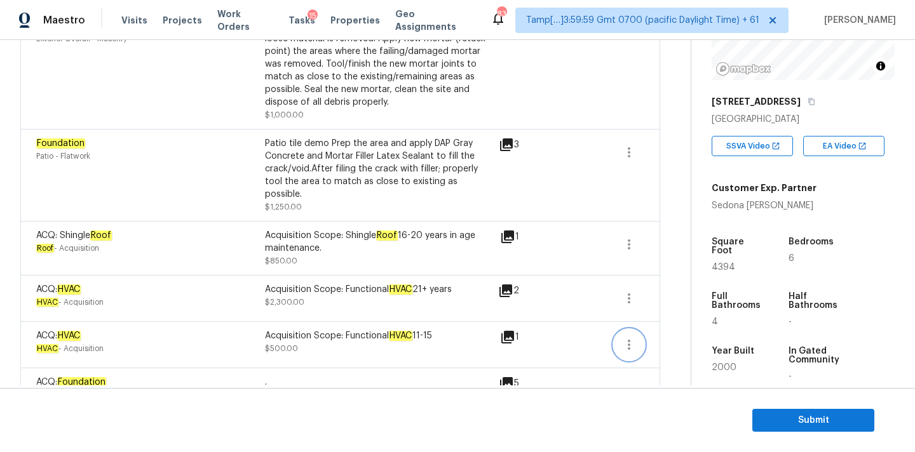
click at [630, 330] on button "button" at bounding box center [629, 345] width 30 height 30
click at [661, 309] on div "Edit" at bounding box center [700, 309] width 99 height 13
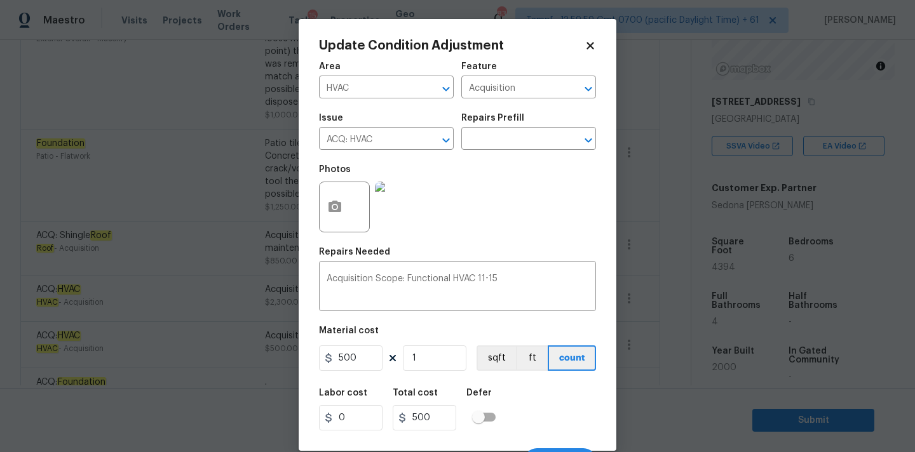
click at [405, 262] on div "Repairs Needed" at bounding box center [457, 256] width 277 height 17
click at [403, 281] on textarea "Acquisition Scope: Functional HVAC 11-15" at bounding box center [458, 287] width 262 height 27
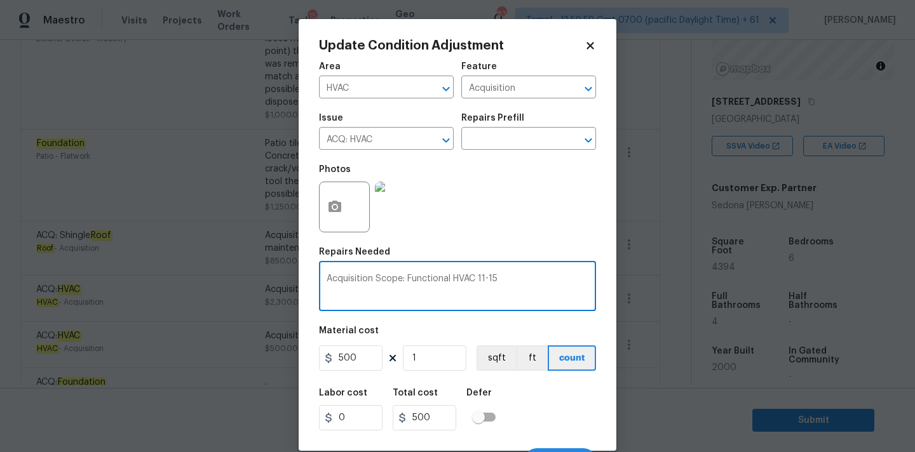
click at [403, 281] on textarea "Acquisition Scope: Functional HVAC 11-15" at bounding box center [458, 287] width 262 height 27
type textarea "."
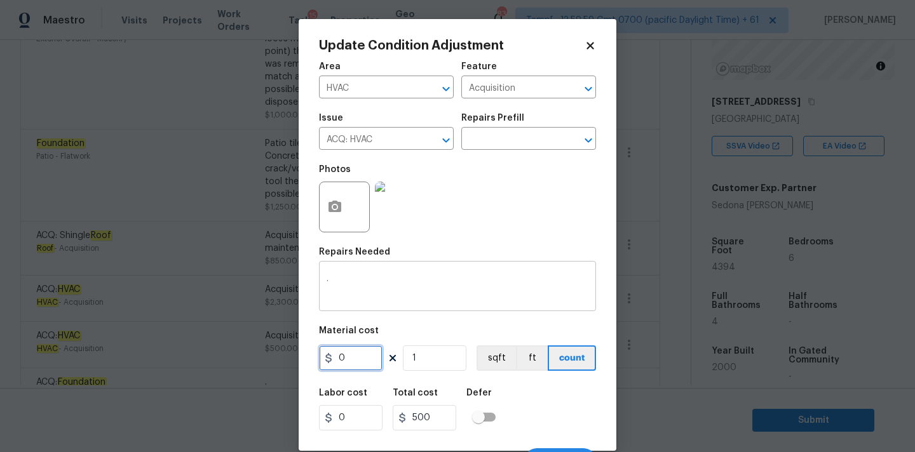
type input "0"
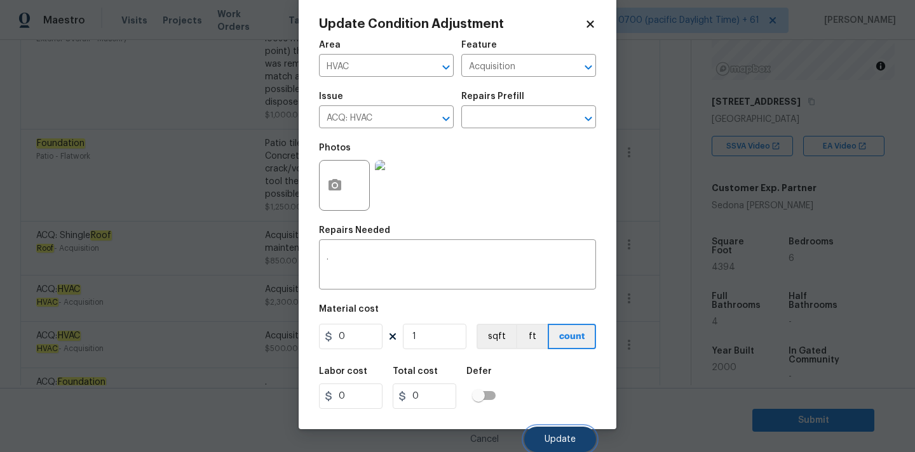
click at [555, 434] on button "Update" at bounding box center [560, 439] width 72 height 25
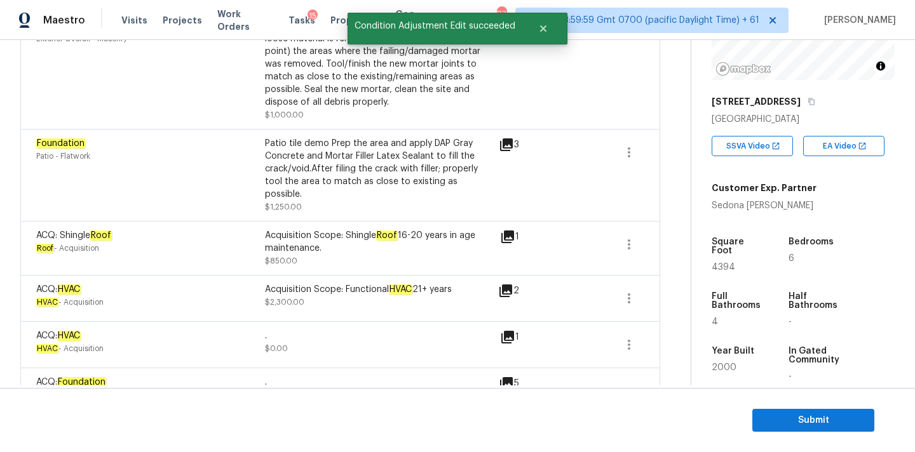
scroll to position [0, 0]
click at [628, 294] on icon "button" at bounding box center [629, 299] width 3 height 10
click at [669, 257] on div "Edit" at bounding box center [700, 263] width 99 height 13
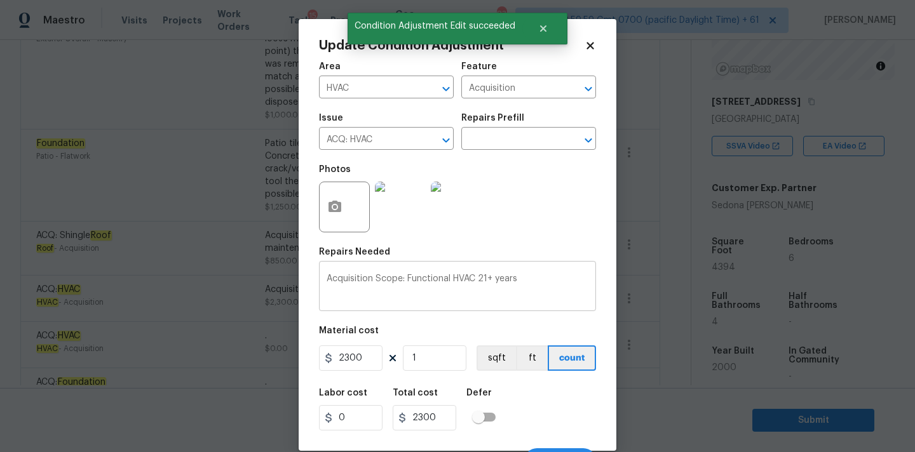
click at [402, 287] on textarea "Acquisition Scope: Functional HVAC 21+ years" at bounding box center [458, 287] width 262 height 27
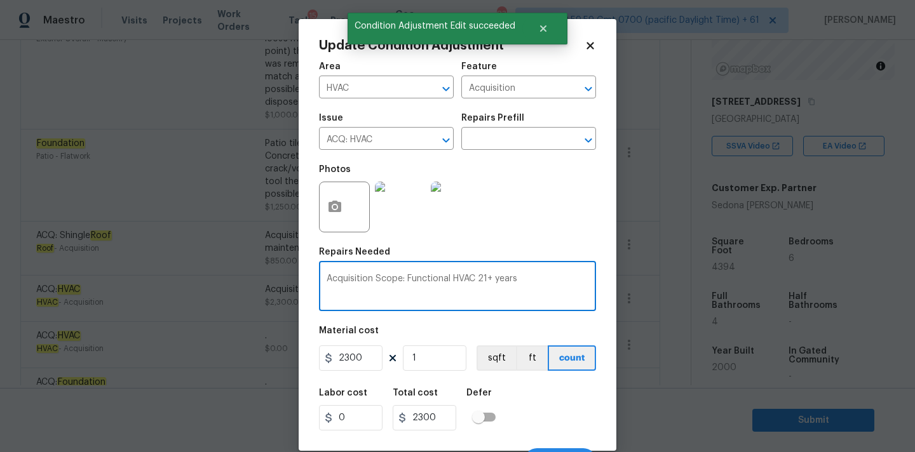
click at [402, 287] on textarea "Acquisition Scope: Functional HVAC 21+ years" at bounding box center [458, 287] width 262 height 27
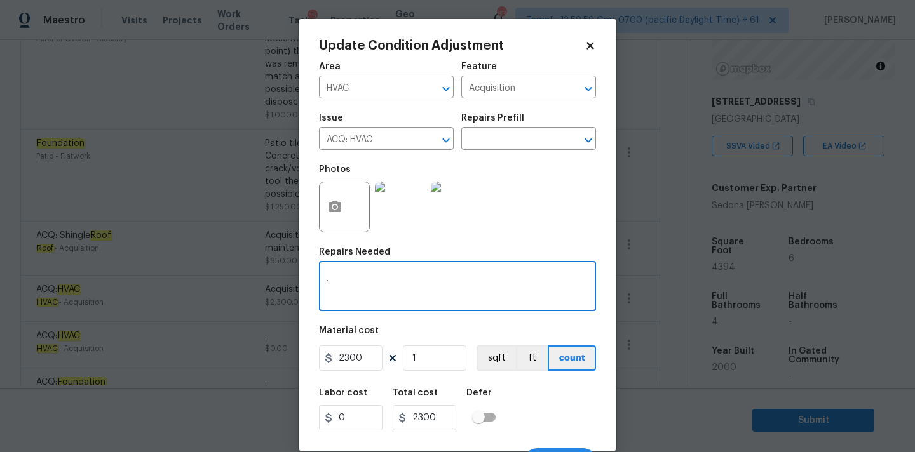
type textarea "."
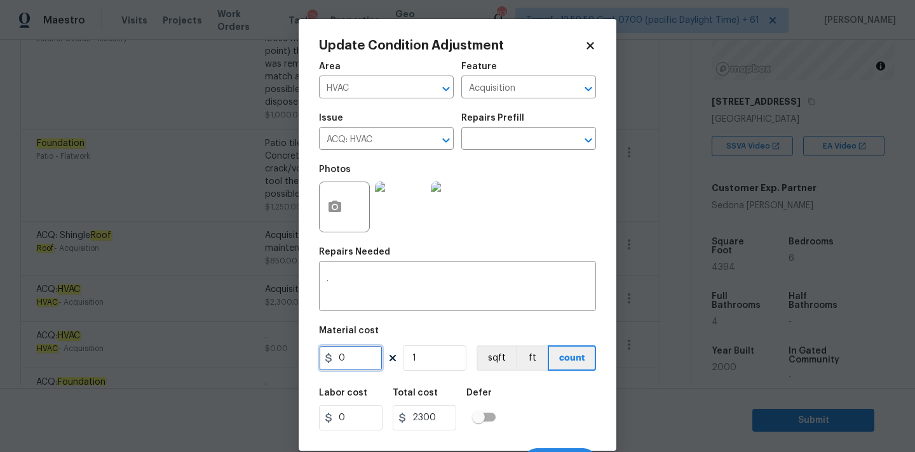
type input "0"
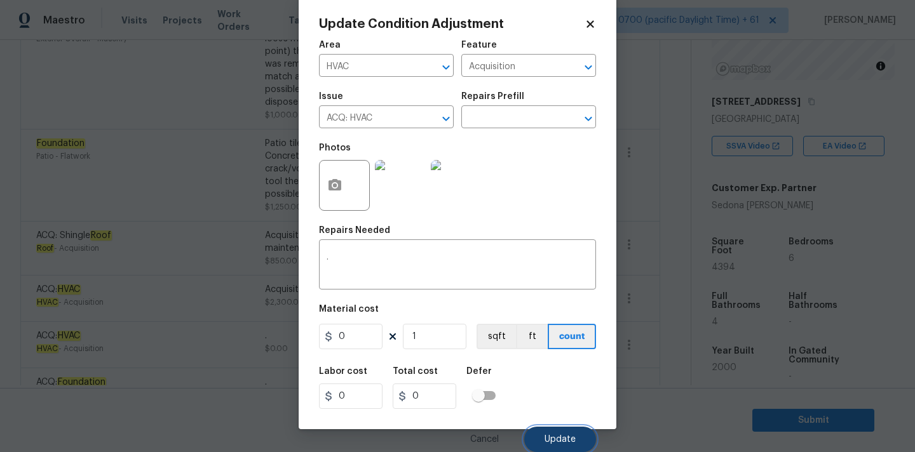
click at [550, 432] on button "Update" at bounding box center [560, 439] width 72 height 25
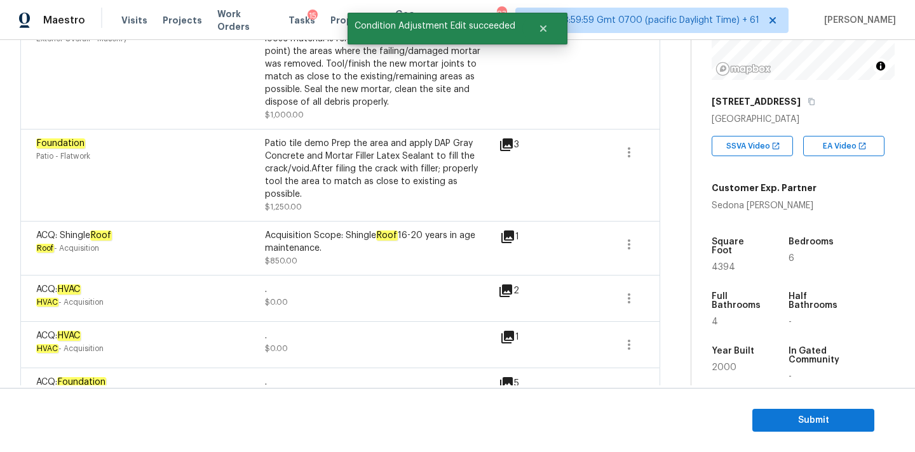
scroll to position [0, 0]
click at [629, 240] on icon "button" at bounding box center [629, 245] width 3 height 10
click at [675, 210] on div "Edit" at bounding box center [700, 209] width 99 height 13
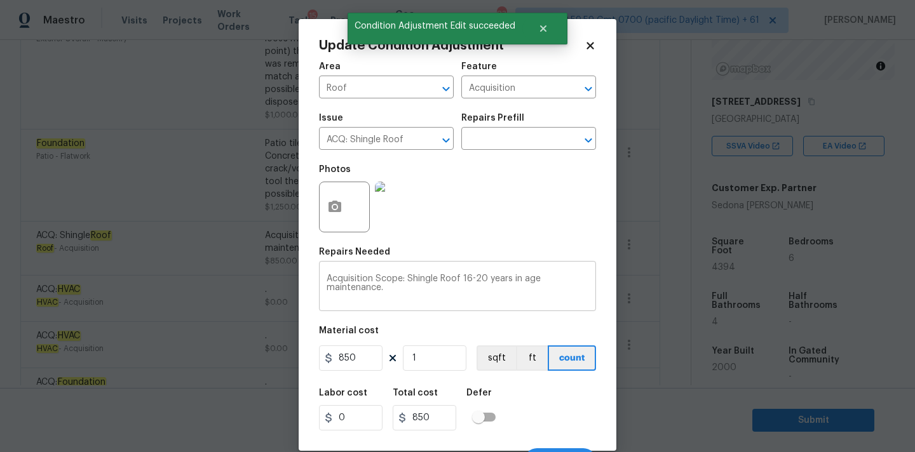
click at [372, 274] on div "Acquisition Scope: Shingle Roof 16-20 years in age maintenance. x ​" at bounding box center [457, 287] width 277 height 47
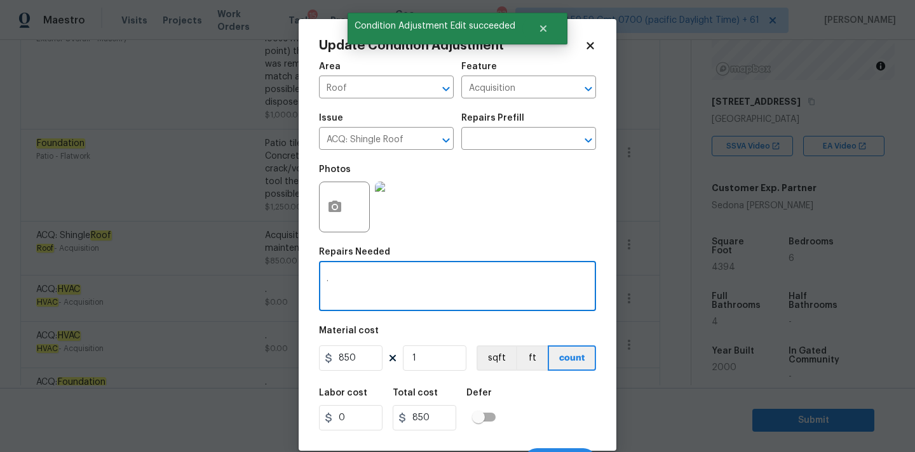
type textarea "."
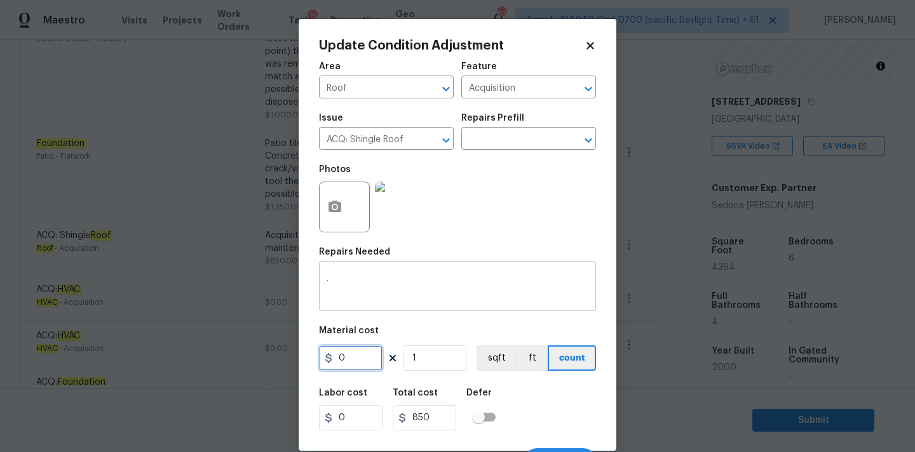
type input "0"
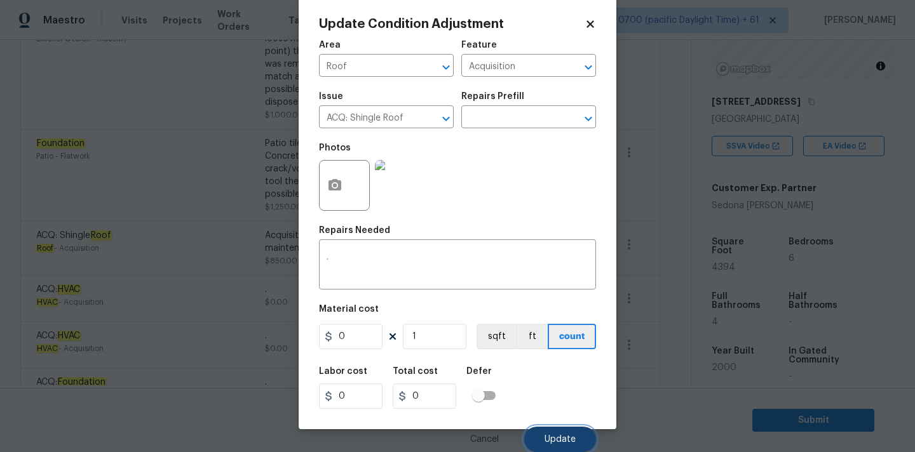
click at [555, 435] on span "Update" at bounding box center [559, 440] width 31 height 10
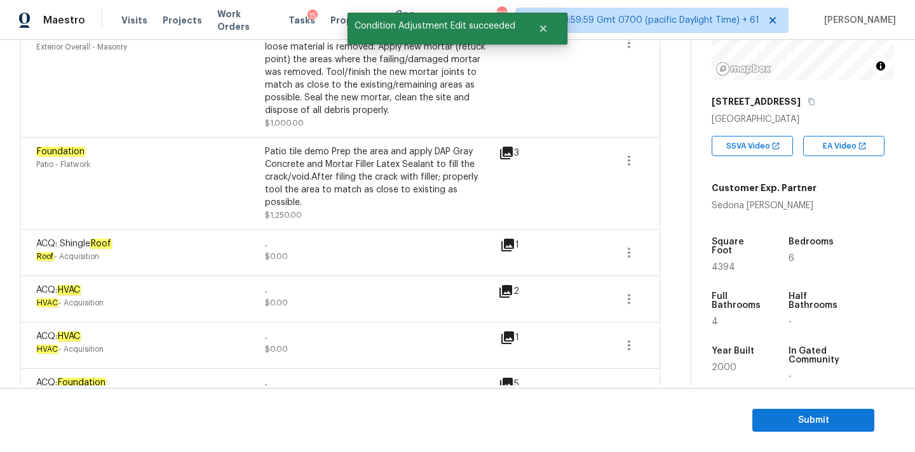
scroll to position [0, 0]
click at [632, 153] on icon "button" at bounding box center [628, 160] width 15 height 15
click at [665, 141] on div "Edit" at bounding box center [700, 137] width 99 height 13
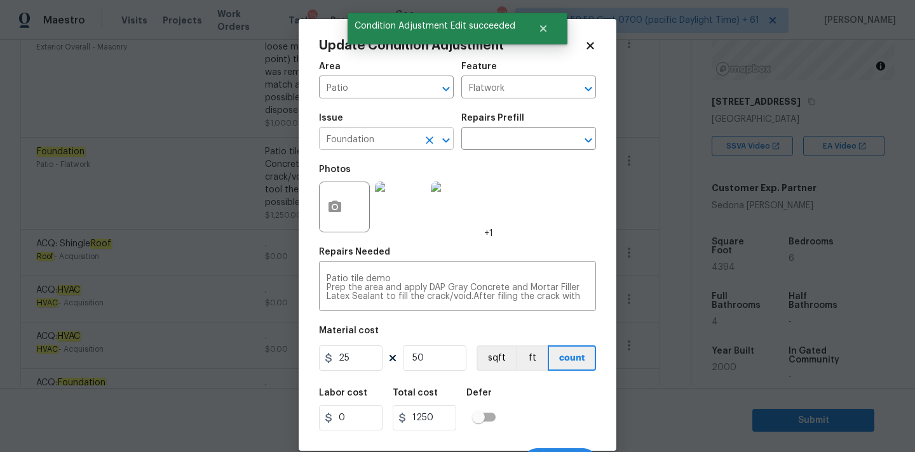
click at [365, 142] on input "Foundation" at bounding box center [368, 140] width 99 height 20
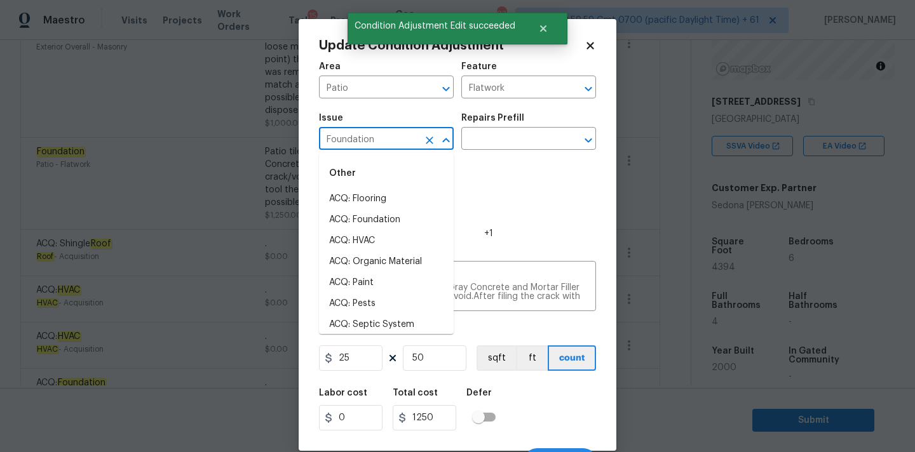
click at [365, 142] on input "Foundation" at bounding box center [368, 140] width 99 height 20
click at [508, 305] on div "Patio tile demo Prep the area and apply DAP Gray Concrete and Mortar Filler Lat…" at bounding box center [457, 287] width 277 height 47
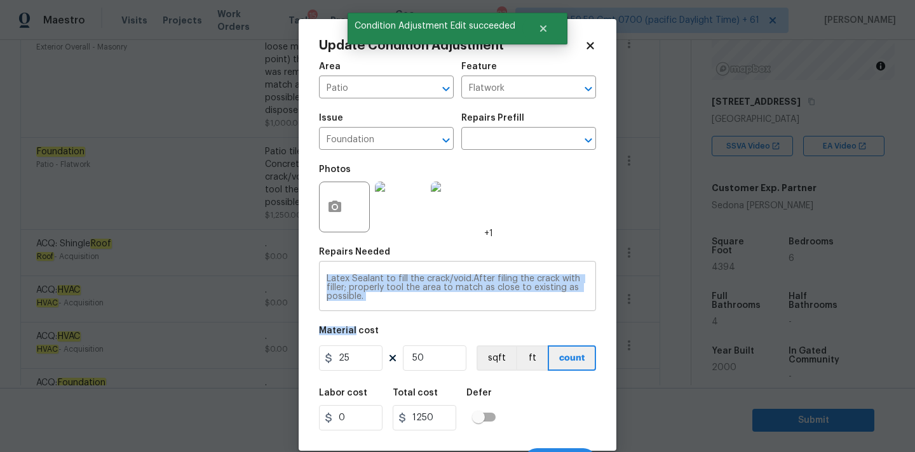
click at [508, 305] on div "Patio tile demo Prep the area and apply DAP Gray Concrete and Mortar Filler Lat…" at bounding box center [457, 287] width 277 height 47
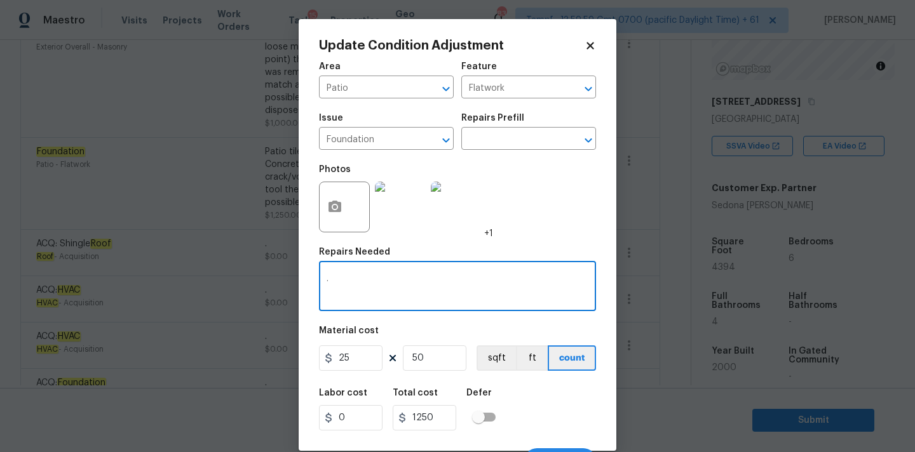
scroll to position [0, 0]
type textarea "."
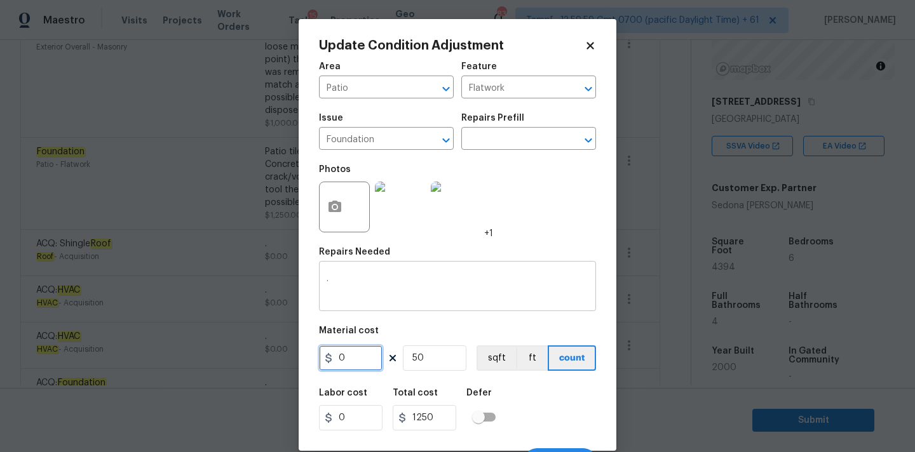
type input "0"
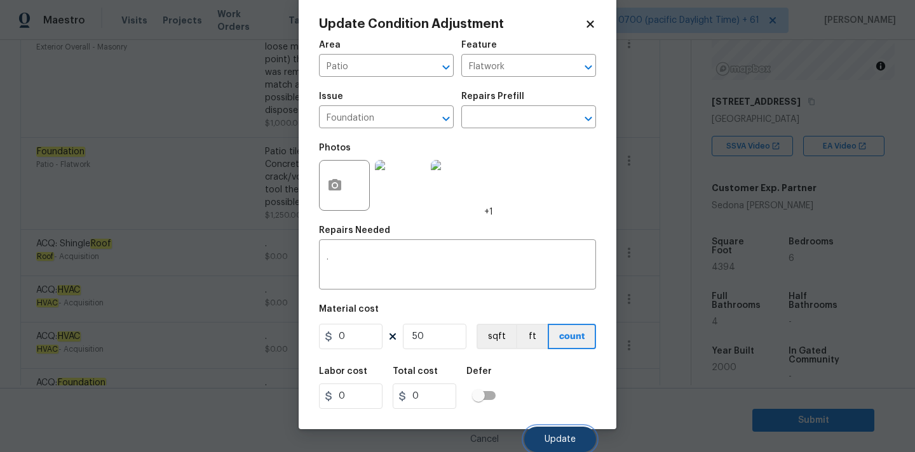
click at [555, 440] on span "Update" at bounding box center [559, 440] width 31 height 10
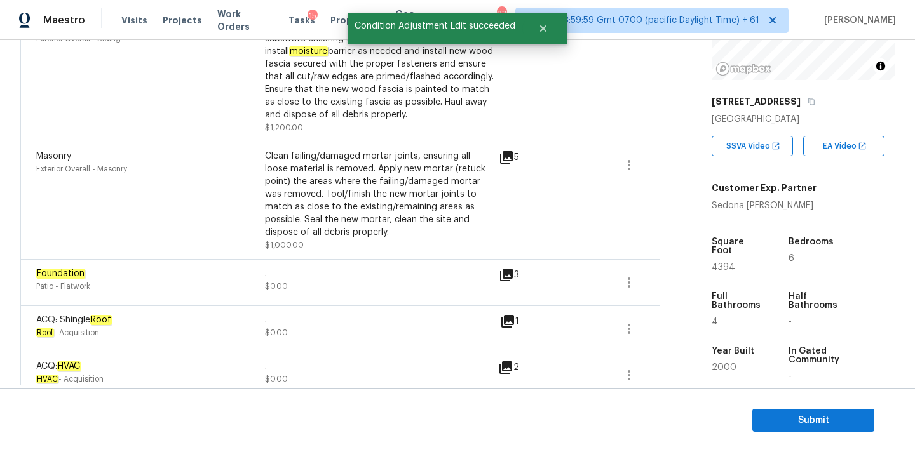
scroll to position [1790, 0]
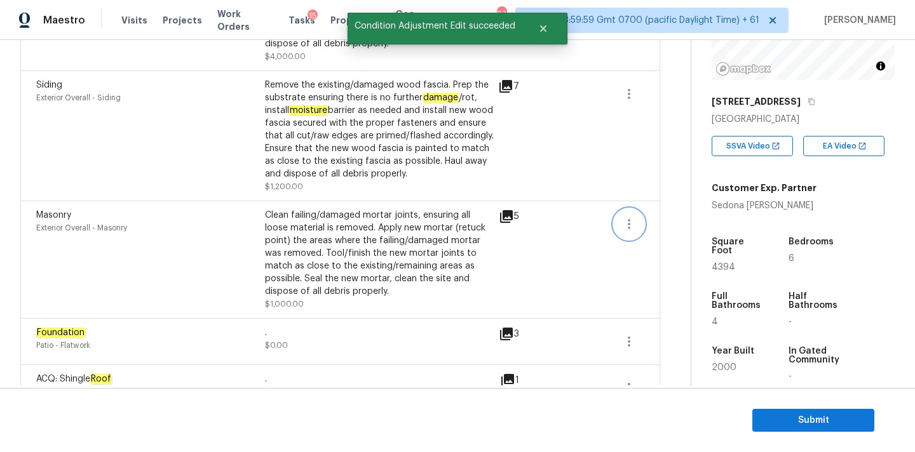
click at [624, 217] on icon "button" at bounding box center [628, 224] width 15 height 15
click at [663, 206] on div "Edit" at bounding box center [700, 200] width 99 height 13
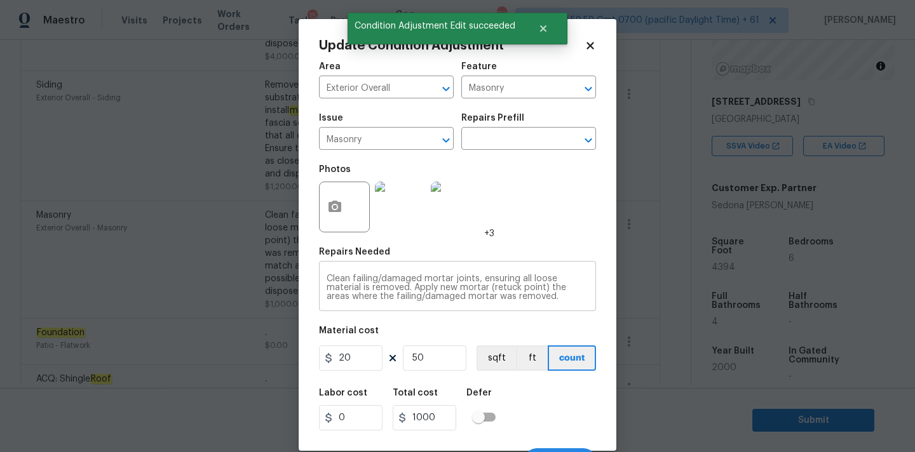
click at [362, 285] on textarea "Clean failing/damaged mortar joints, ensuring all loose material is removed. Ap…" at bounding box center [458, 287] width 262 height 27
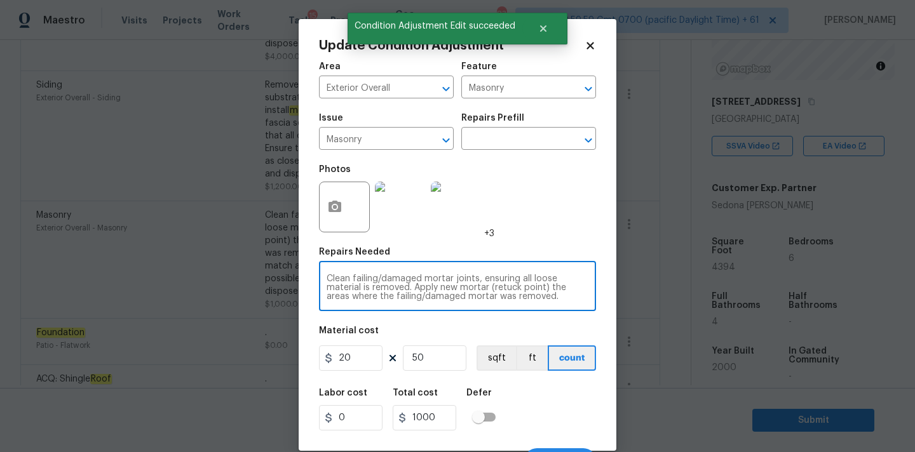
click at [362, 285] on textarea "Clean failing/damaged mortar joints, ensuring all loose material is removed. Ap…" at bounding box center [458, 287] width 262 height 27
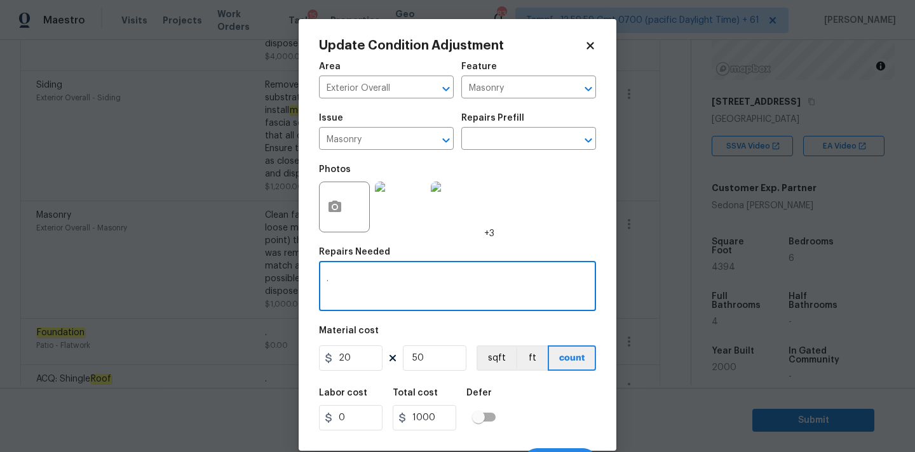
type textarea "."
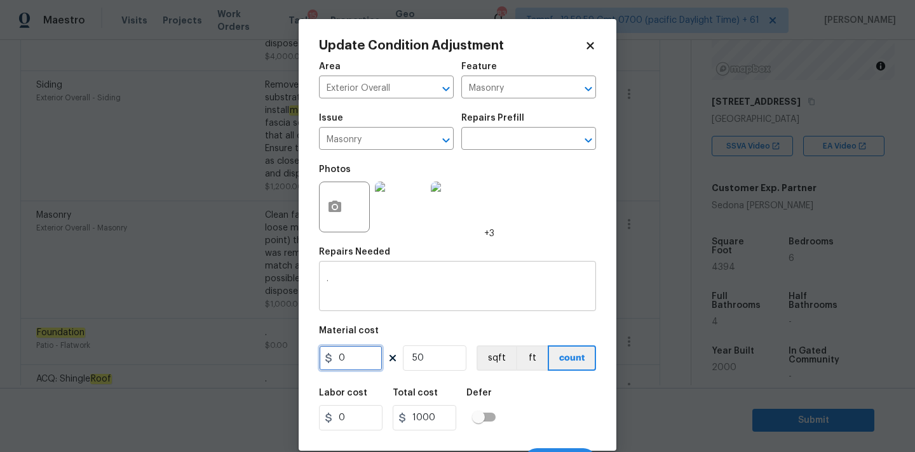
type input "0"
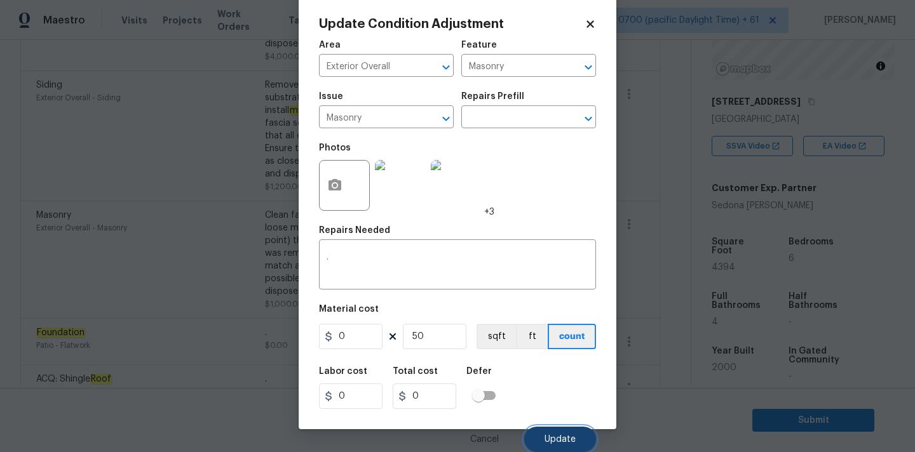
click at [553, 432] on button "Update" at bounding box center [560, 439] width 72 height 25
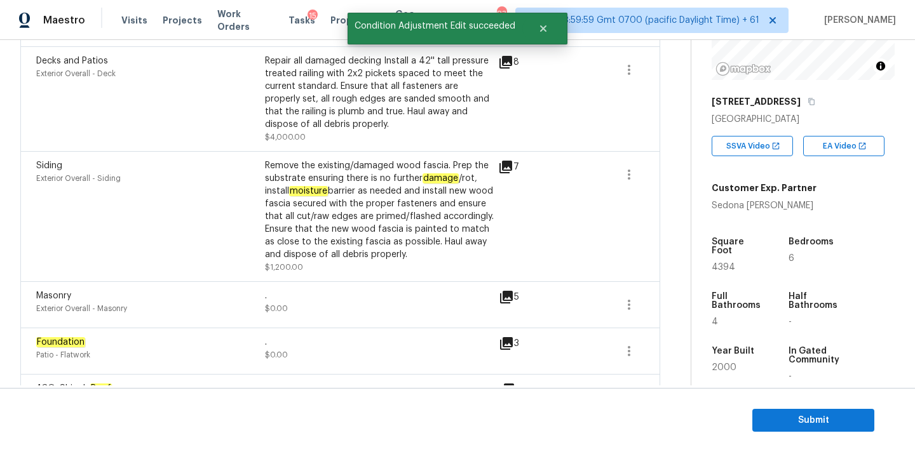
scroll to position [1646, 0]
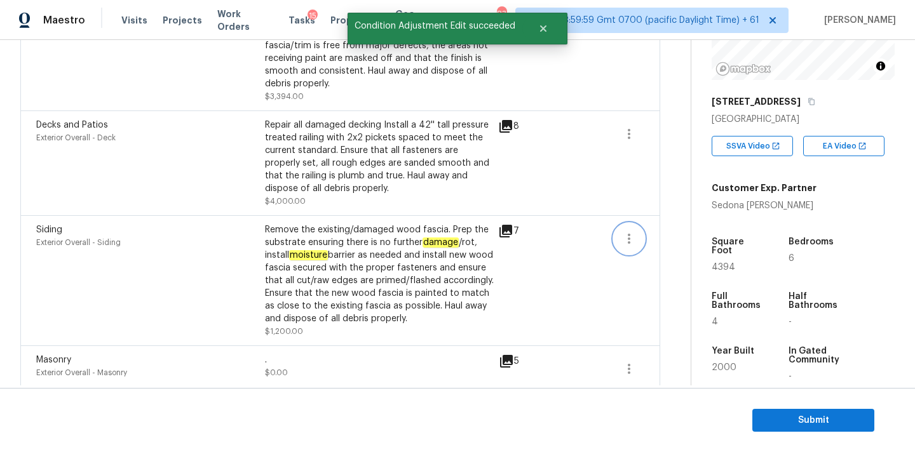
click at [632, 231] on icon "button" at bounding box center [628, 238] width 15 height 15
click at [664, 214] on div "Edit" at bounding box center [700, 214] width 99 height 13
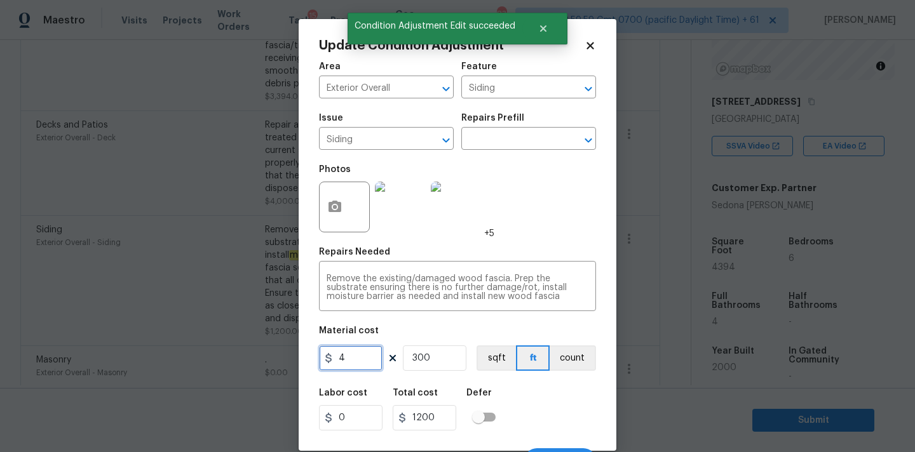
click at [345, 358] on input "4" at bounding box center [351, 358] width 64 height 25
type input "0"
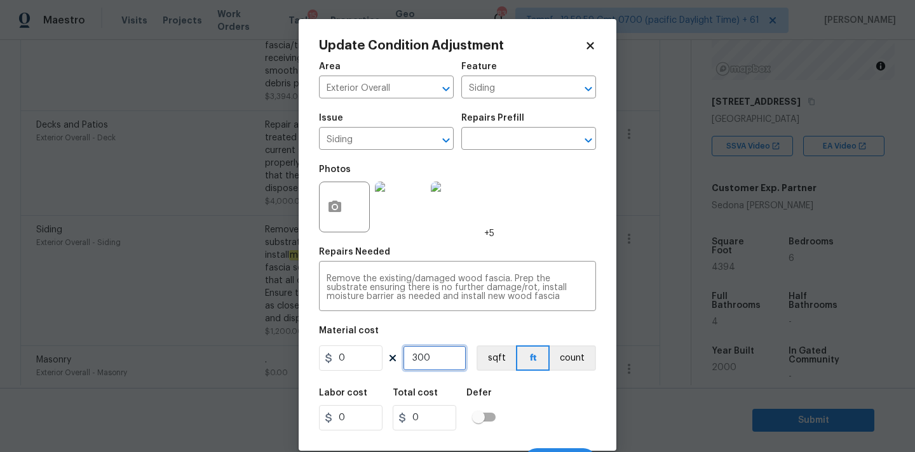
scroll to position [22, 0]
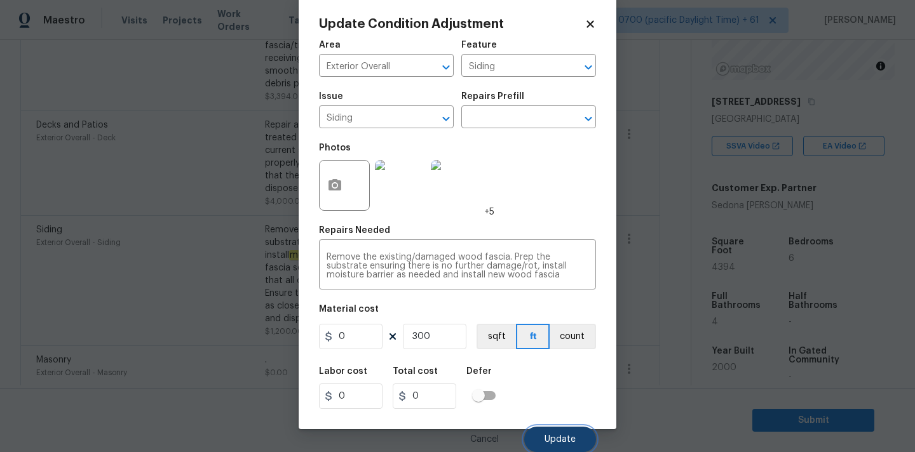
click at [562, 437] on span "Update" at bounding box center [559, 440] width 31 height 10
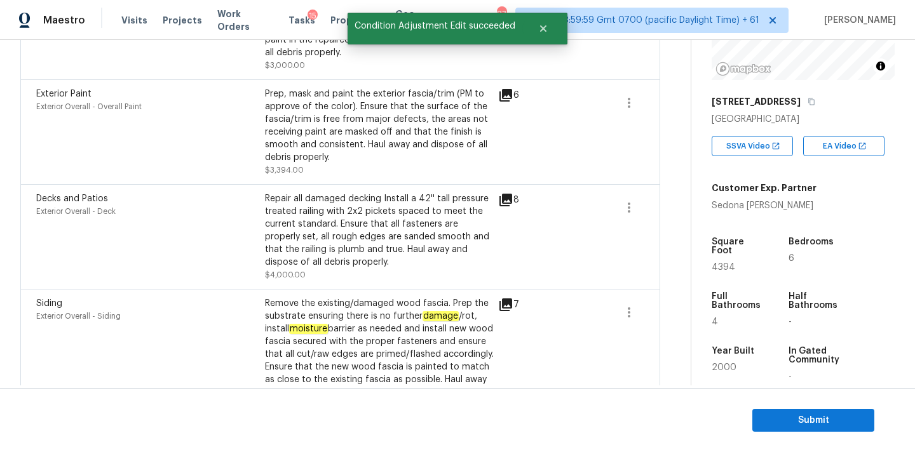
scroll to position [1563, 0]
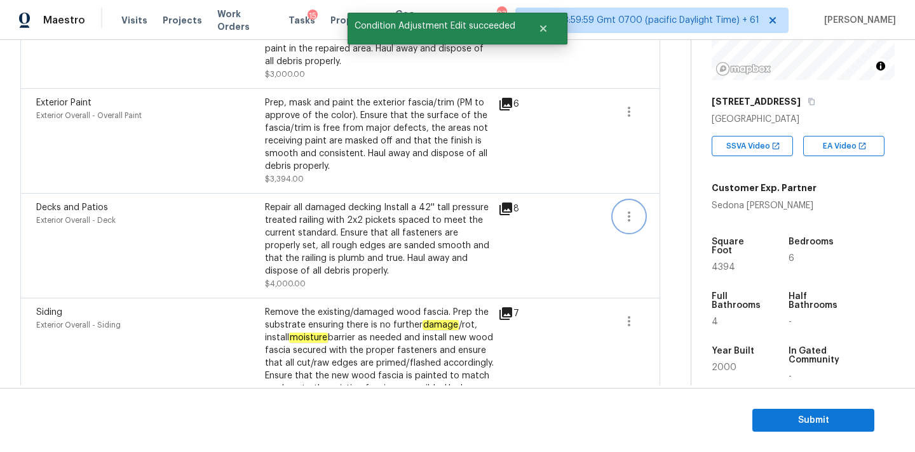
click at [625, 209] on icon "button" at bounding box center [628, 216] width 15 height 15
click at [656, 198] on div "Edit" at bounding box center [700, 192] width 99 height 13
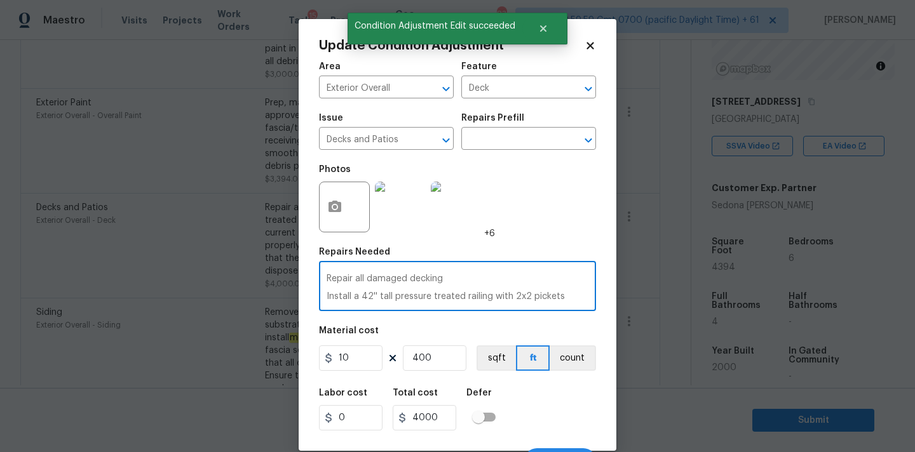
click at [381, 289] on textarea "Repair all damaged decking Install a 42'' tall pressure treated railing with 2x…" at bounding box center [458, 287] width 262 height 27
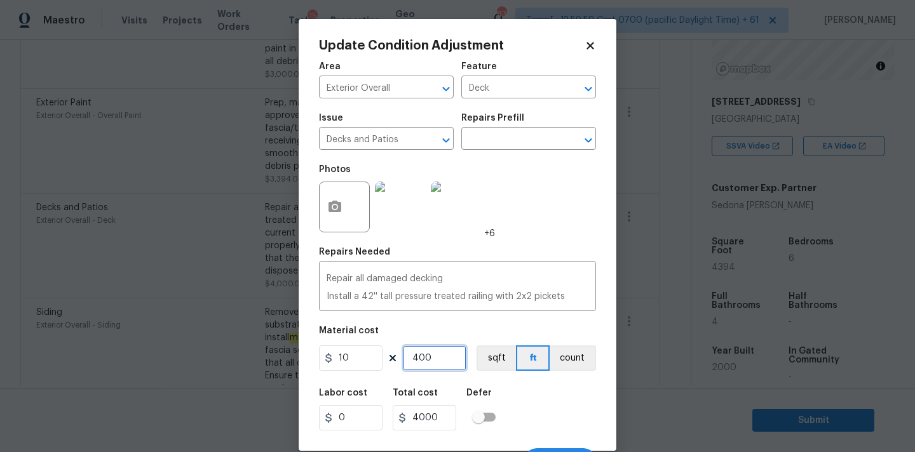
scroll to position [22, 0]
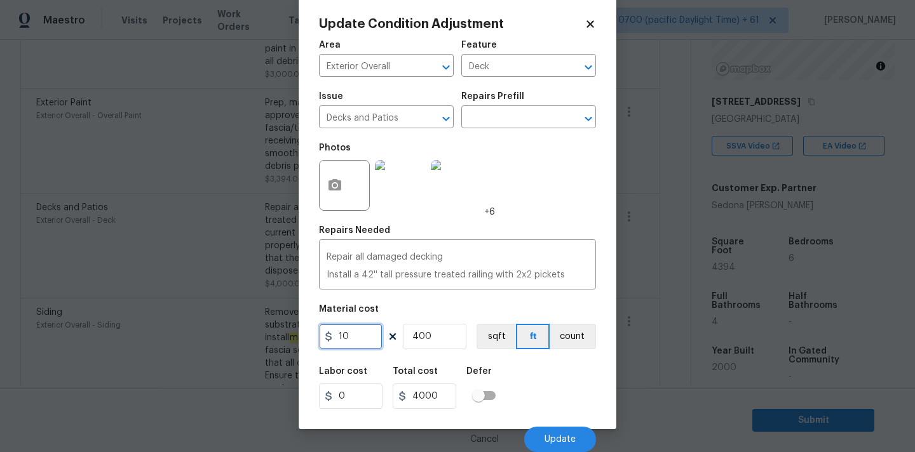
click at [342, 344] on input "10" at bounding box center [351, 336] width 64 height 25
type input "0"
click at [549, 433] on button "Update" at bounding box center [560, 439] width 72 height 25
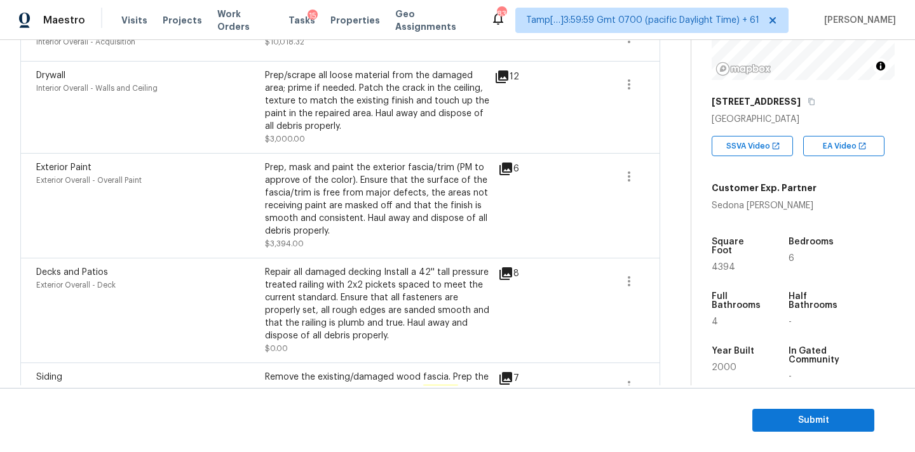
scroll to position [1496, 0]
click at [632, 171] on icon "button" at bounding box center [628, 178] width 15 height 15
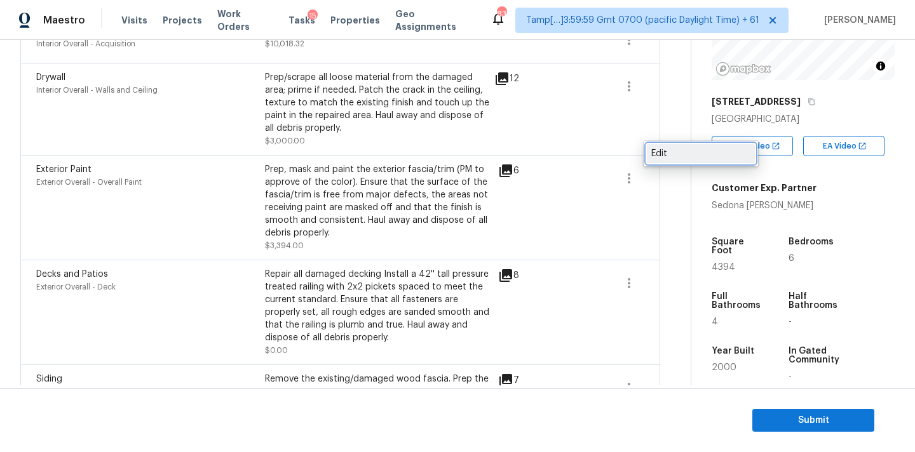
click at [673, 158] on div "Edit" at bounding box center [700, 153] width 99 height 13
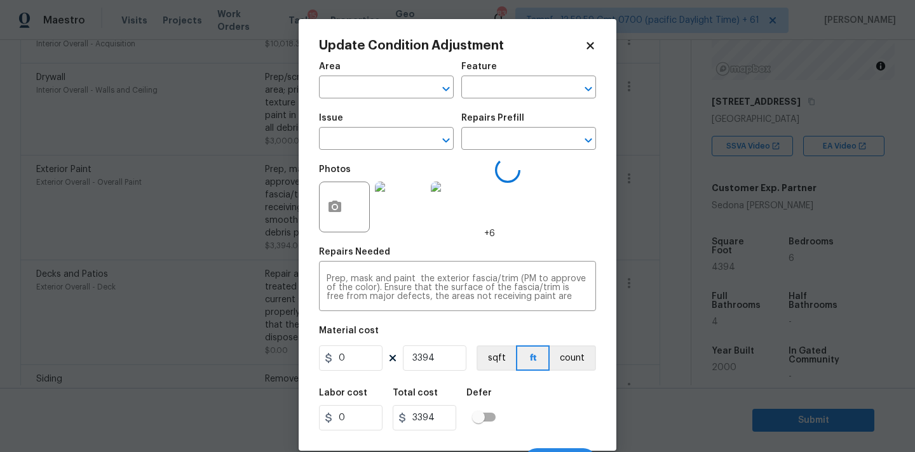
type input "Exterior Overall"
type input "Overall Paint"
type input "Exterior Paint"
click at [356, 363] on input "1" at bounding box center [351, 358] width 64 height 25
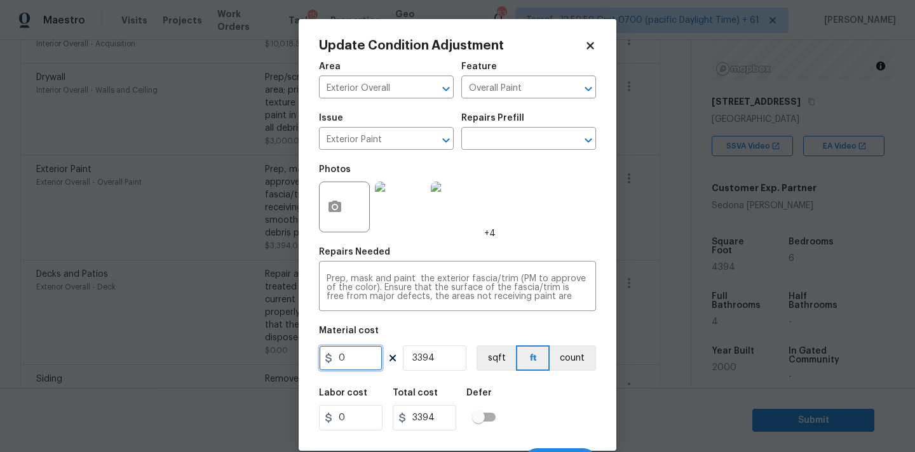
type input "0"
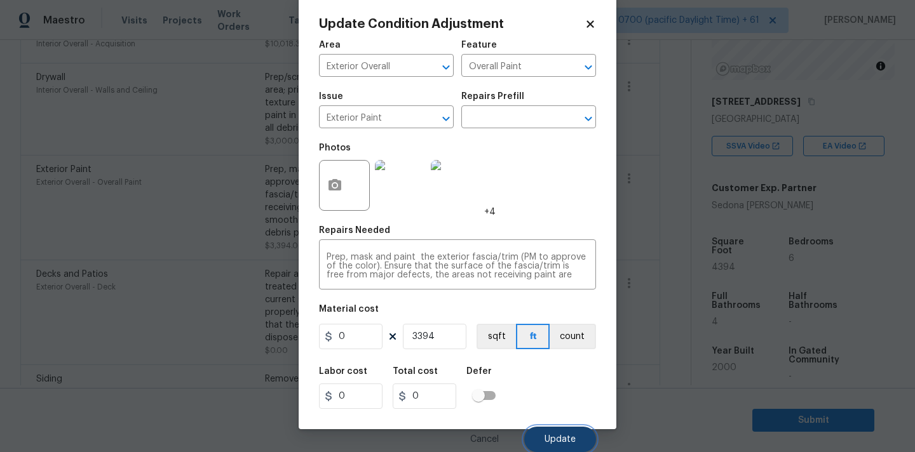
click at [556, 442] on span "Update" at bounding box center [559, 440] width 31 height 10
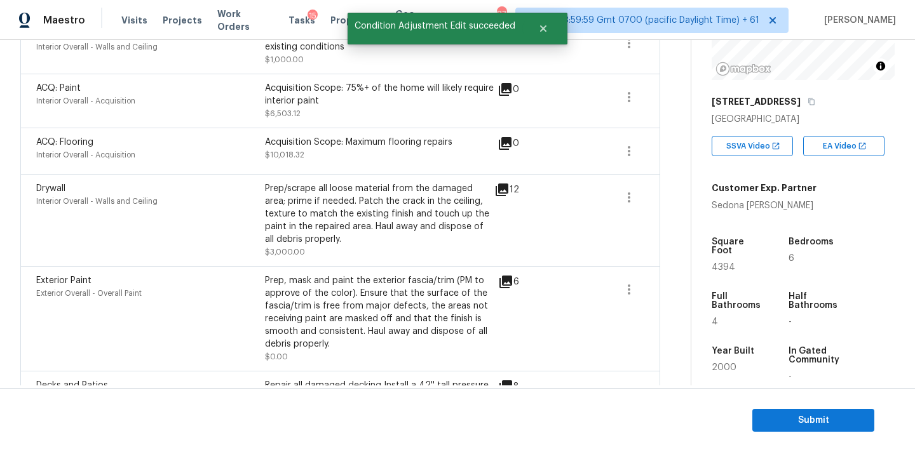
scroll to position [1384, 0]
click at [625, 191] on icon "button" at bounding box center [628, 198] width 15 height 15
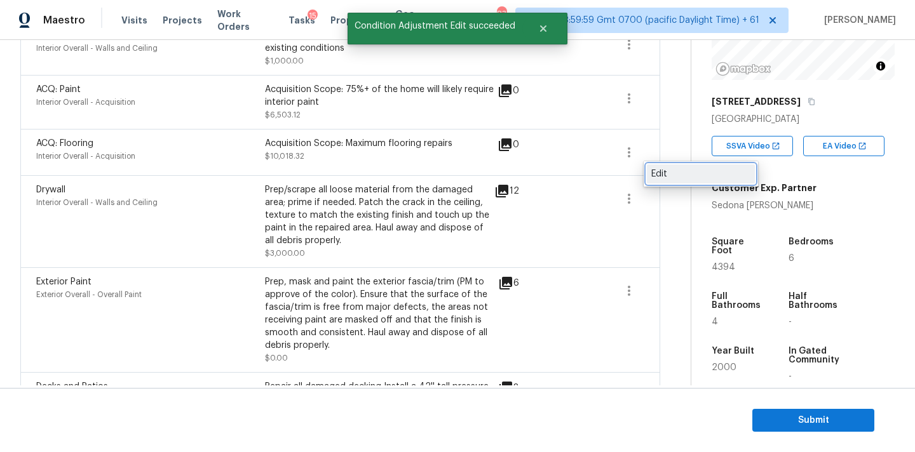
click at [653, 171] on div "Edit" at bounding box center [700, 174] width 99 height 13
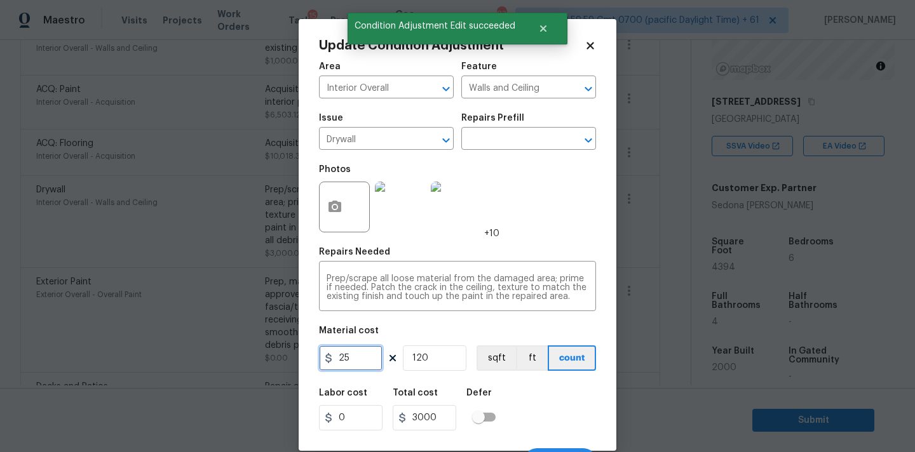
click at [336, 362] on input "25" at bounding box center [351, 358] width 64 height 25
type input "0"
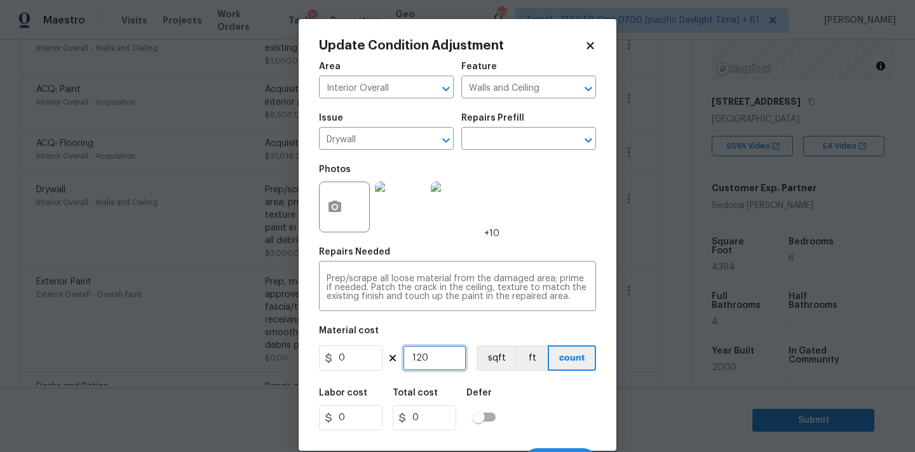
scroll to position [22, 0]
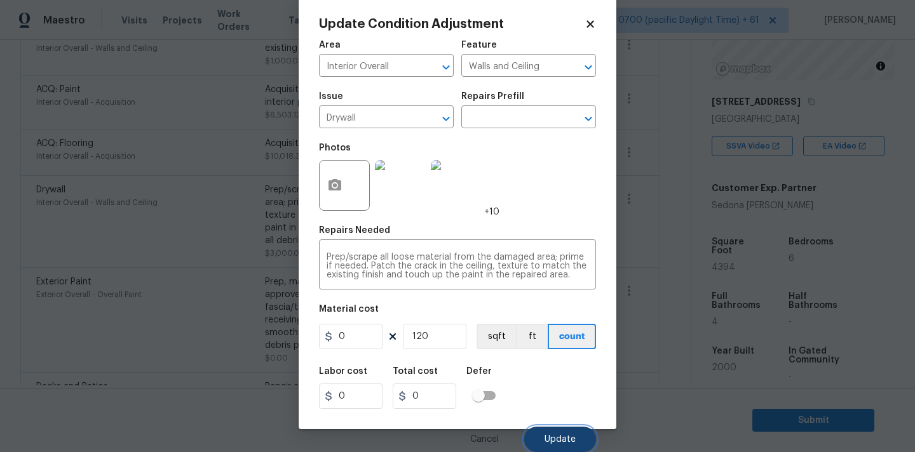
click at [567, 443] on span "Update" at bounding box center [559, 440] width 31 height 10
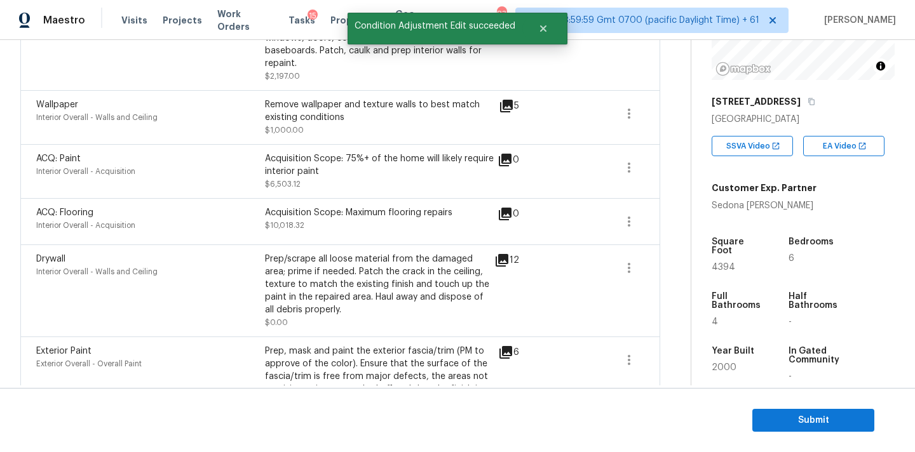
scroll to position [1289, 0]
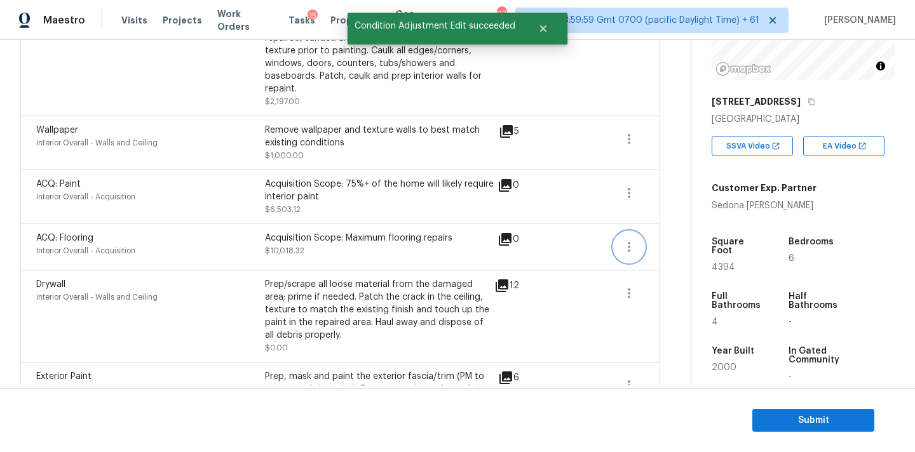
click at [629, 240] on icon "button" at bounding box center [628, 247] width 15 height 15
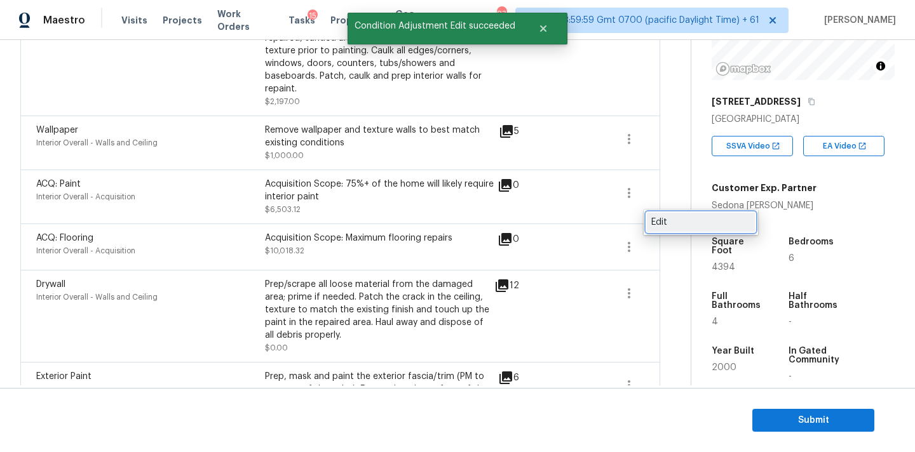
click at [665, 221] on div "Edit" at bounding box center [700, 222] width 99 height 13
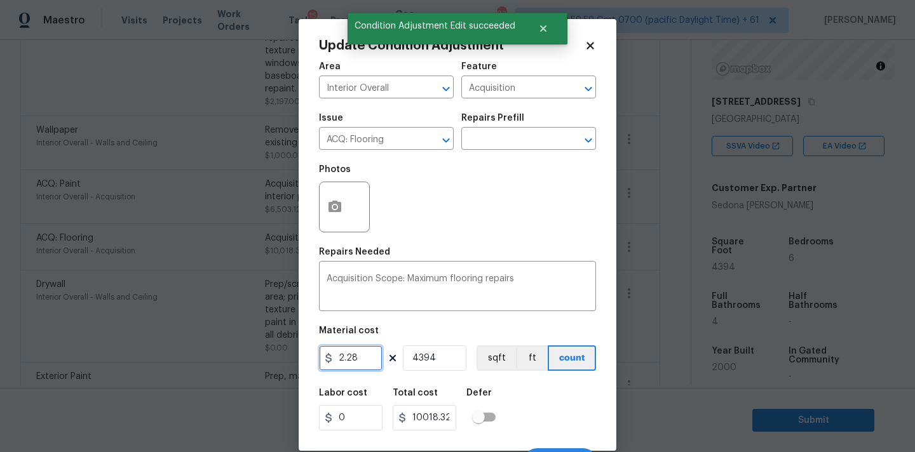
click at [353, 355] on input "2.28" at bounding box center [351, 358] width 64 height 25
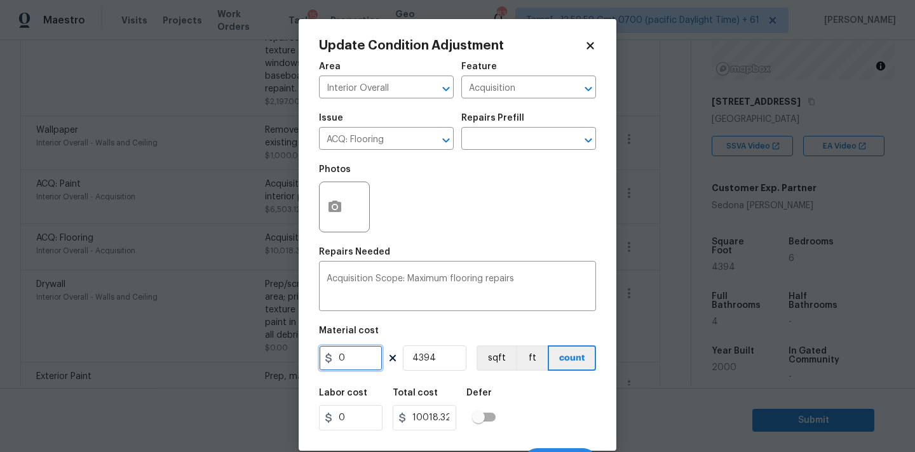
type input "0"
type input "1"
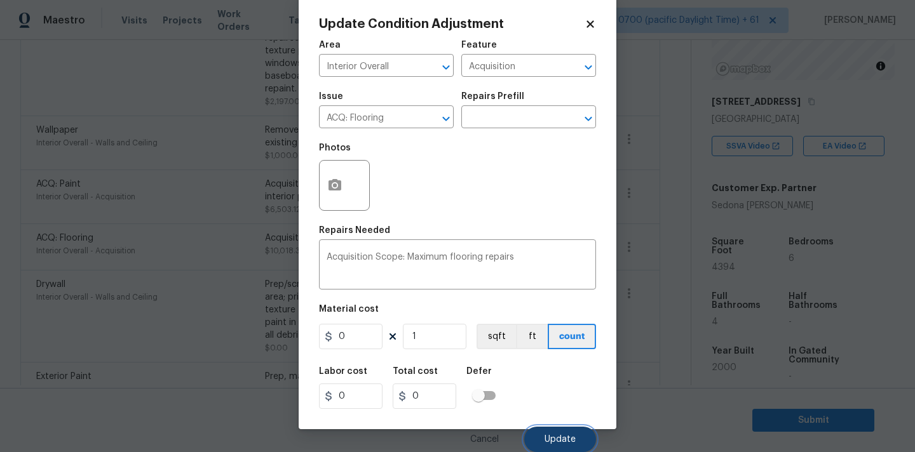
click at [576, 437] on button "Update" at bounding box center [560, 439] width 72 height 25
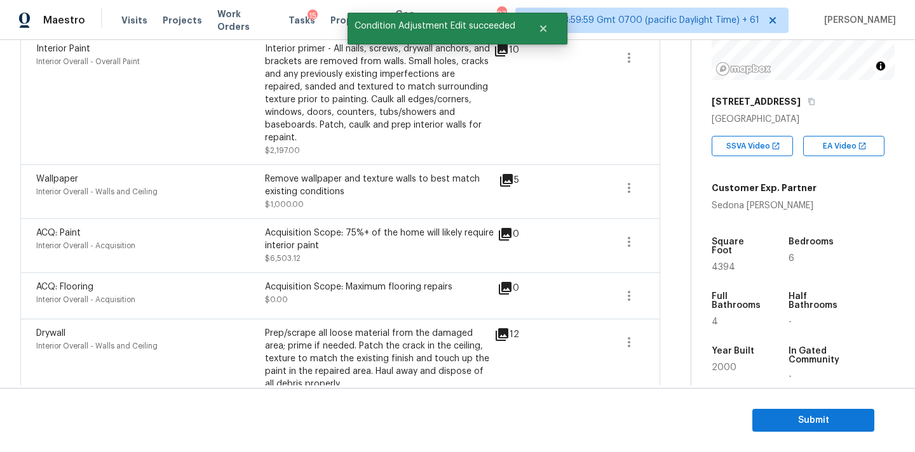
scroll to position [1235, 0]
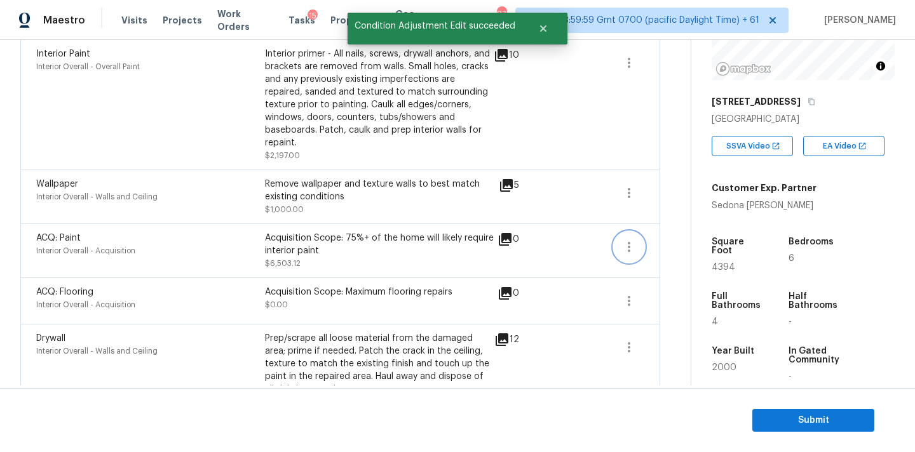
click at [628, 242] on icon "button" at bounding box center [629, 247] width 3 height 10
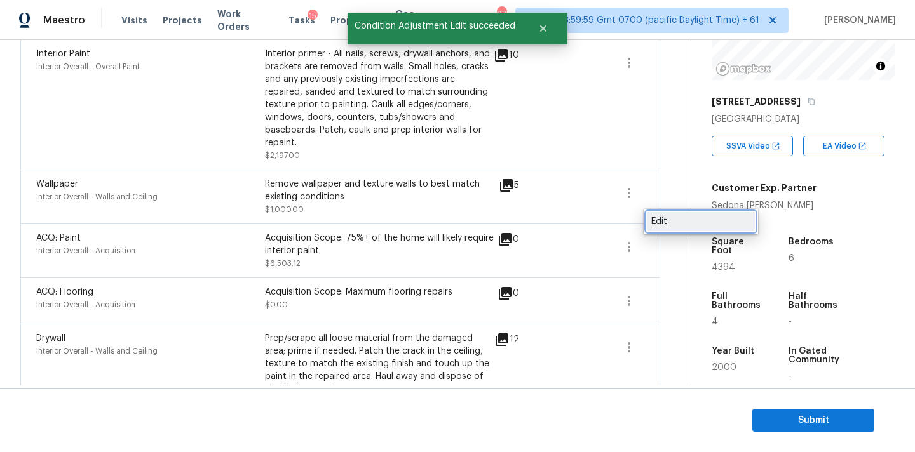
click at [673, 219] on div "Edit" at bounding box center [700, 221] width 99 height 13
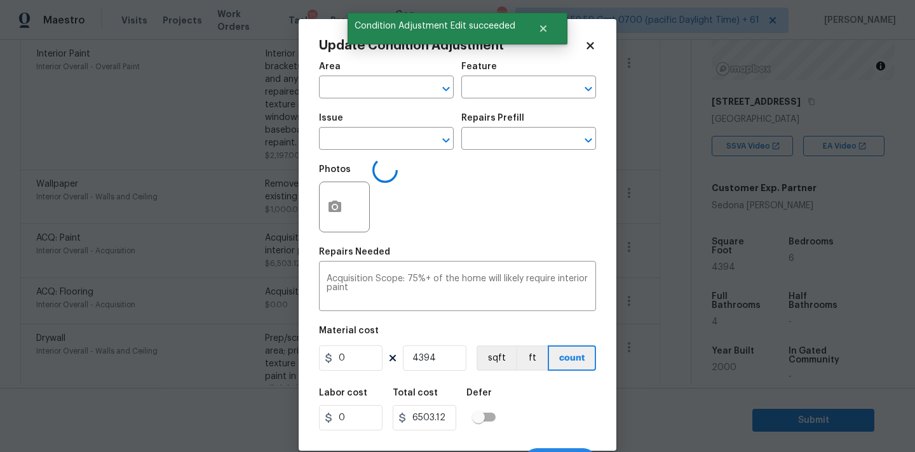
type input "Interior Overall"
type input "Acquisition"
type input "ACQ: Paint"
click at [365, 287] on textarea "Acquisition Scope: 75%+ of the home will likely require interior paint" at bounding box center [458, 287] width 262 height 27
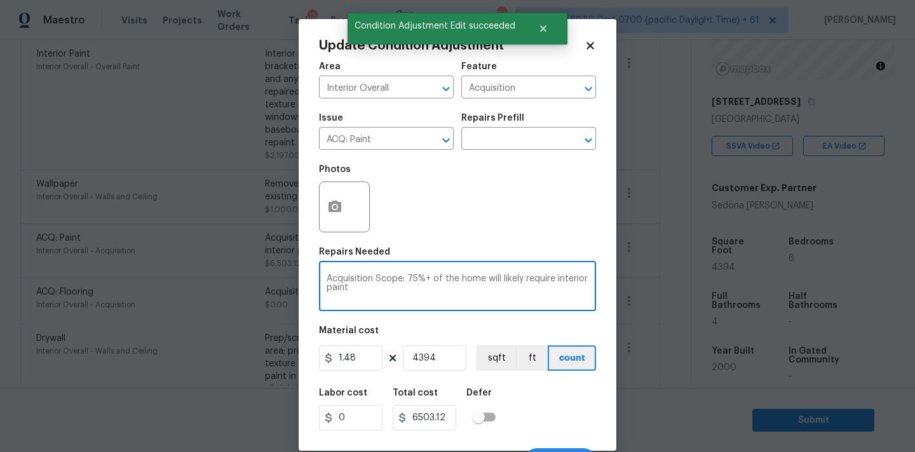
click at [365, 287] on textarea "Acquisition Scope: 75%+ of the home will likely require interior paint" at bounding box center [458, 287] width 262 height 27
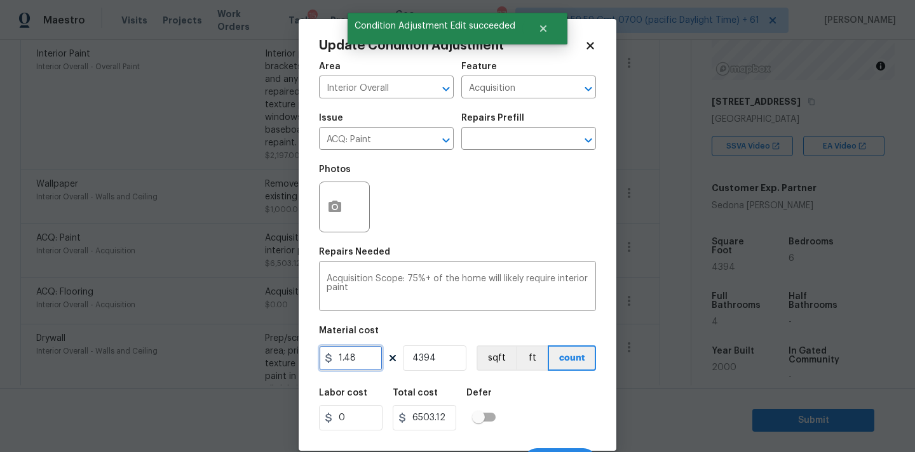
click at [356, 362] on input "1.48" at bounding box center [351, 358] width 64 height 25
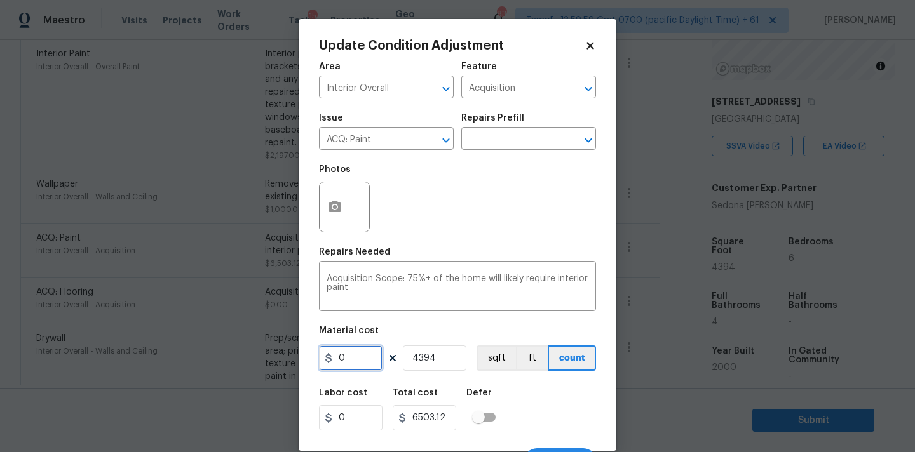
type input "0"
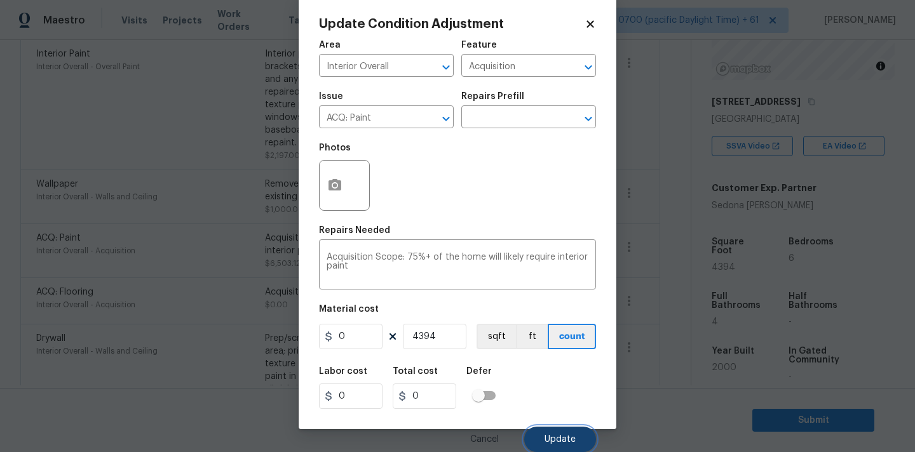
click at [553, 432] on button "Update" at bounding box center [560, 439] width 72 height 25
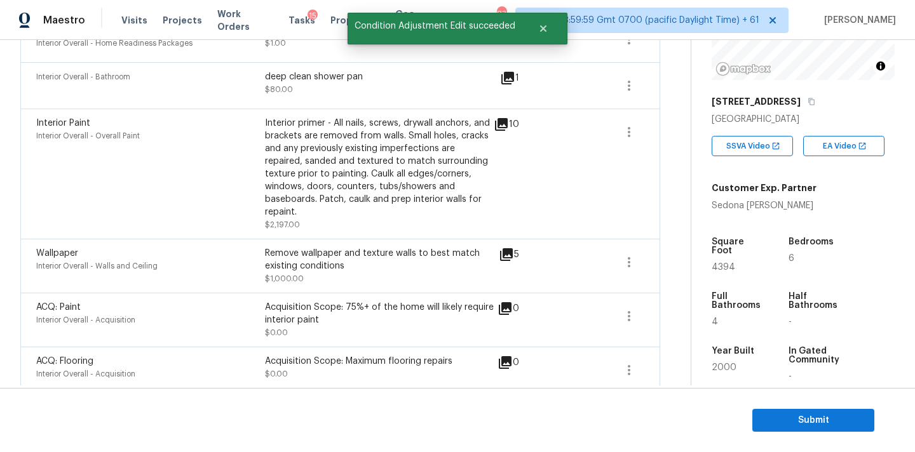
scroll to position [1164, 0]
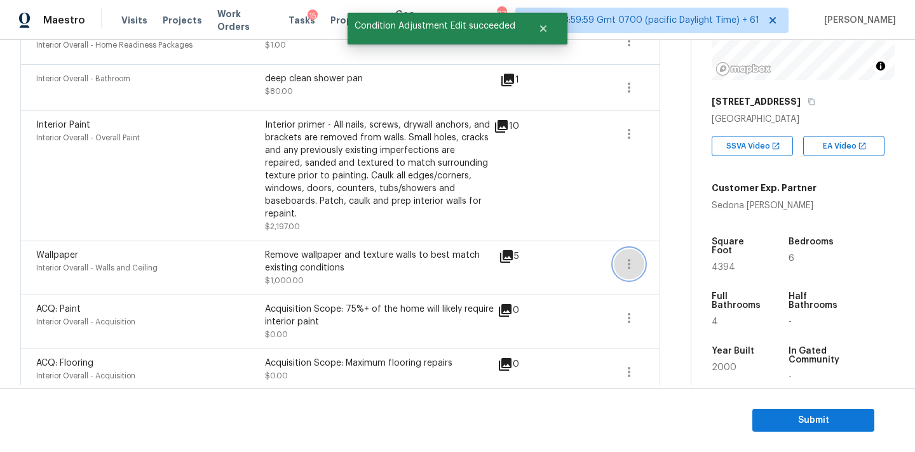
click at [626, 249] on button "button" at bounding box center [629, 264] width 30 height 30
click at [671, 233] on div "Edit" at bounding box center [700, 239] width 99 height 13
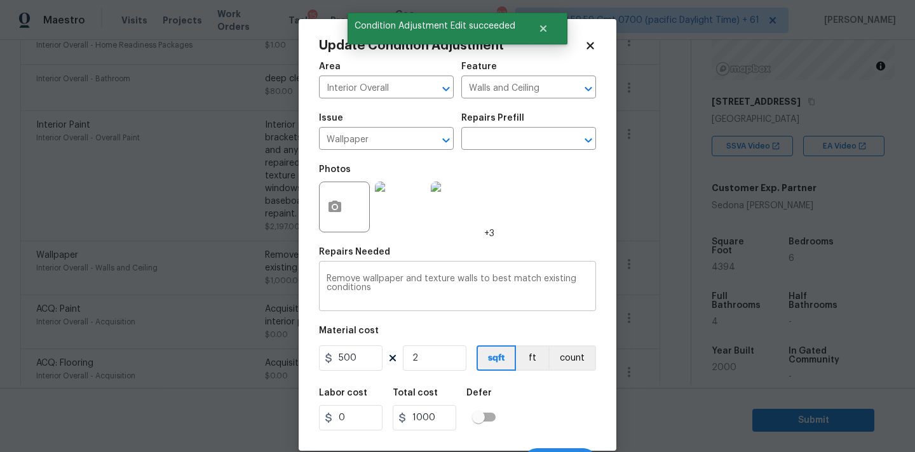
click at [358, 269] on div "Remove wallpaper and texture walls to best match existing conditions x ​" at bounding box center [457, 287] width 277 height 47
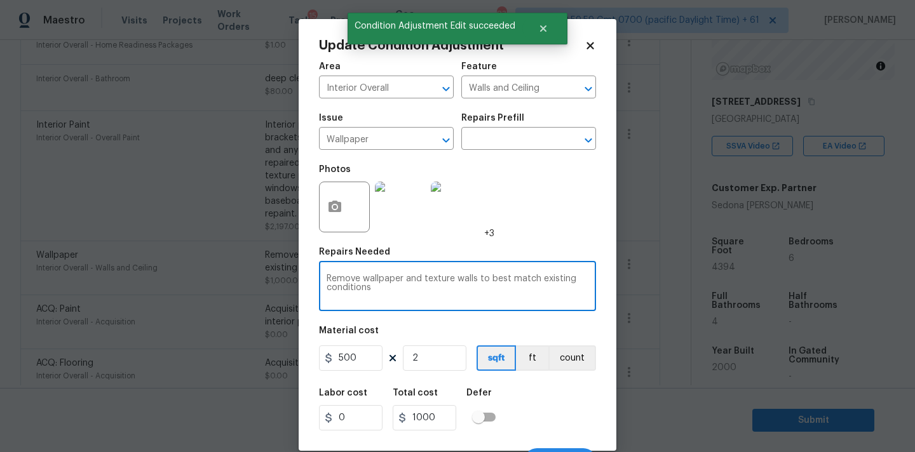
click at [358, 269] on div "Remove wallpaper and texture walls to best match existing conditions x ​" at bounding box center [457, 287] width 277 height 47
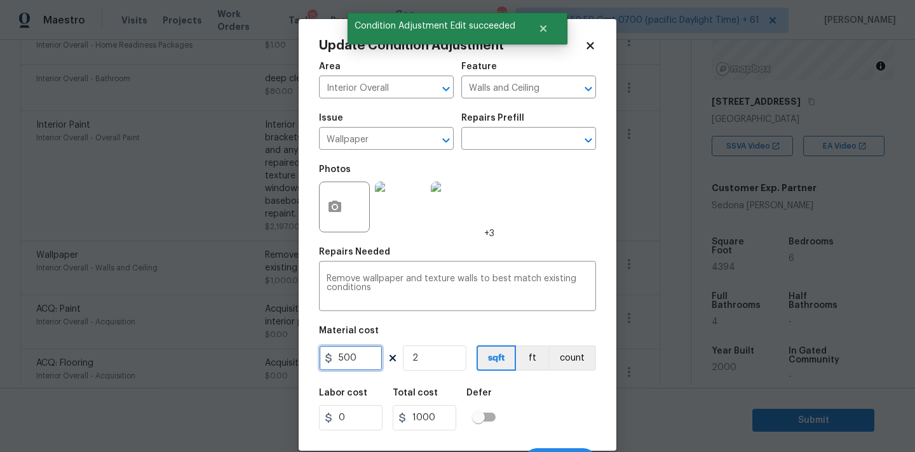
click at [359, 349] on input "500" at bounding box center [351, 358] width 64 height 25
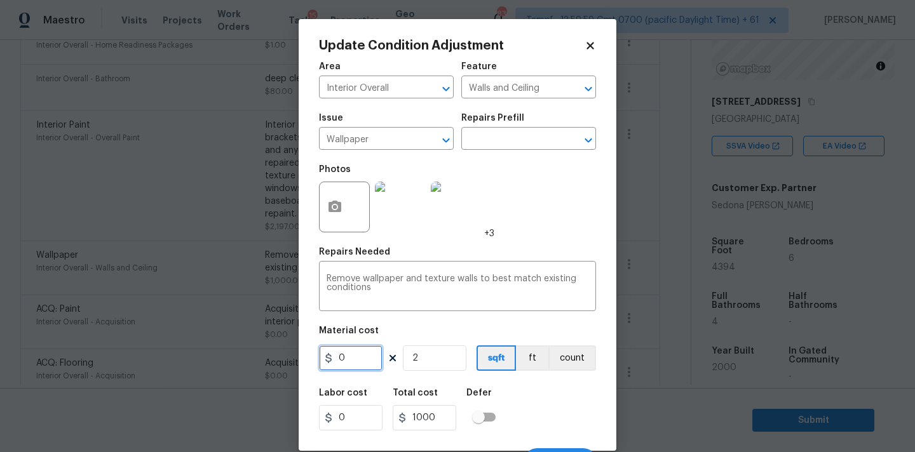
type input "0"
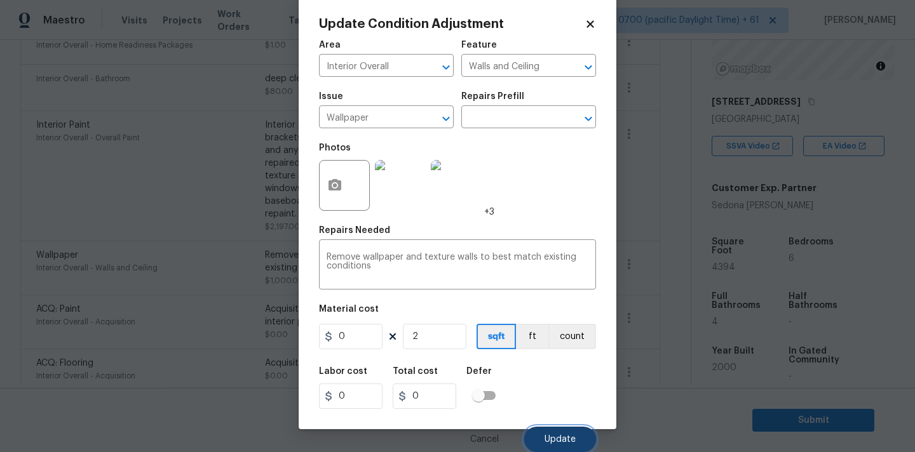
click at [558, 428] on button "Update" at bounding box center [560, 439] width 72 height 25
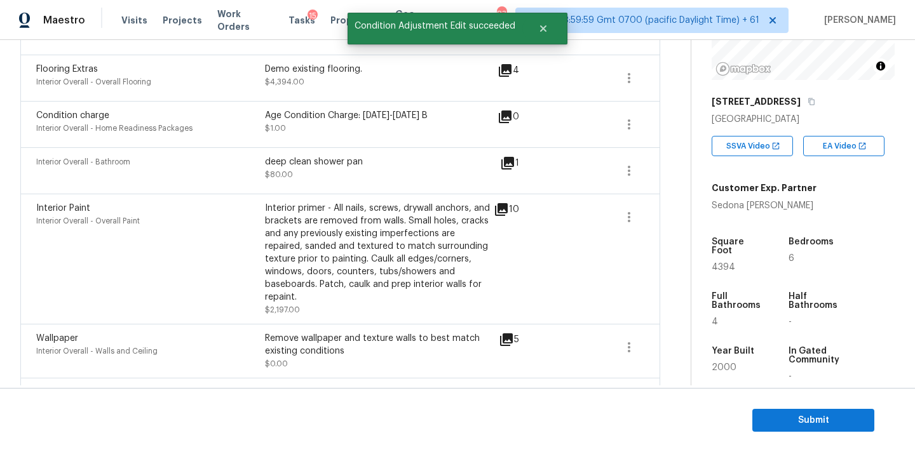
scroll to position [1080, 0]
click at [630, 210] on icon "button" at bounding box center [628, 217] width 15 height 15
click at [658, 205] on div "Edit" at bounding box center [700, 204] width 99 height 13
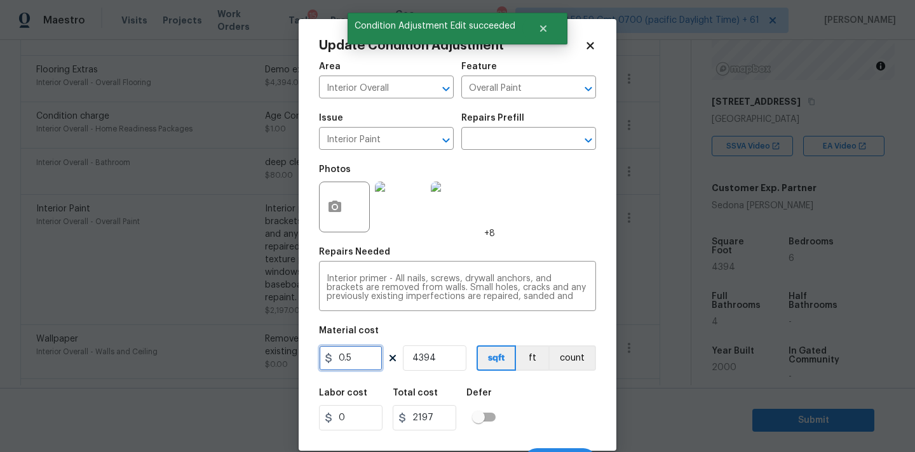
click at [351, 357] on input "0.5" at bounding box center [351, 358] width 64 height 25
type input "0"
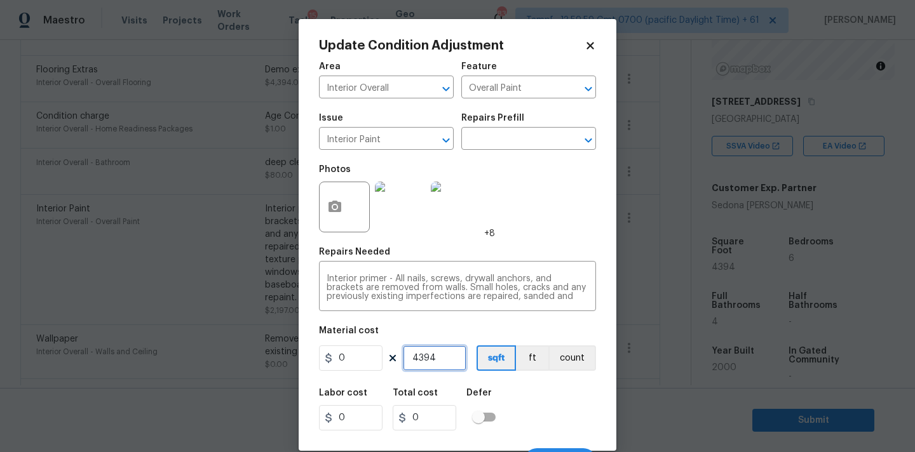
scroll to position [22, 0]
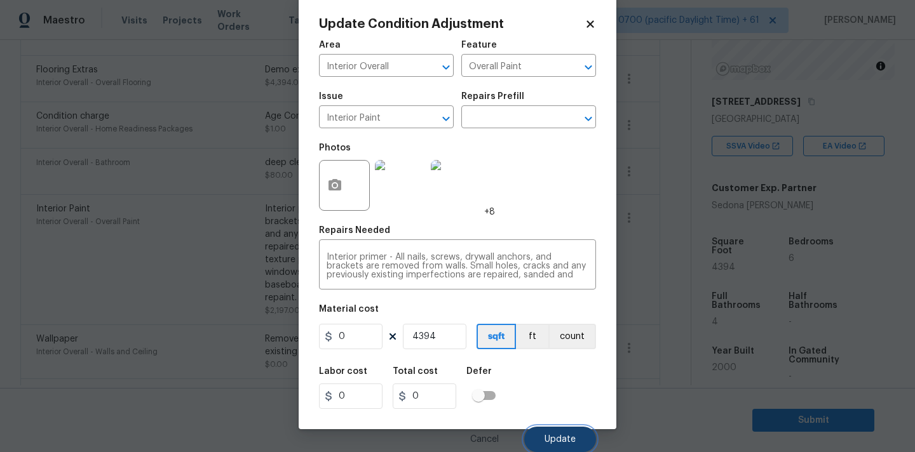
click at [548, 431] on button "Update" at bounding box center [560, 439] width 72 height 25
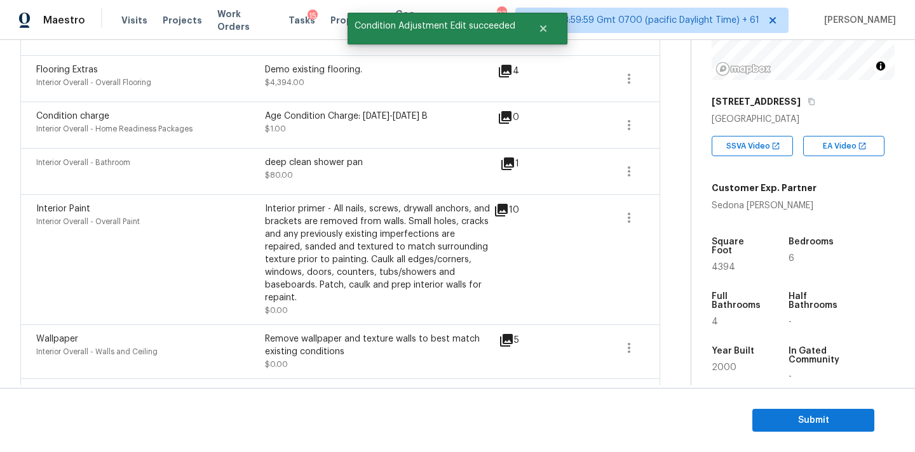
scroll to position [0, 0]
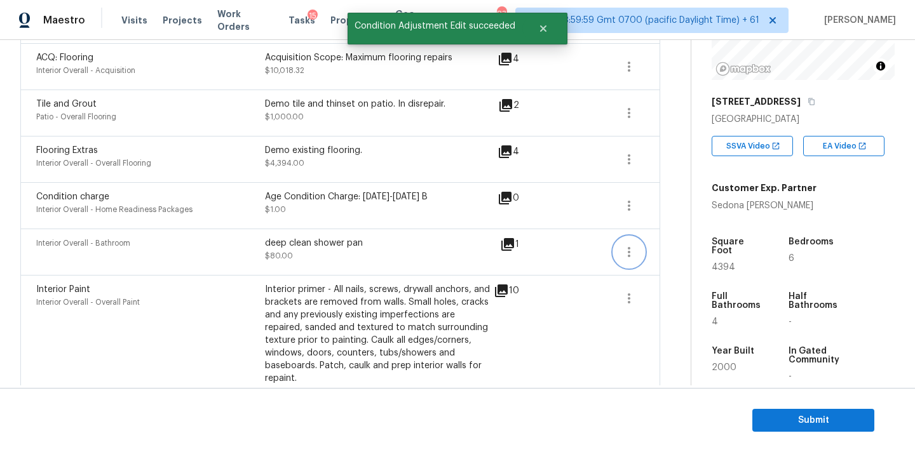
click at [625, 245] on icon "button" at bounding box center [628, 252] width 15 height 15
click at [665, 236] on div "Edit" at bounding box center [700, 239] width 99 height 13
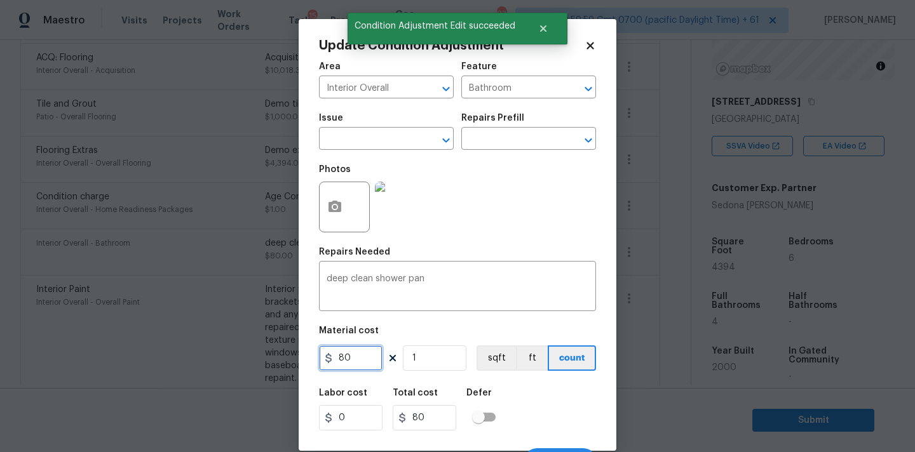
click at [362, 351] on input "80" at bounding box center [351, 358] width 64 height 25
type input "0"
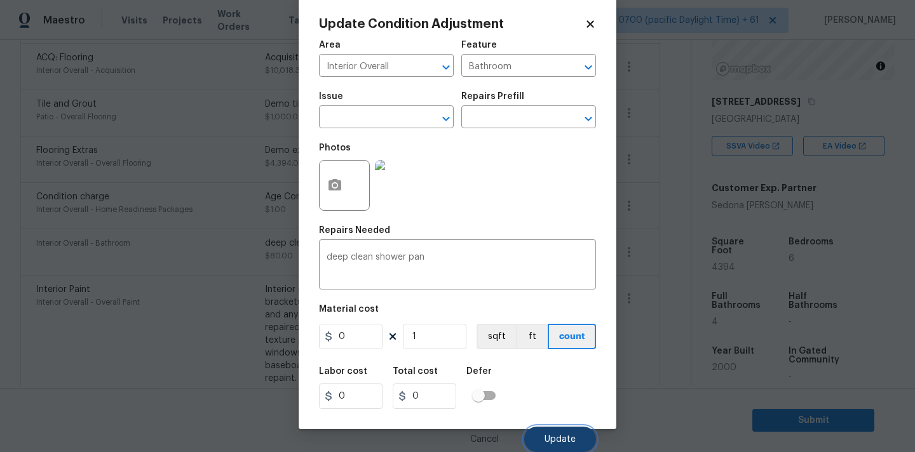
click at [548, 427] on button "Update" at bounding box center [560, 439] width 72 height 25
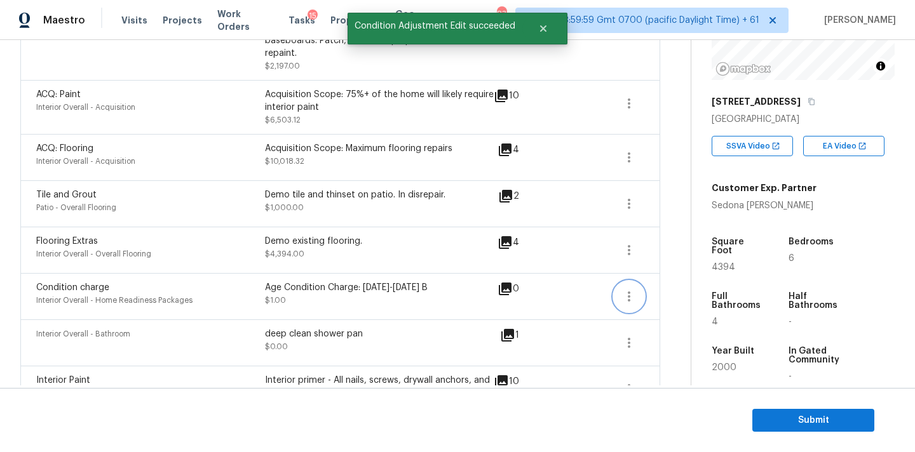
click at [628, 292] on icon "button" at bounding box center [628, 296] width 15 height 15
click at [654, 281] on div "Edit" at bounding box center [700, 283] width 99 height 13
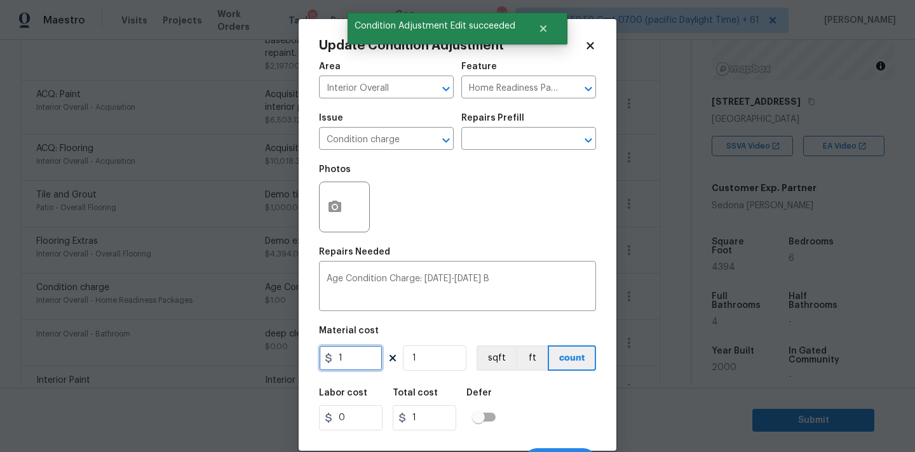
click at [357, 355] on input "1" at bounding box center [351, 358] width 64 height 25
type input "0"
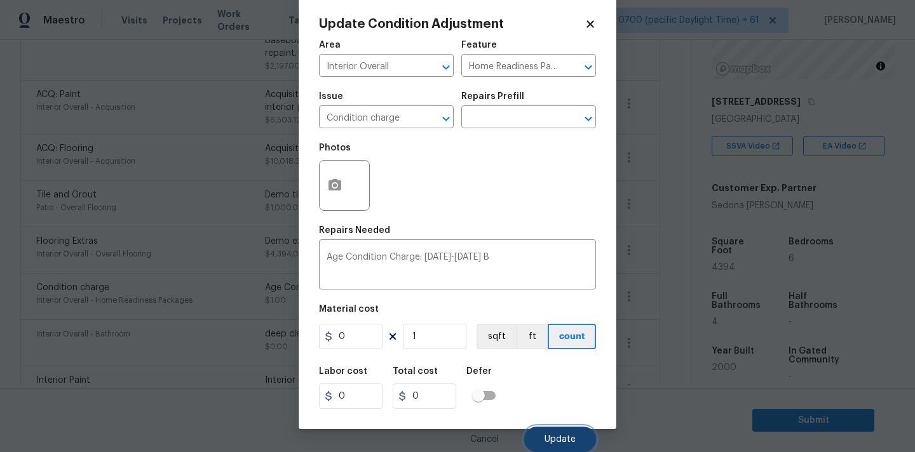
click at [555, 440] on span "Update" at bounding box center [559, 440] width 31 height 10
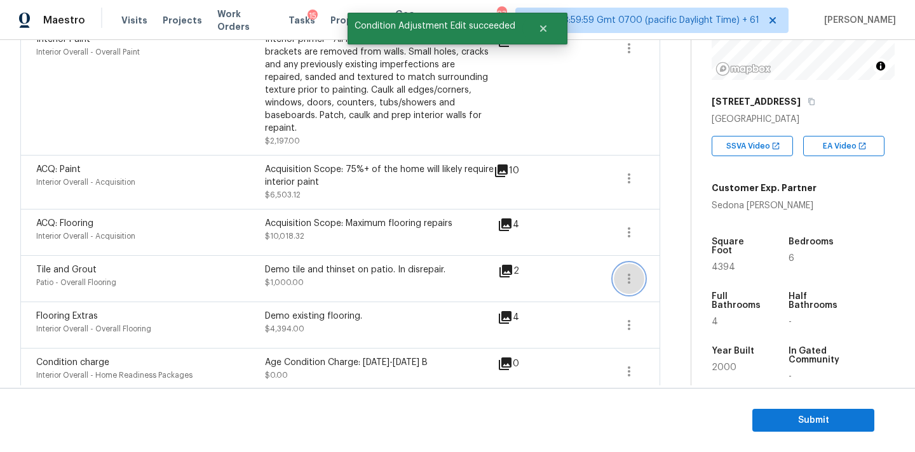
click at [631, 271] on icon "button" at bounding box center [628, 278] width 15 height 15
click at [672, 266] on div "Edit" at bounding box center [700, 265] width 99 height 13
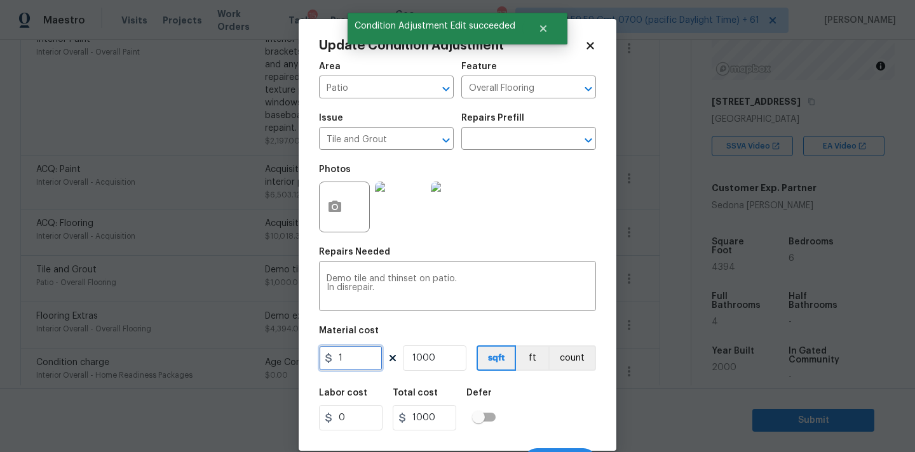
click at [356, 361] on input "1" at bounding box center [351, 358] width 64 height 25
type input "0"
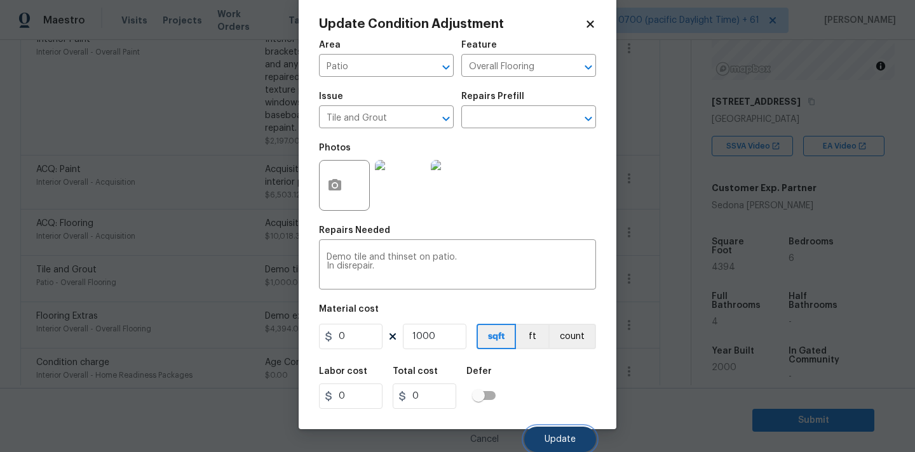
click at [566, 443] on span "Update" at bounding box center [559, 440] width 31 height 10
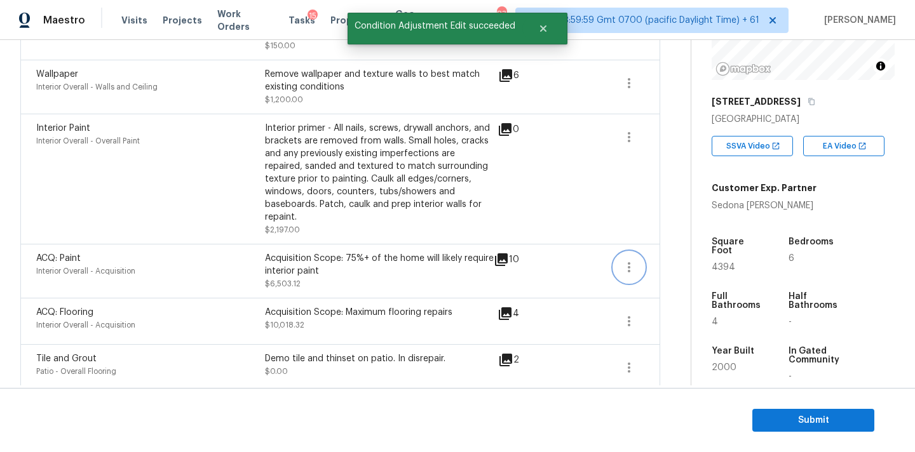
click at [629, 260] on icon "button" at bounding box center [628, 267] width 15 height 15
click at [669, 252] on div "Edit" at bounding box center [700, 254] width 99 height 13
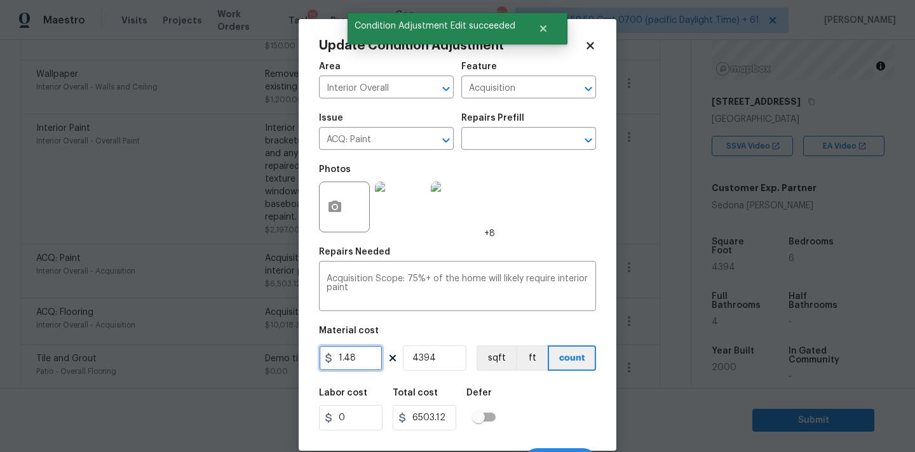
click at [375, 350] on input "1.48" at bounding box center [351, 358] width 64 height 25
type input "0"
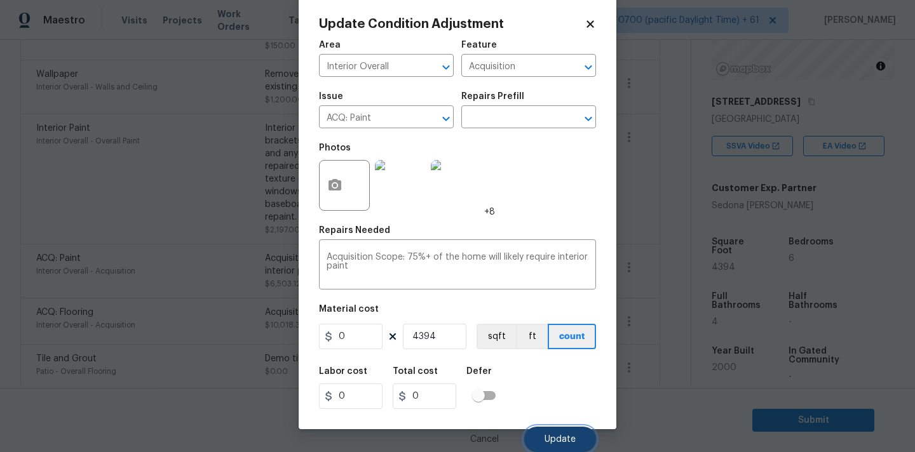
click at [549, 432] on button "Update" at bounding box center [560, 439] width 72 height 25
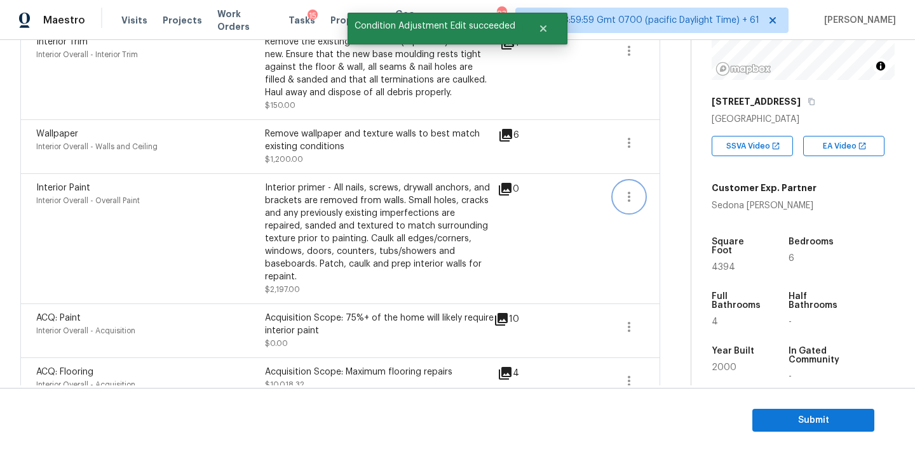
click at [630, 194] on icon "button" at bounding box center [628, 196] width 15 height 15
click at [657, 194] on div "Edit" at bounding box center [700, 195] width 99 height 13
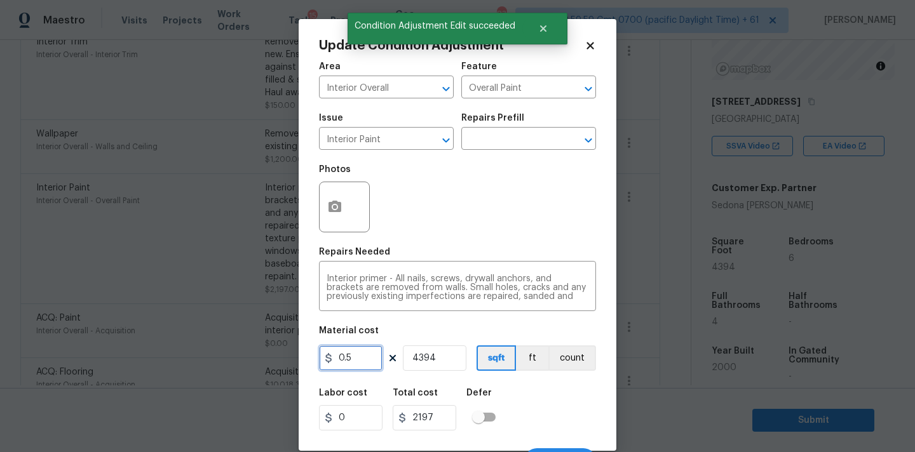
click at [353, 355] on input "0.5" at bounding box center [351, 358] width 64 height 25
type input "0"
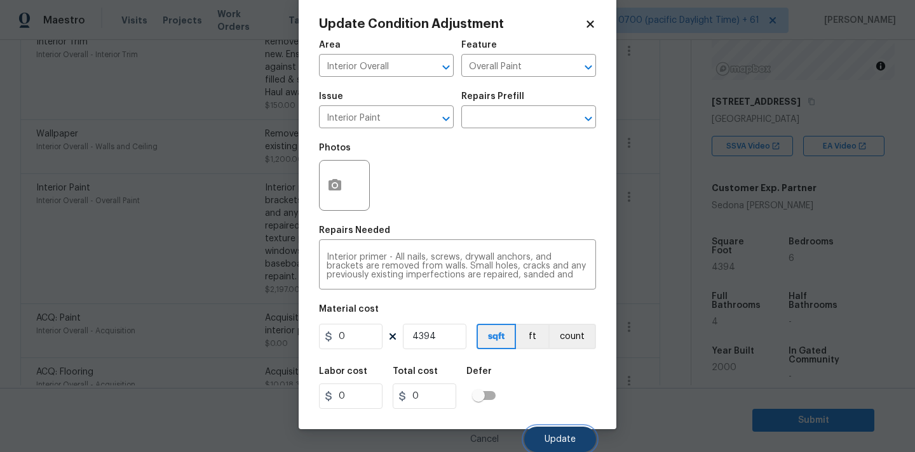
click at [552, 435] on span "Update" at bounding box center [559, 440] width 31 height 10
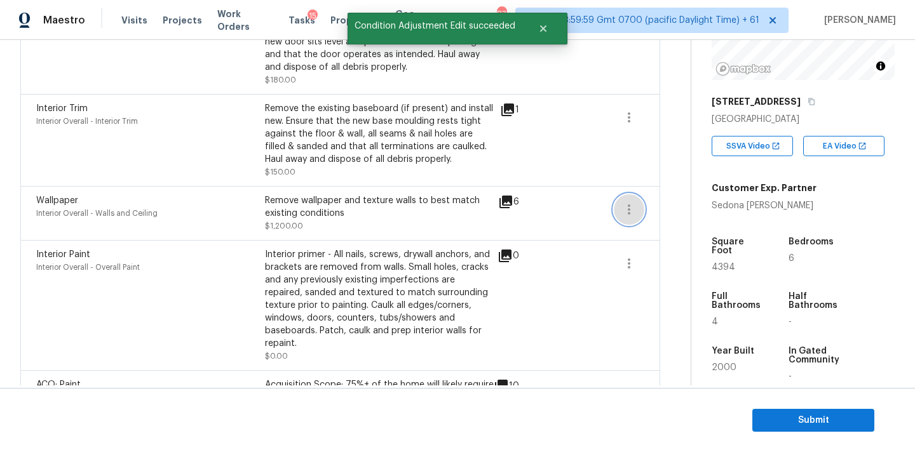
click at [633, 204] on icon "button" at bounding box center [628, 209] width 15 height 15
click at [654, 204] on div "Edit" at bounding box center [700, 208] width 99 height 13
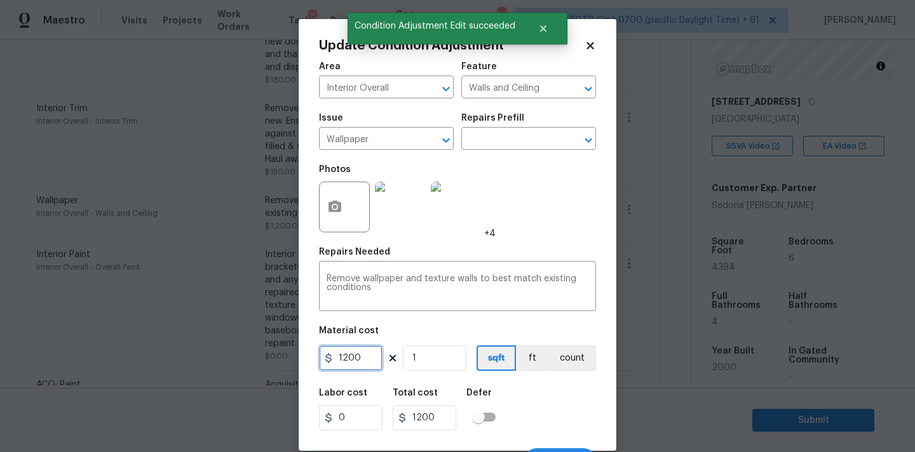
click at [372, 365] on input "1200" at bounding box center [351, 358] width 64 height 25
type input "0"
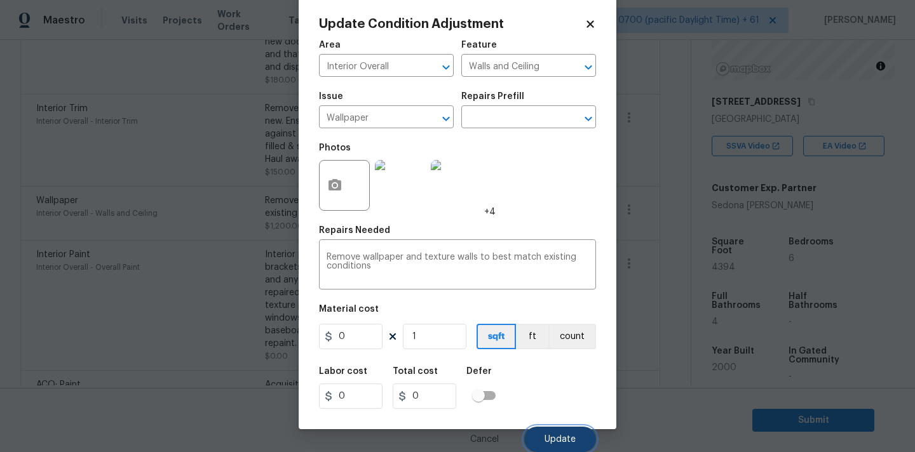
click at [553, 435] on span "Update" at bounding box center [559, 440] width 31 height 10
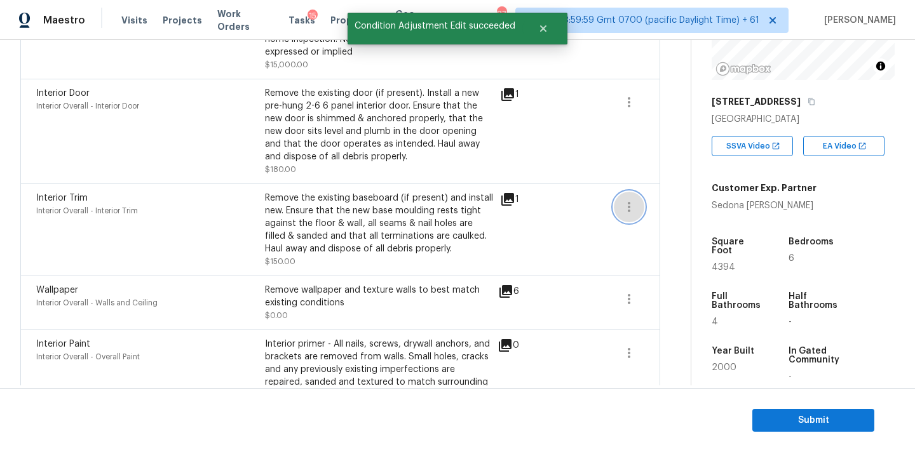
click at [632, 210] on icon "button" at bounding box center [628, 207] width 15 height 15
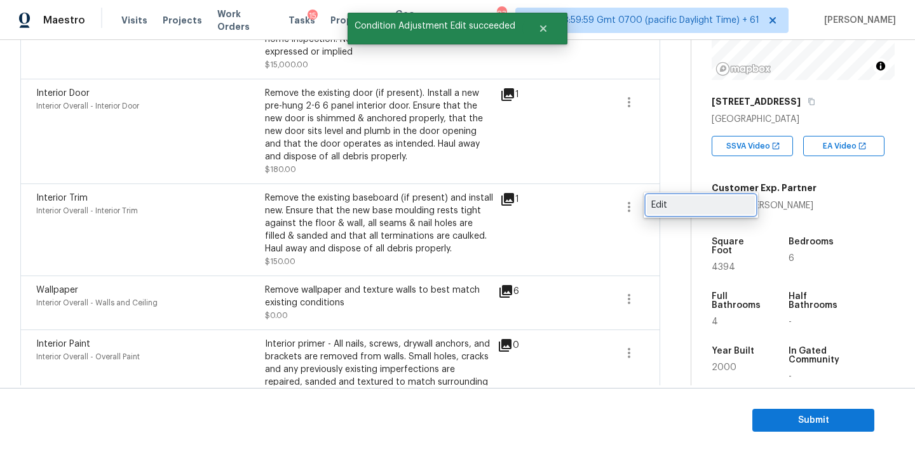
click at [667, 203] on div "Edit" at bounding box center [700, 205] width 99 height 13
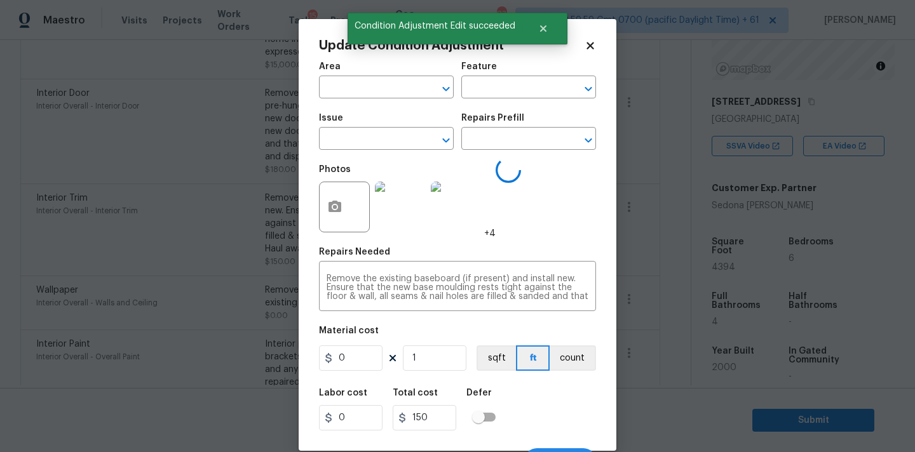
type input "Interior Overall"
type input "Interior Trim"
click at [353, 365] on input "150" at bounding box center [351, 358] width 64 height 25
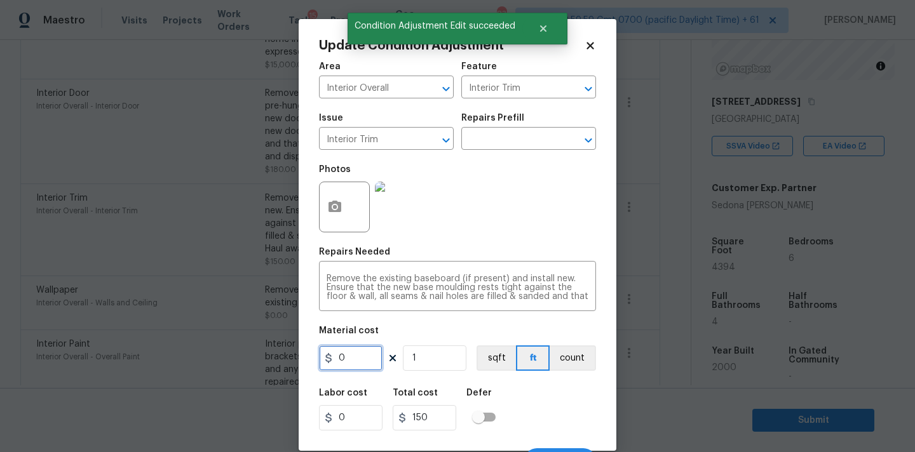
type input "0"
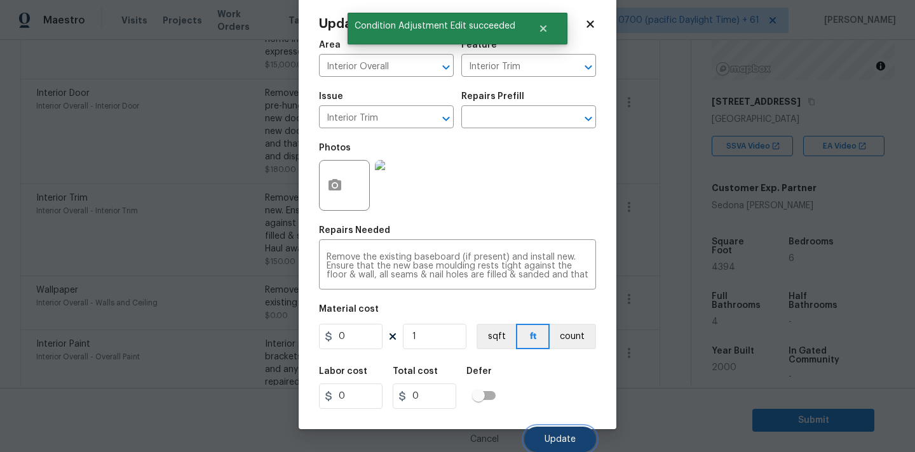
click at [550, 435] on span "Update" at bounding box center [559, 440] width 31 height 10
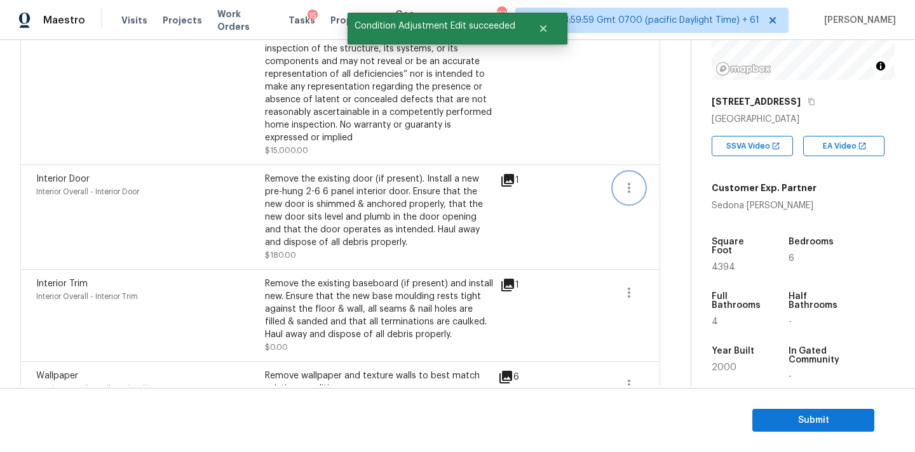
click at [632, 184] on icon "button" at bounding box center [628, 187] width 15 height 15
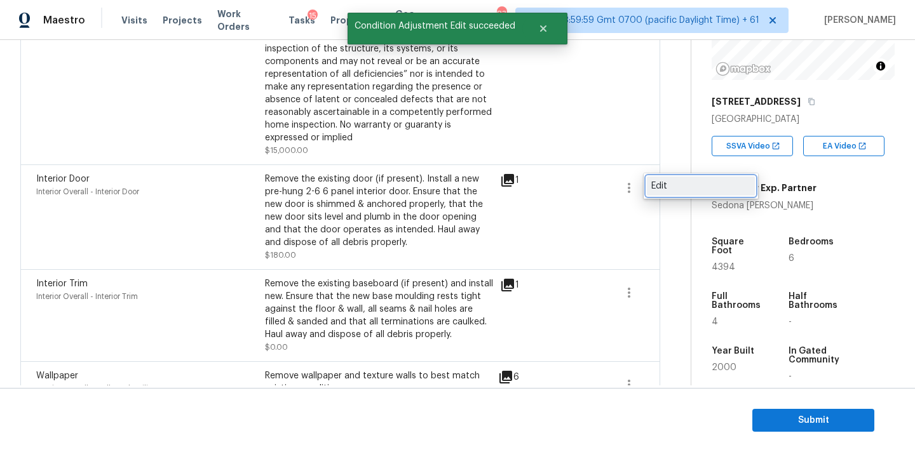
click at [668, 177] on link "Edit" at bounding box center [701, 186] width 108 height 19
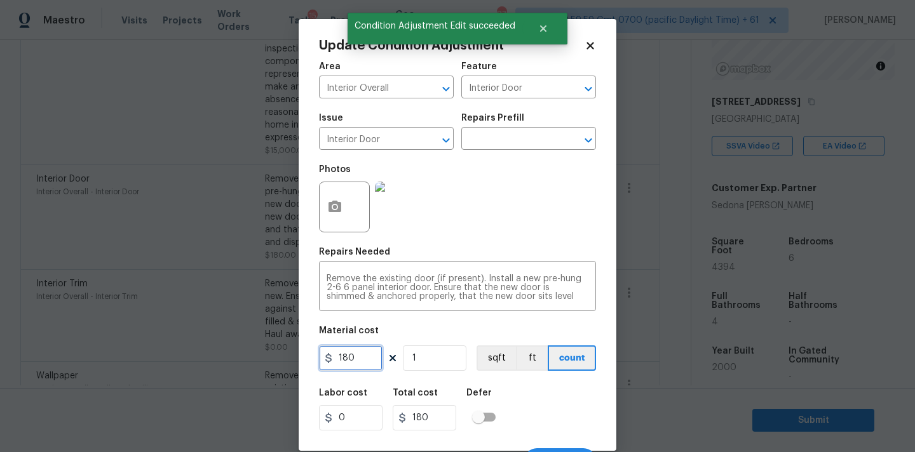
click at [358, 351] on input "180" at bounding box center [351, 358] width 64 height 25
type input "0"
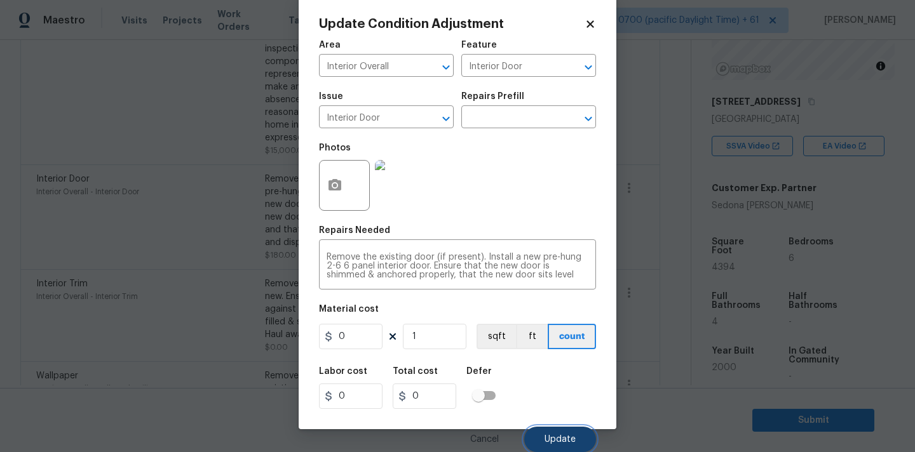
click at [560, 427] on button "Update" at bounding box center [560, 439] width 72 height 25
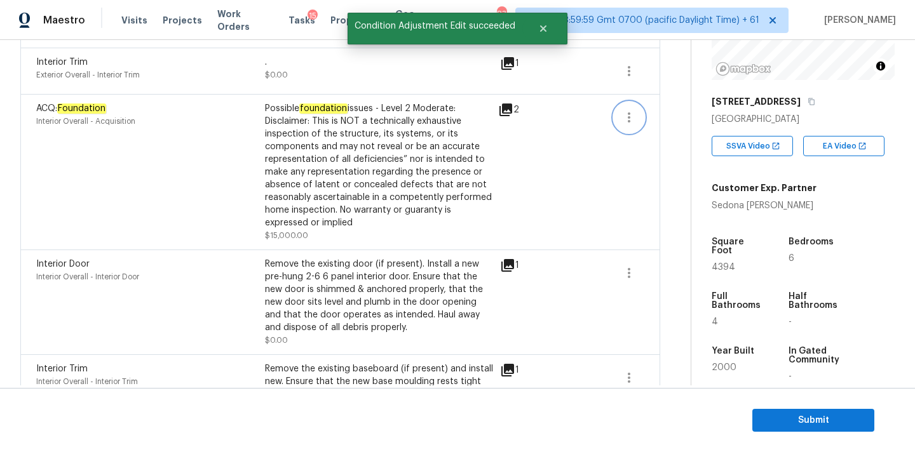
click at [624, 119] on icon "button" at bounding box center [628, 117] width 15 height 15
click at [663, 119] on div "Edit" at bounding box center [700, 115] width 99 height 13
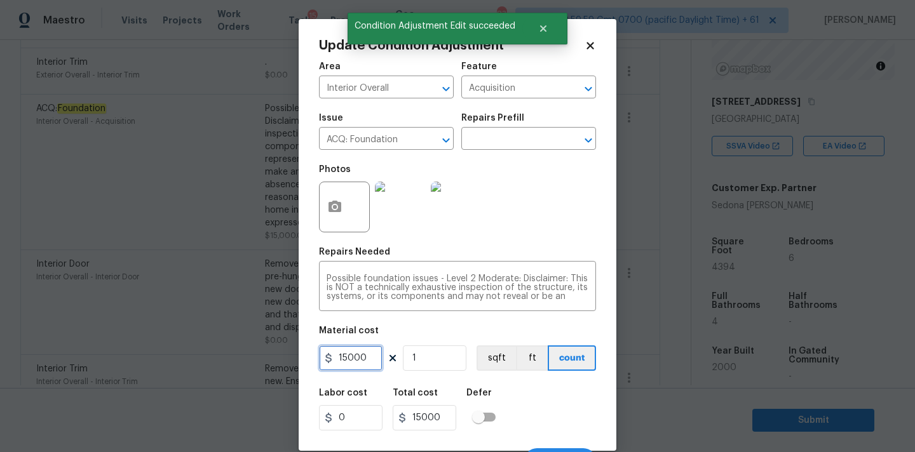
click at [361, 359] on input "15000" at bounding box center [351, 358] width 64 height 25
type input "0"
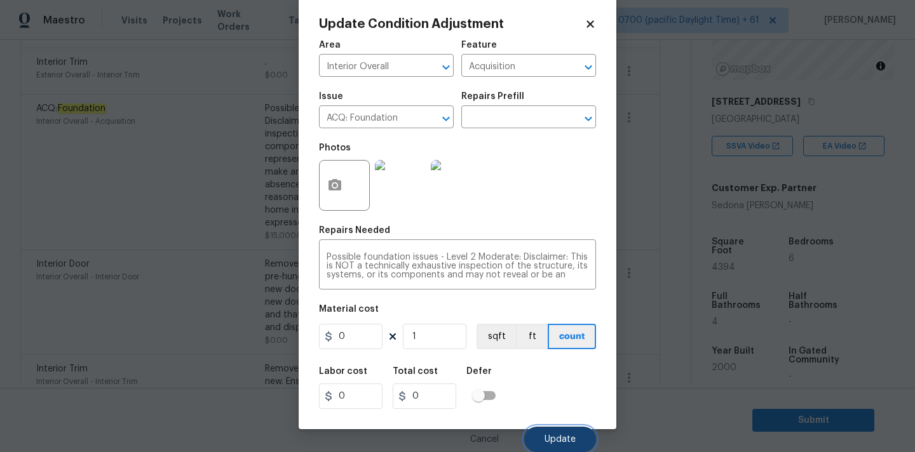
click at [560, 429] on button "Update" at bounding box center [560, 439] width 72 height 25
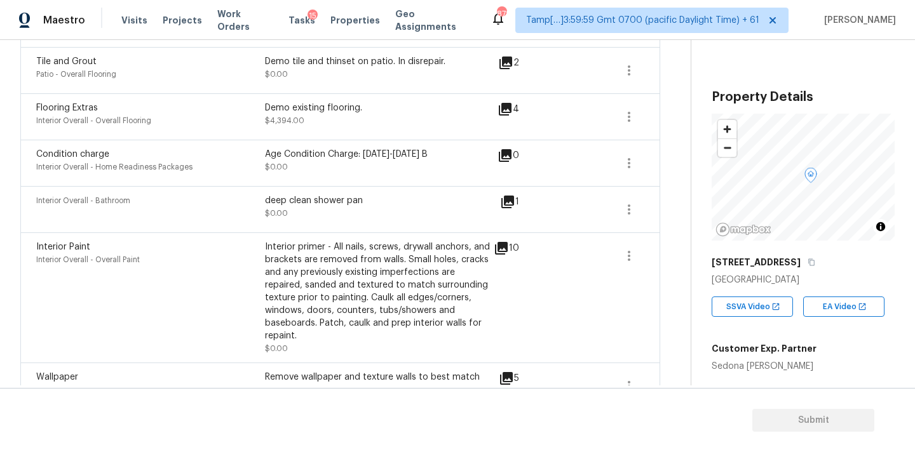
scroll to position [1047, 0]
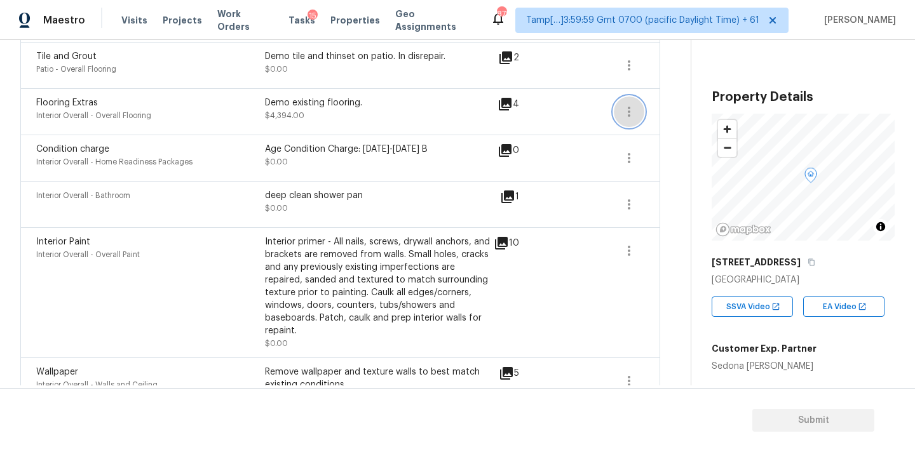
click at [618, 105] on button "button" at bounding box center [629, 112] width 30 height 30
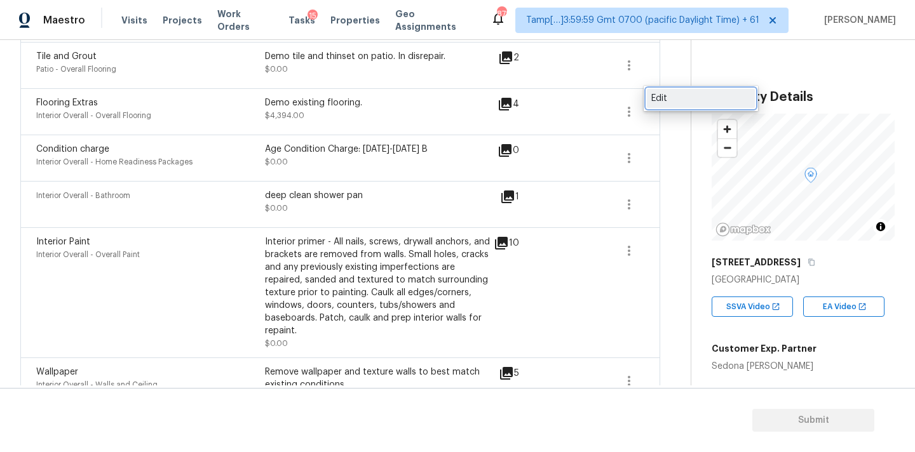
click at [665, 98] on div "Edit" at bounding box center [700, 98] width 99 height 13
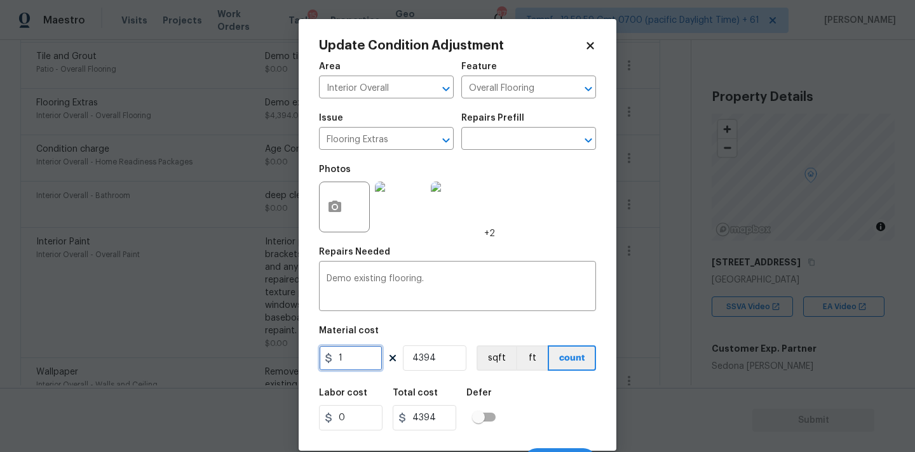
click at [348, 367] on input "1" at bounding box center [351, 358] width 64 height 25
type input "0"
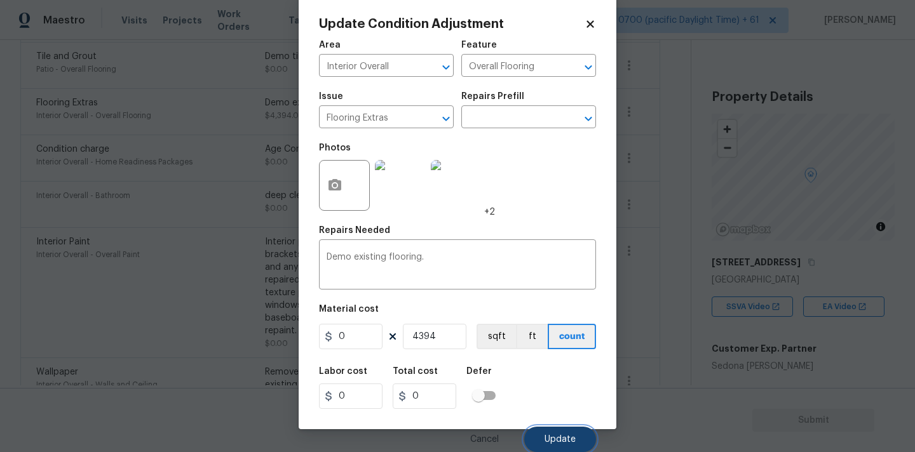
click at [567, 444] on span "Update" at bounding box center [559, 440] width 31 height 10
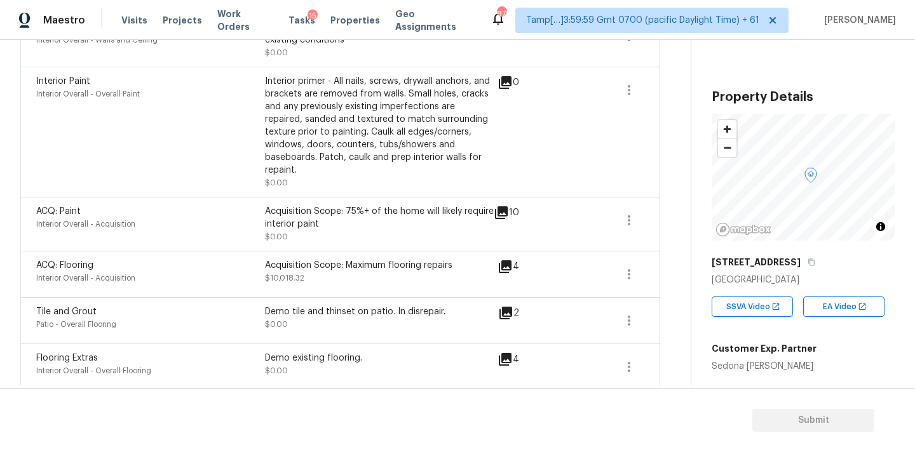
scroll to position [740, 0]
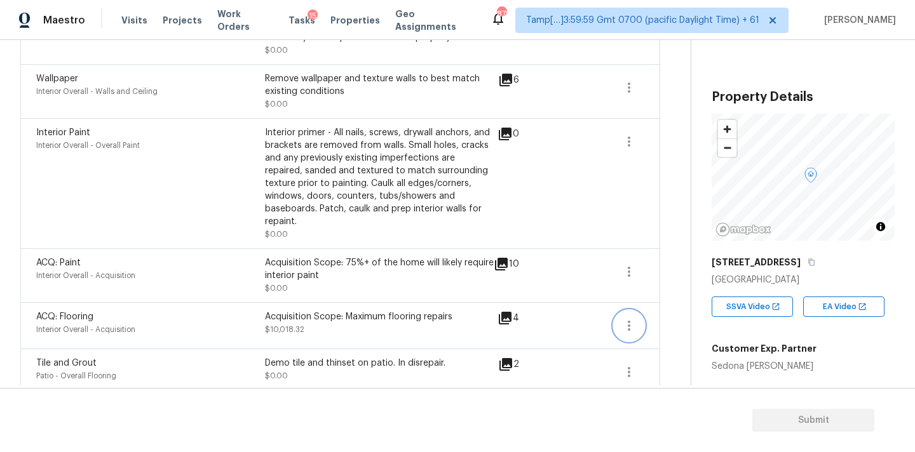
click at [636, 319] on button "button" at bounding box center [629, 326] width 30 height 30
click at [679, 310] on div "Edit" at bounding box center [700, 312] width 99 height 13
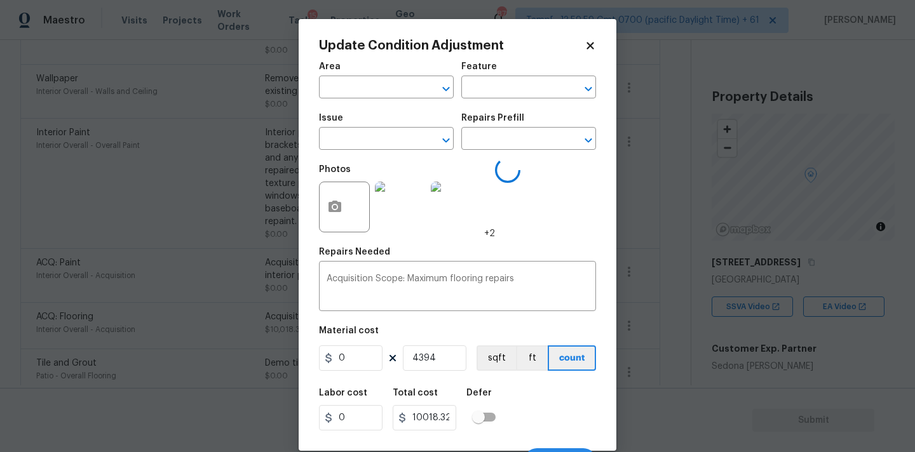
type input "Interior Overall"
type input "Acquisition"
type input "ACQ: Flooring"
click at [362, 360] on input "2.28" at bounding box center [351, 358] width 64 height 25
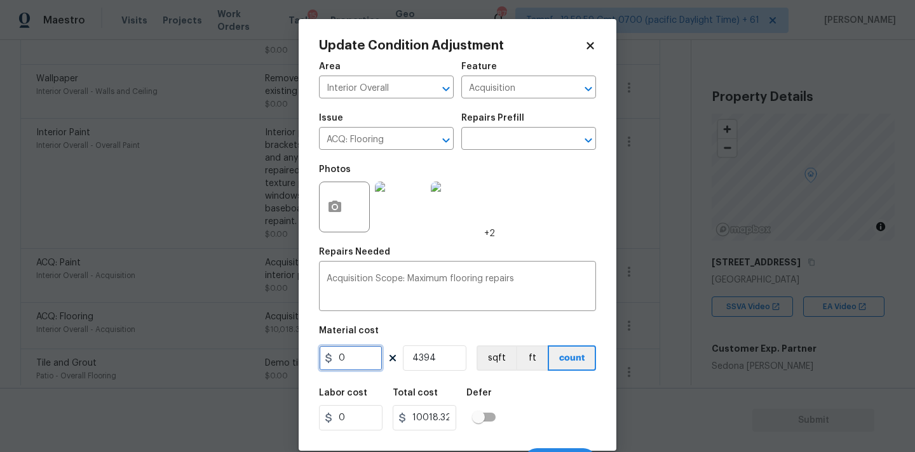
type input "0"
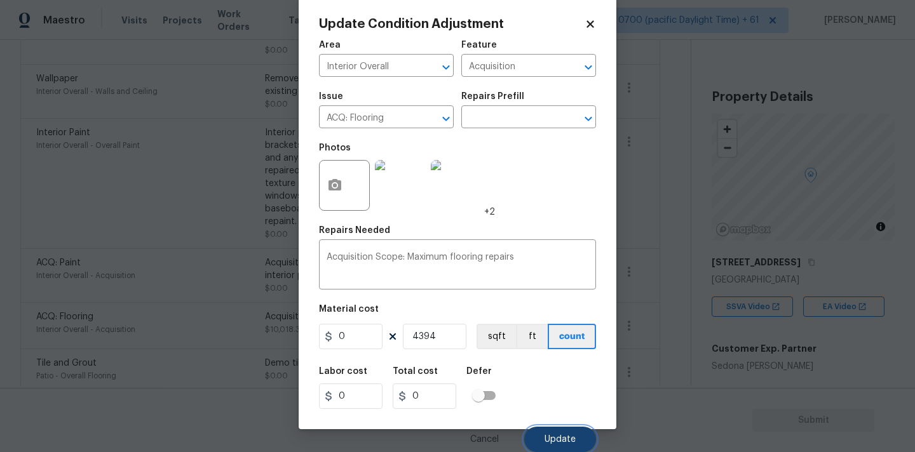
click at [548, 427] on button "Update" at bounding box center [560, 439] width 72 height 25
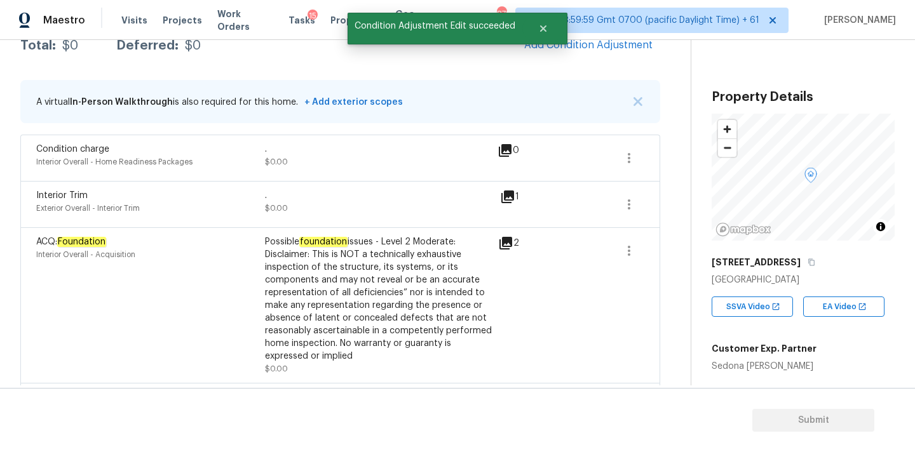
scroll to position [0, 0]
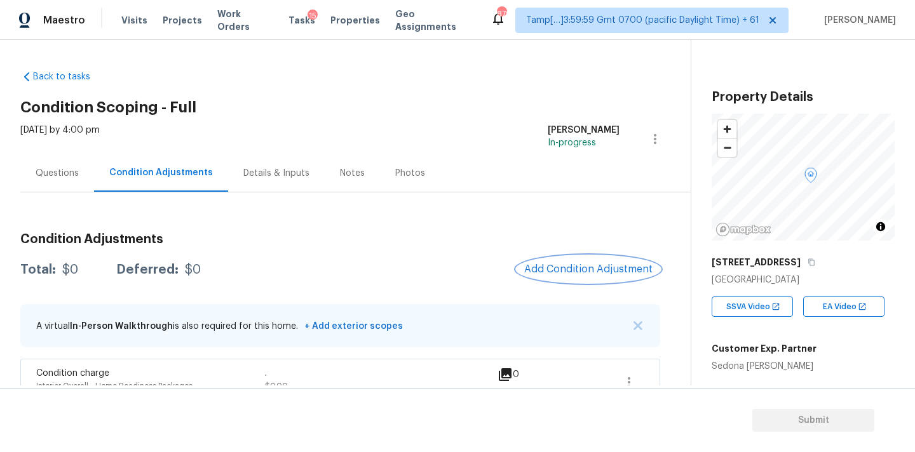
click at [573, 269] on span "Add Condition Adjustment" at bounding box center [588, 269] width 128 height 11
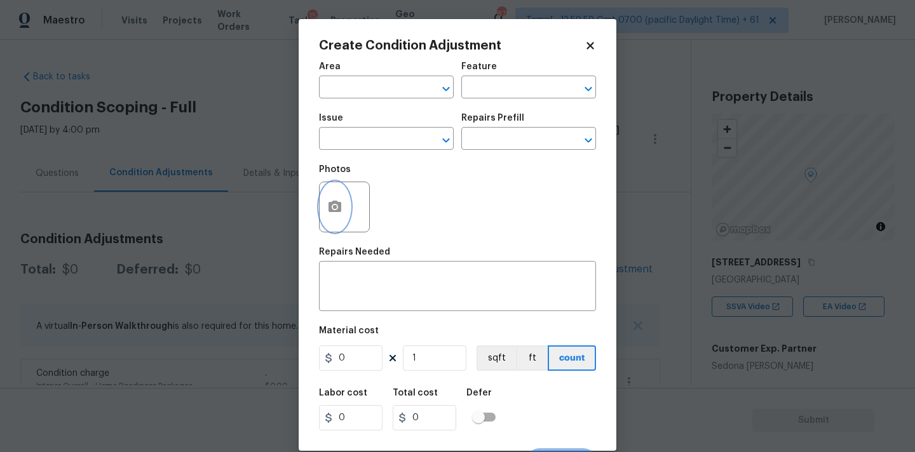
click at [343, 208] on button "button" at bounding box center [335, 207] width 30 height 50
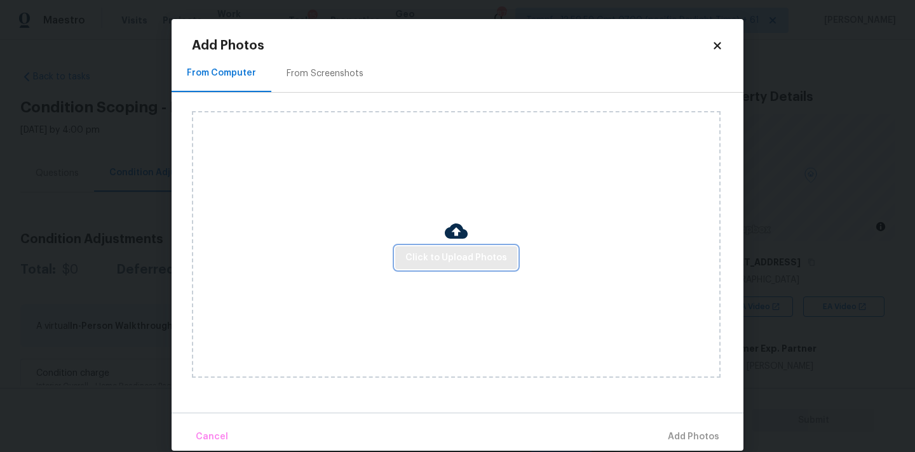
click at [425, 254] on span "Click to Upload Photos" at bounding box center [456, 258] width 102 height 16
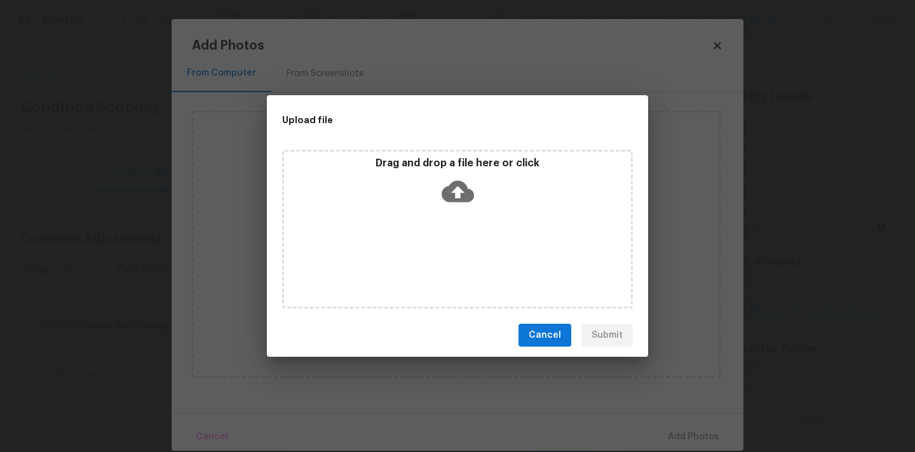
click at [464, 180] on icon at bounding box center [458, 191] width 32 height 32
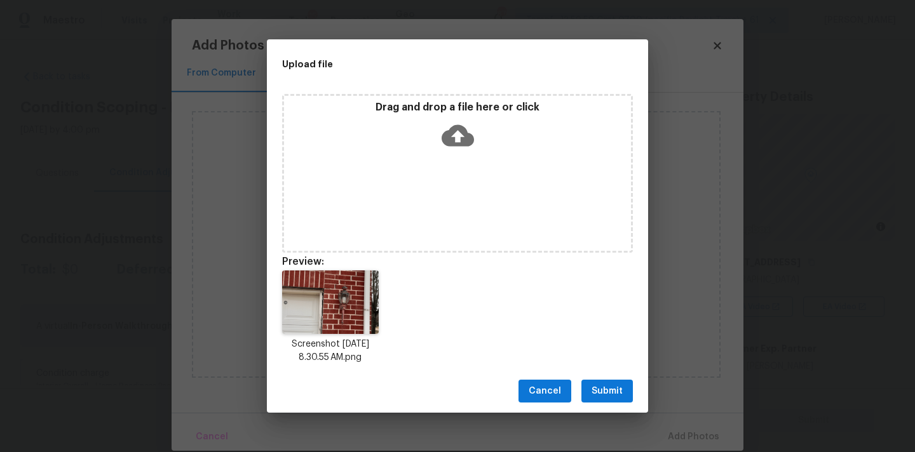
click at [611, 392] on span "Submit" at bounding box center [607, 392] width 31 height 16
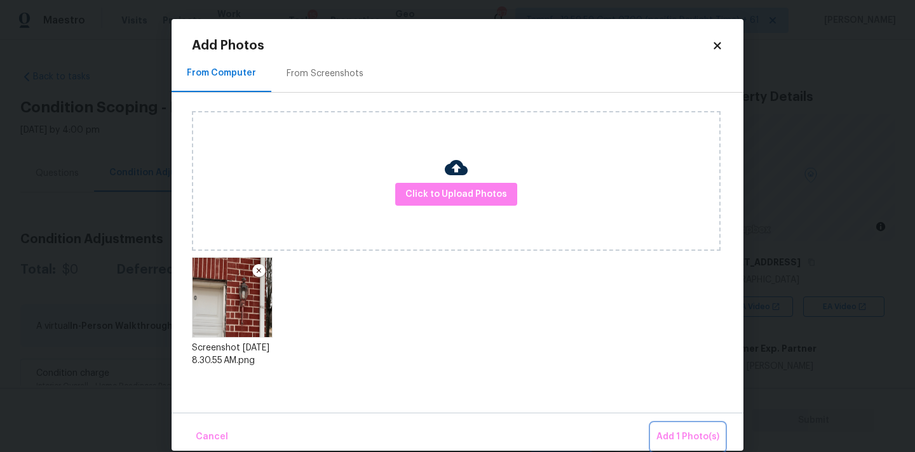
click at [675, 428] on button "Add 1 Photo(s)" at bounding box center [687, 437] width 73 height 27
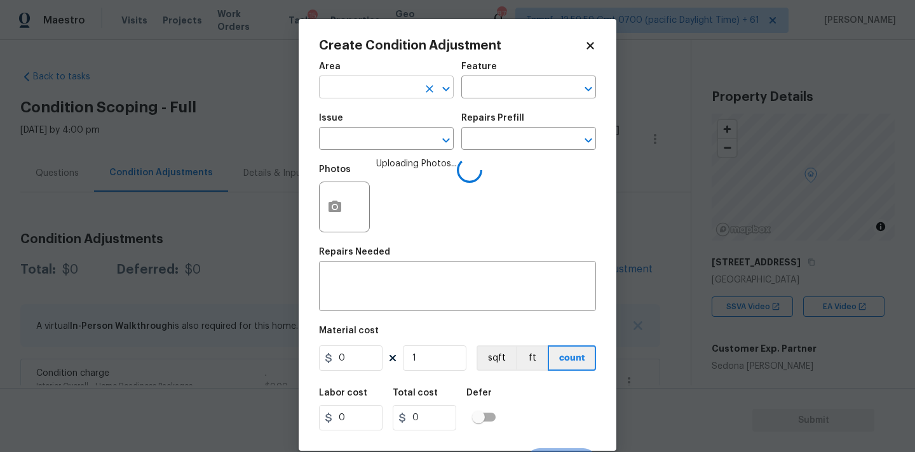
click at [347, 93] on input "text" at bounding box center [368, 89] width 99 height 20
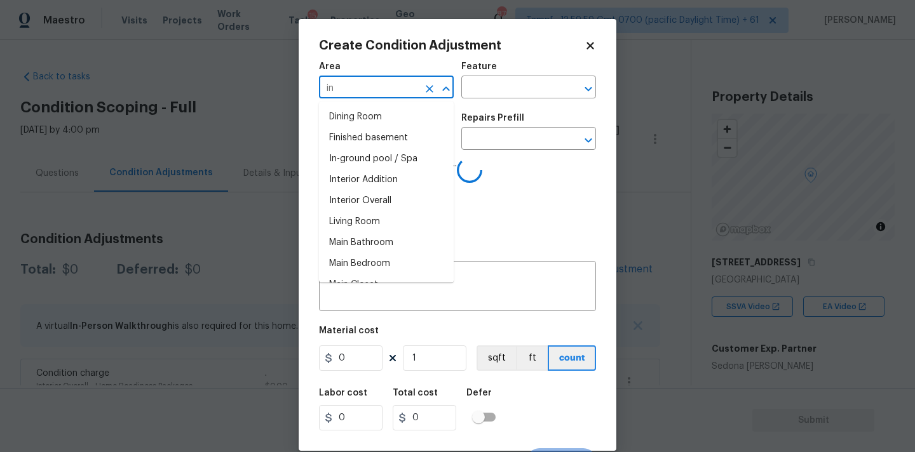
type input "i"
type input "ex"
type input "t"
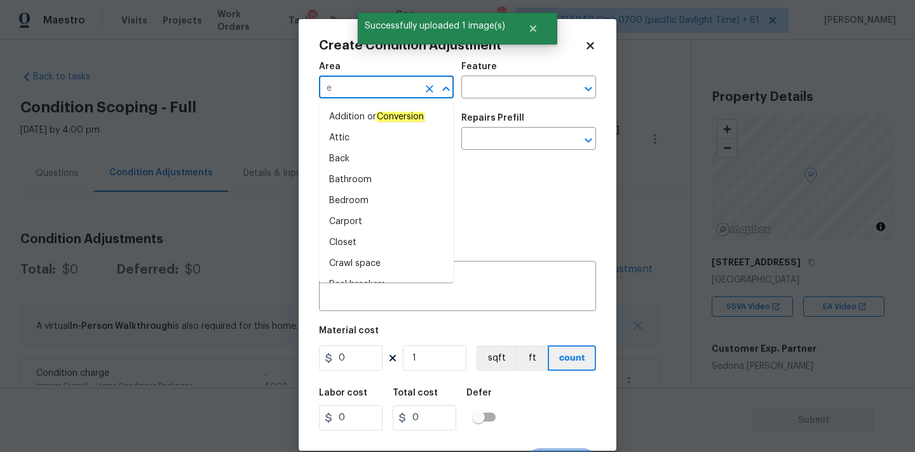
type input "ex"
type input "t"
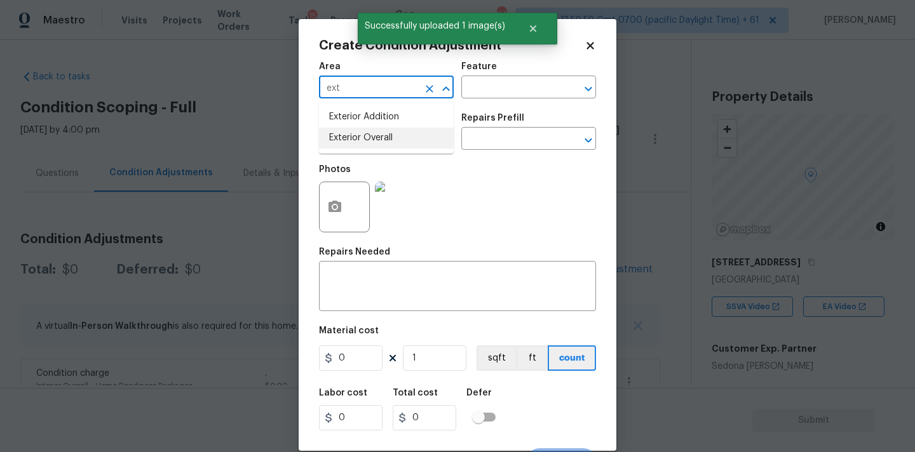
click at [372, 140] on li "Exterior Overall" at bounding box center [386, 138] width 135 height 21
type input "Exterior Overall"
click at [372, 147] on input "text" at bounding box center [368, 140] width 99 height 20
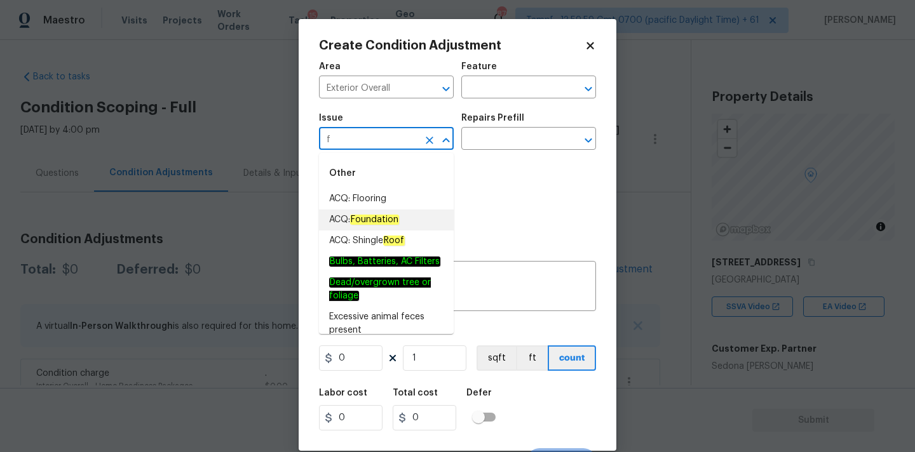
click at [372, 218] on em "Foundation" at bounding box center [374, 220] width 49 height 10
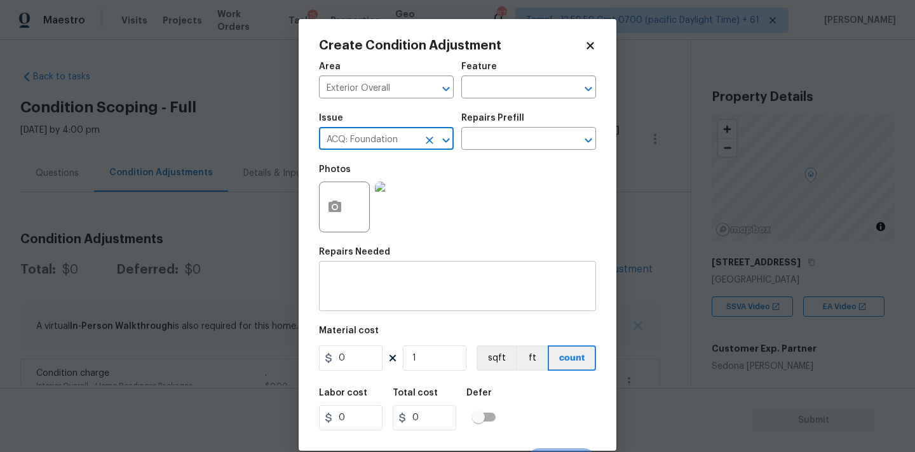
type input "ACQ: Foundation"
click at [381, 273] on div "x ​" at bounding box center [457, 287] width 277 height 47
paste textarea "ACQ: Foundation"
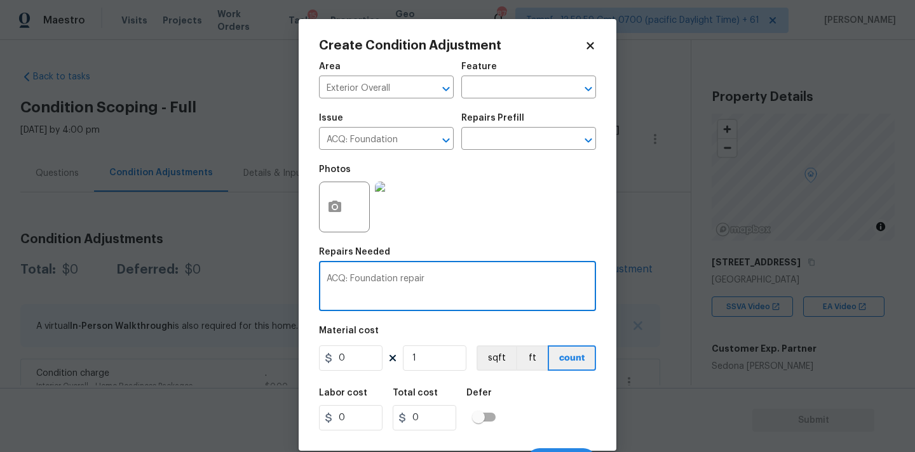
type textarea "ACQ: Foundation repair"
click at [353, 363] on input "0" at bounding box center [351, 358] width 64 height 25
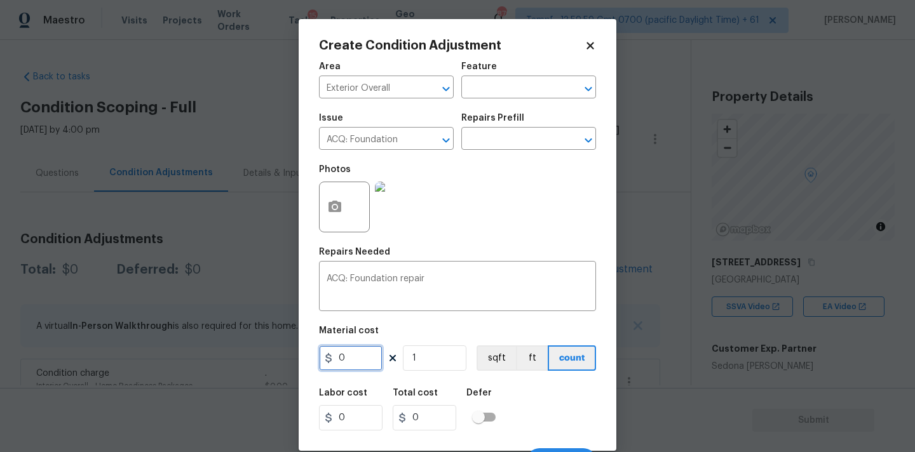
click at [353, 363] on input "0" at bounding box center [351, 358] width 64 height 25
type input "15000"
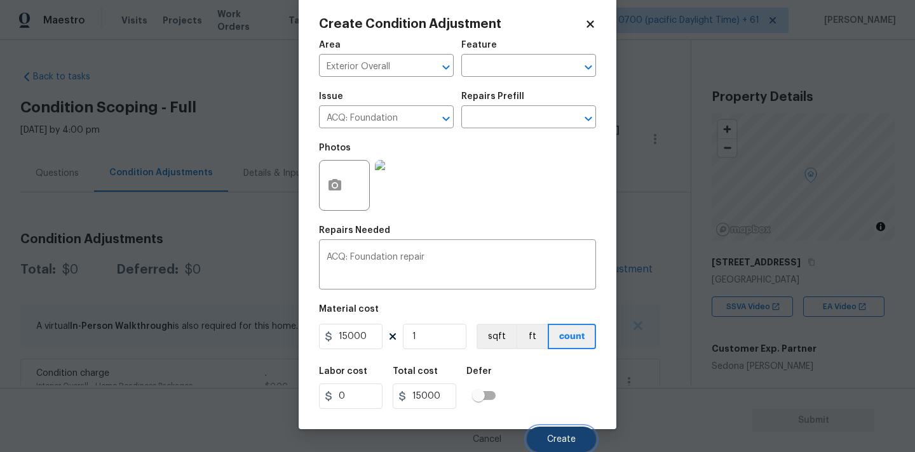
click at [550, 433] on button "Create" at bounding box center [561, 439] width 69 height 25
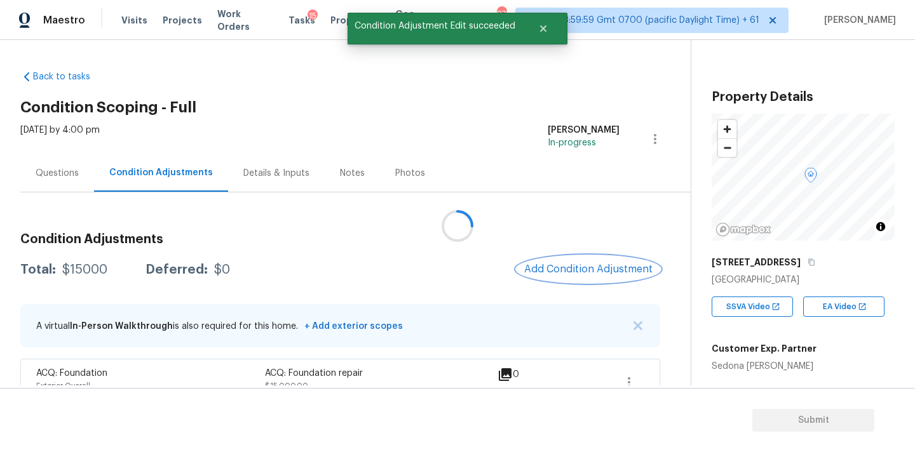
scroll to position [0, 0]
click at [581, 271] on span "Add Condition Adjustment" at bounding box center [588, 269] width 128 height 11
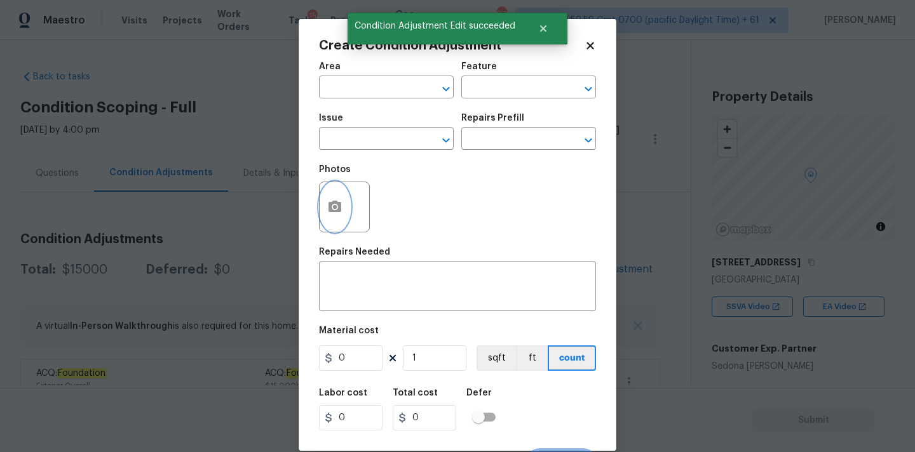
click at [340, 212] on icon "button" at bounding box center [334, 206] width 13 height 11
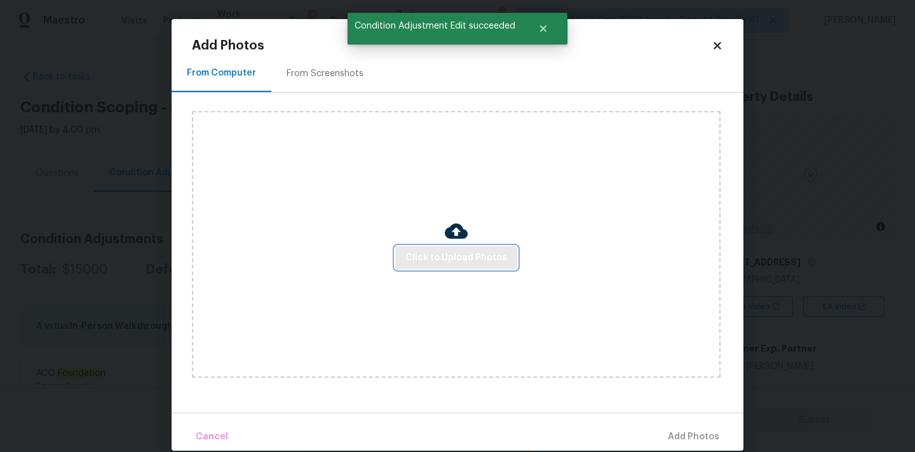
click at [411, 250] on span "Click to Upload Photos" at bounding box center [456, 258] width 102 height 16
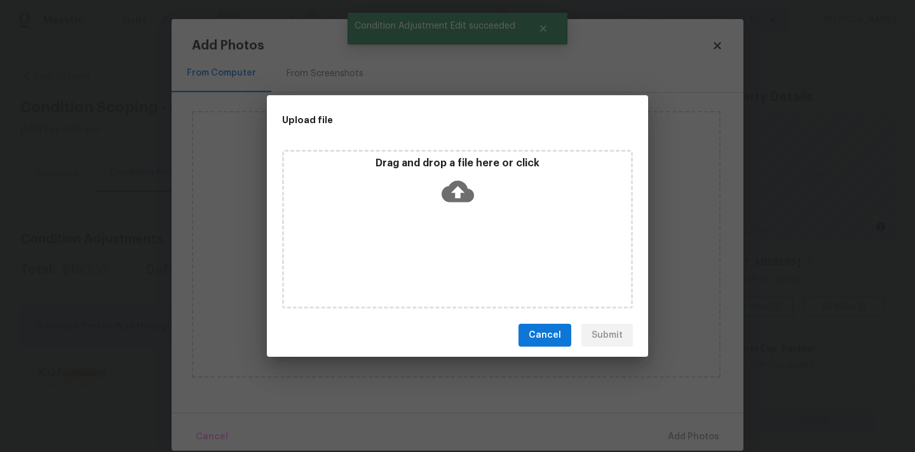
click at [449, 188] on icon at bounding box center [458, 192] width 32 height 22
